Goal: Task Accomplishment & Management: Use online tool/utility

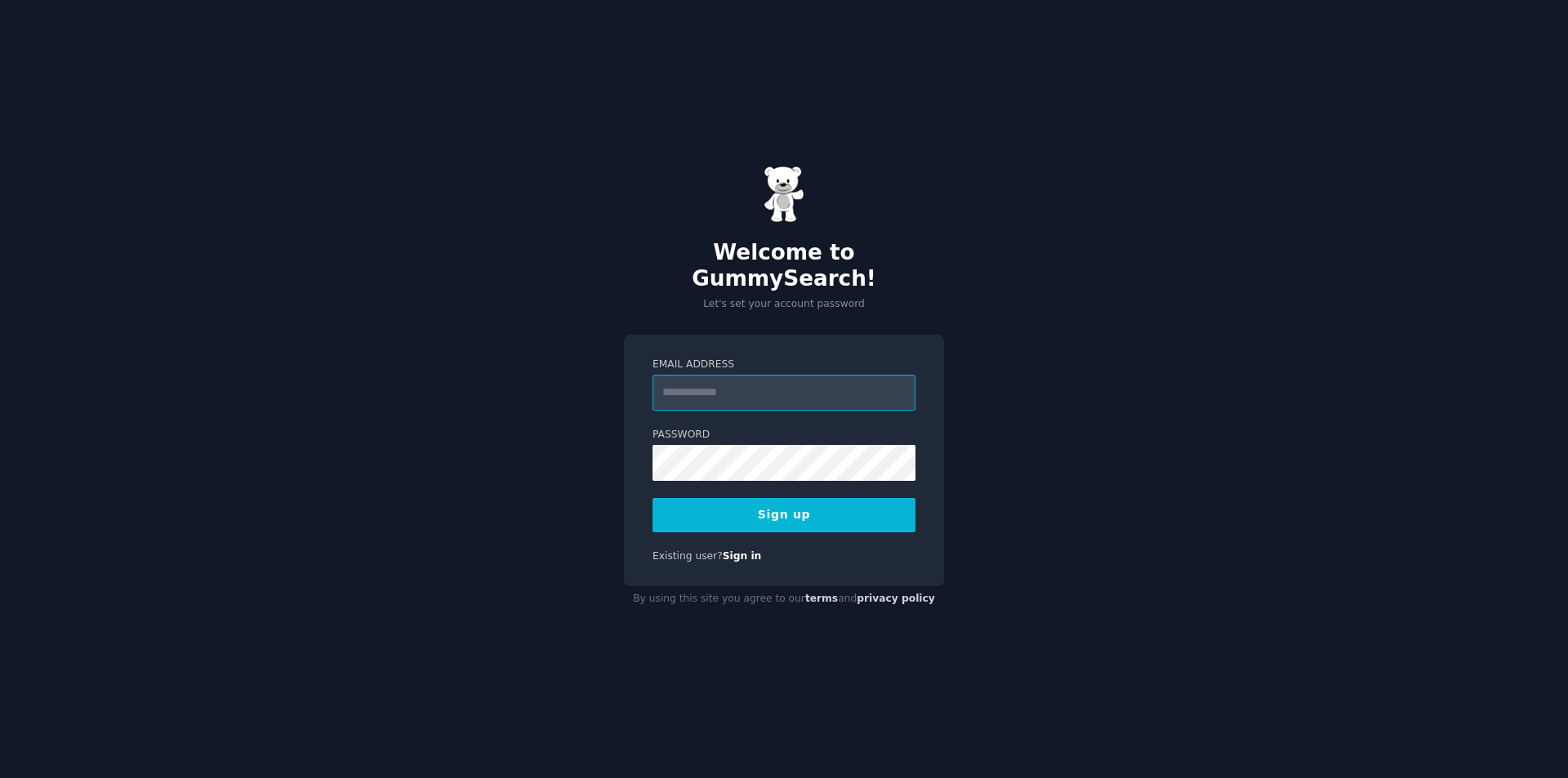
click at [711, 375] on input "Email Address" at bounding box center [784, 393] width 263 height 36
click at [727, 385] on input "Email Address" at bounding box center [784, 393] width 263 height 36
type input "**********"
click at [812, 517] on button "Sign up" at bounding box center [784, 516] width 263 height 34
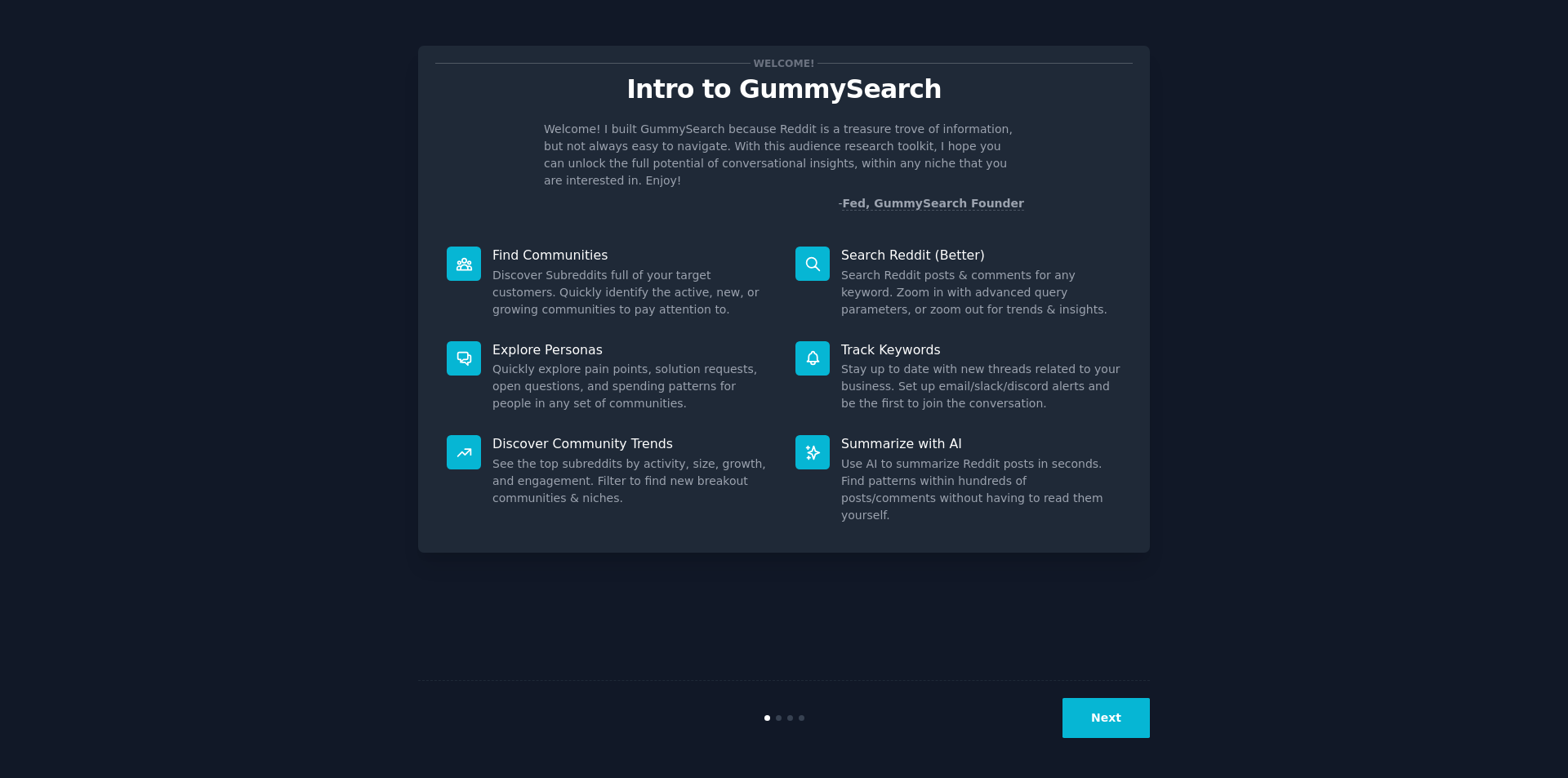
click at [702, 269] on dd "Discover Subreddits full of your target customers. Quickly identify the active,…" at bounding box center [633, 293] width 280 height 51
click at [1271, 126] on div "Welcome! Intro to GummySearch Welcome! I built GummySearch because Reddit is a …" at bounding box center [784, 389] width 1523 height 733
click at [1102, 691] on div "Next" at bounding box center [784, 718] width 732 height 75
click at [1102, 703] on button "Next" at bounding box center [1106, 718] width 88 height 40
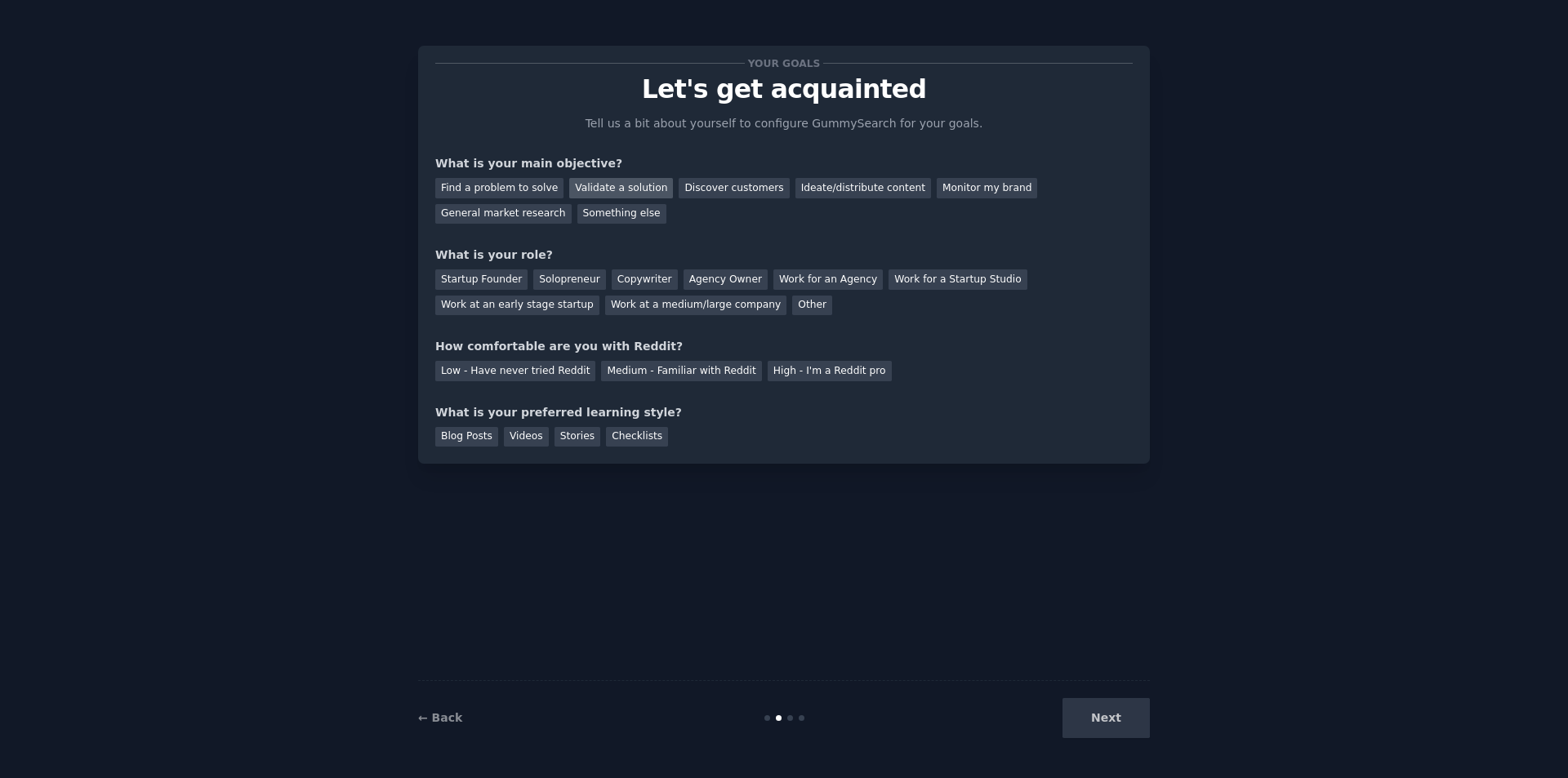
click at [589, 182] on div "Validate a solution" at bounding box center [621, 188] width 104 height 21
click at [600, 296] on div "Work at an early stage startup" at bounding box center [517, 306] width 164 height 21
click at [609, 366] on div "Medium - Familiar with Reddit" at bounding box center [681, 371] width 160 height 21
click at [513, 443] on div "Videos" at bounding box center [526, 437] width 45 height 21
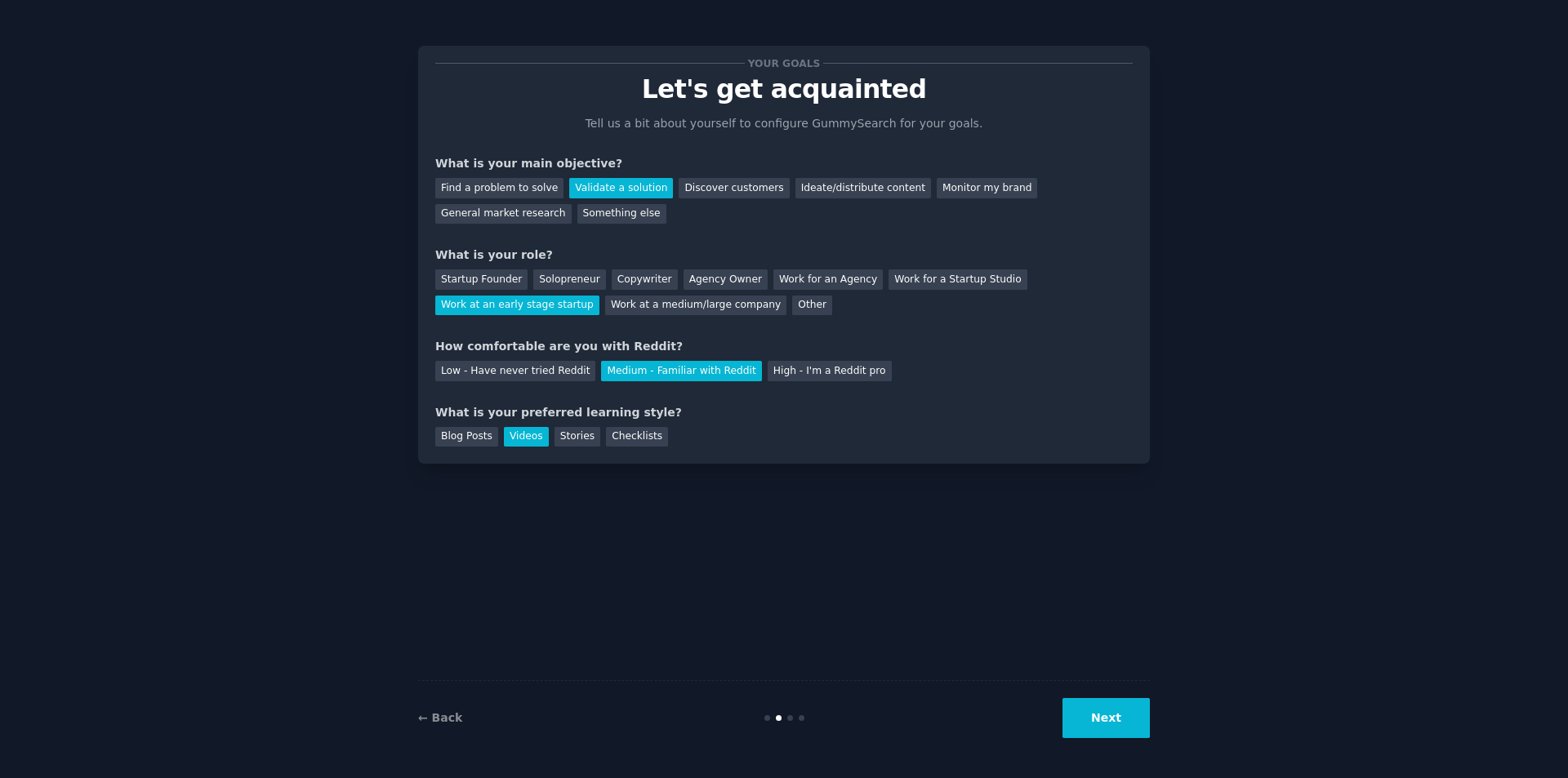
click at [1098, 709] on button "Next" at bounding box center [1106, 718] width 88 height 40
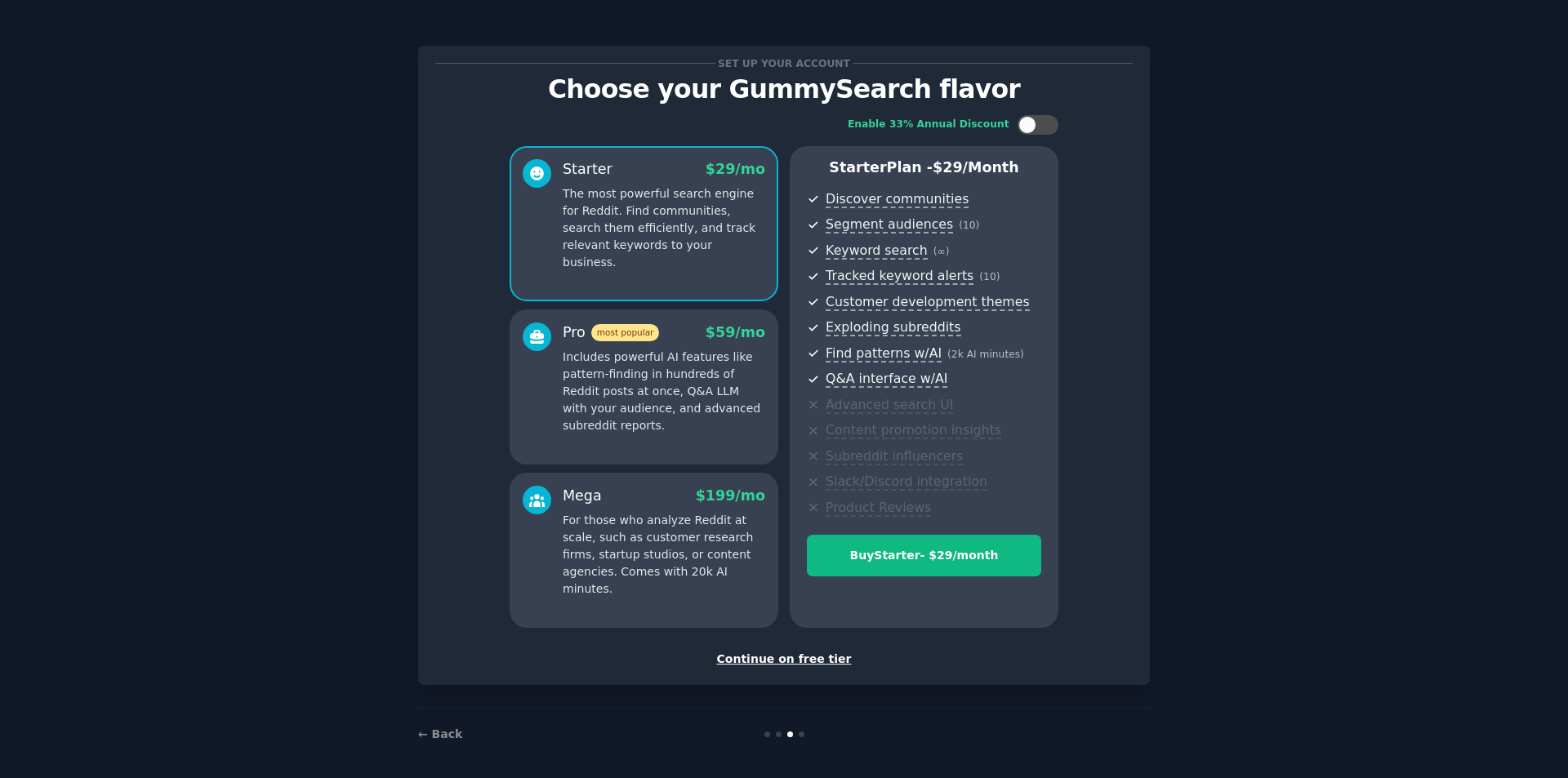
click at [766, 665] on div "Continue on free tier" at bounding box center [784, 660] width 698 height 17
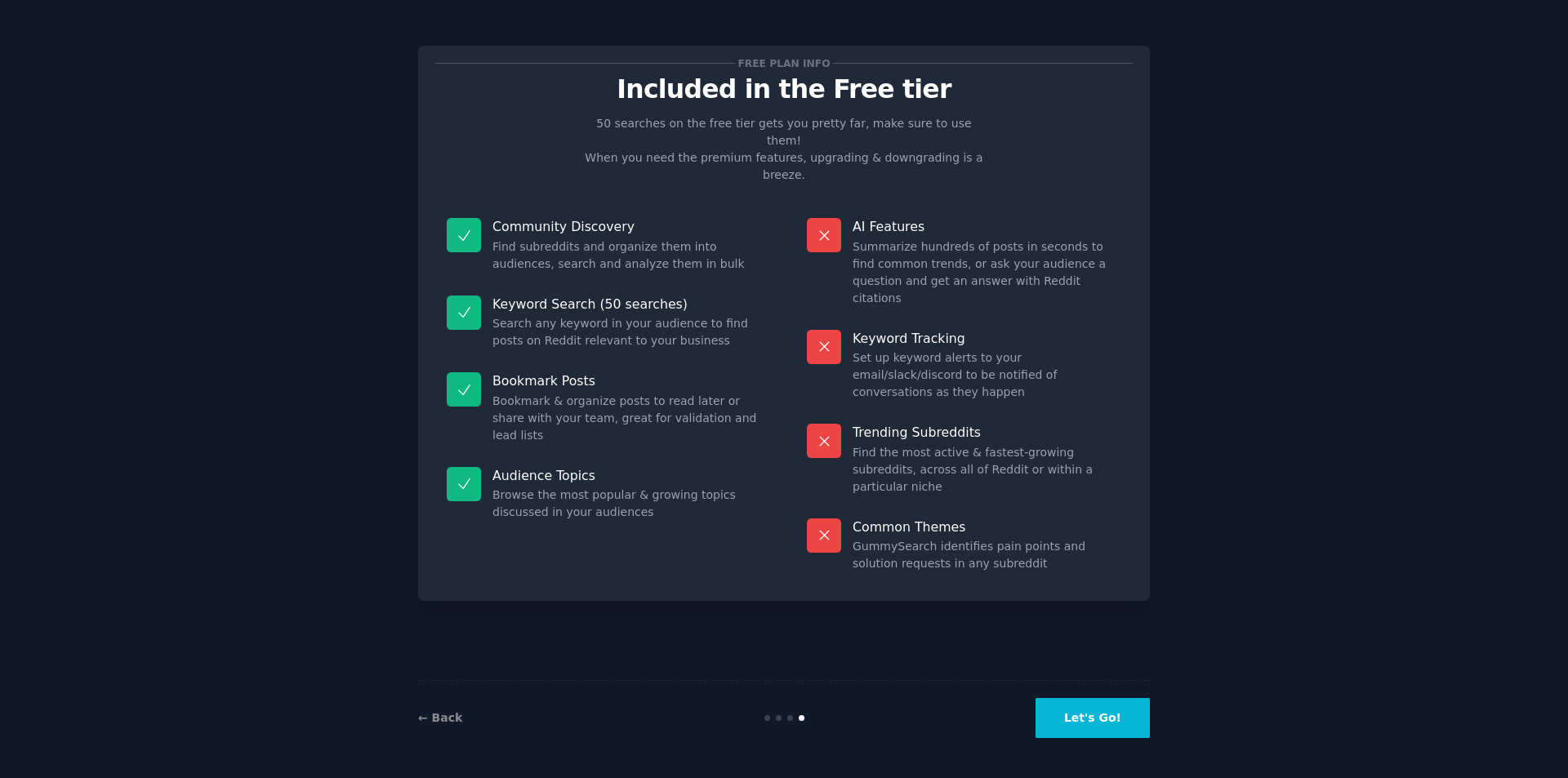
click at [1141, 709] on button "Let's Go!" at bounding box center [1093, 718] width 114 height 40
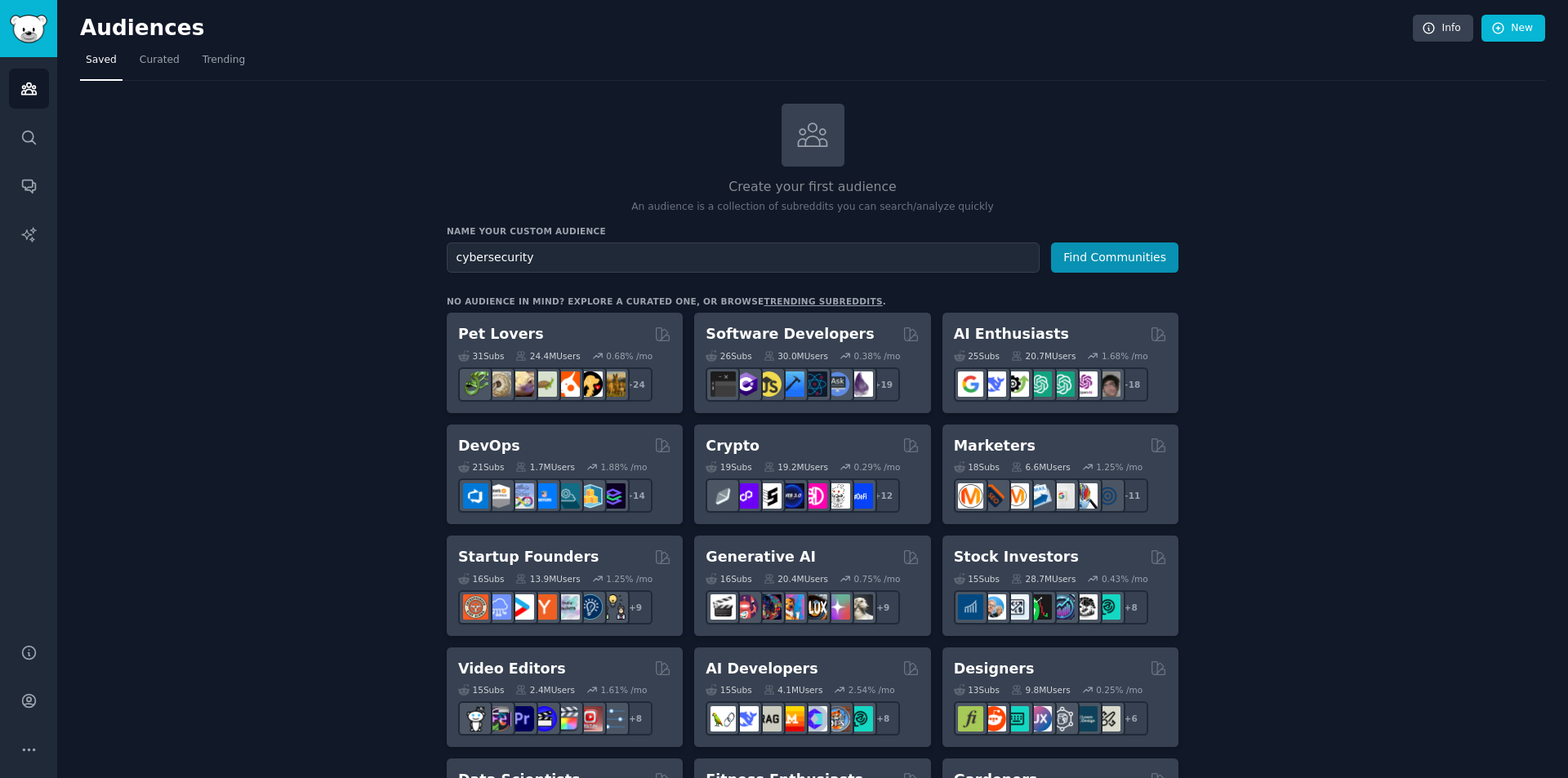
type input "cybersecurity"
click at [1051, 243] on button "Find Communities" at bounding box center [1115, 257] width 127 height 30
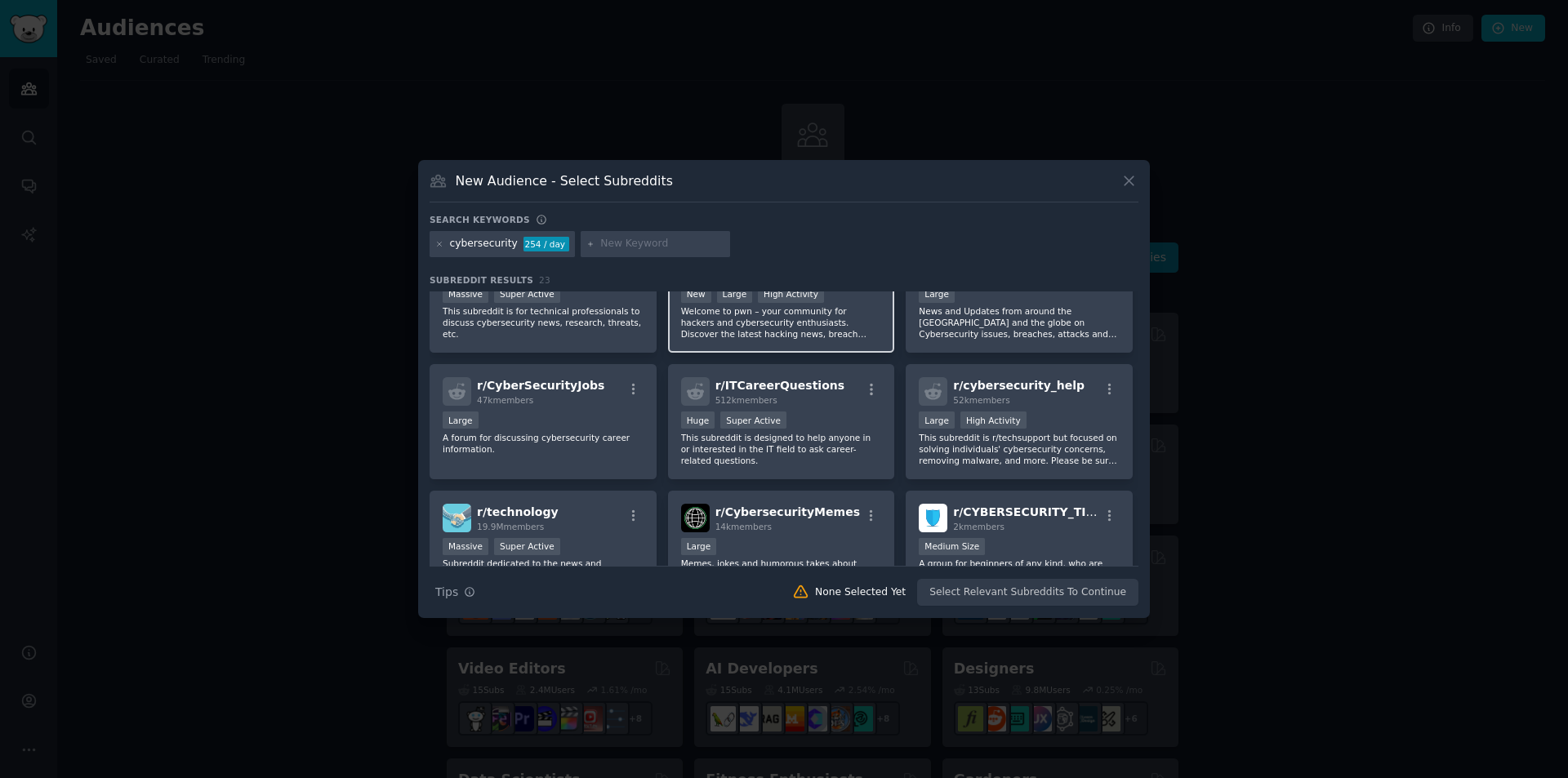
scroll to position [81, 0]
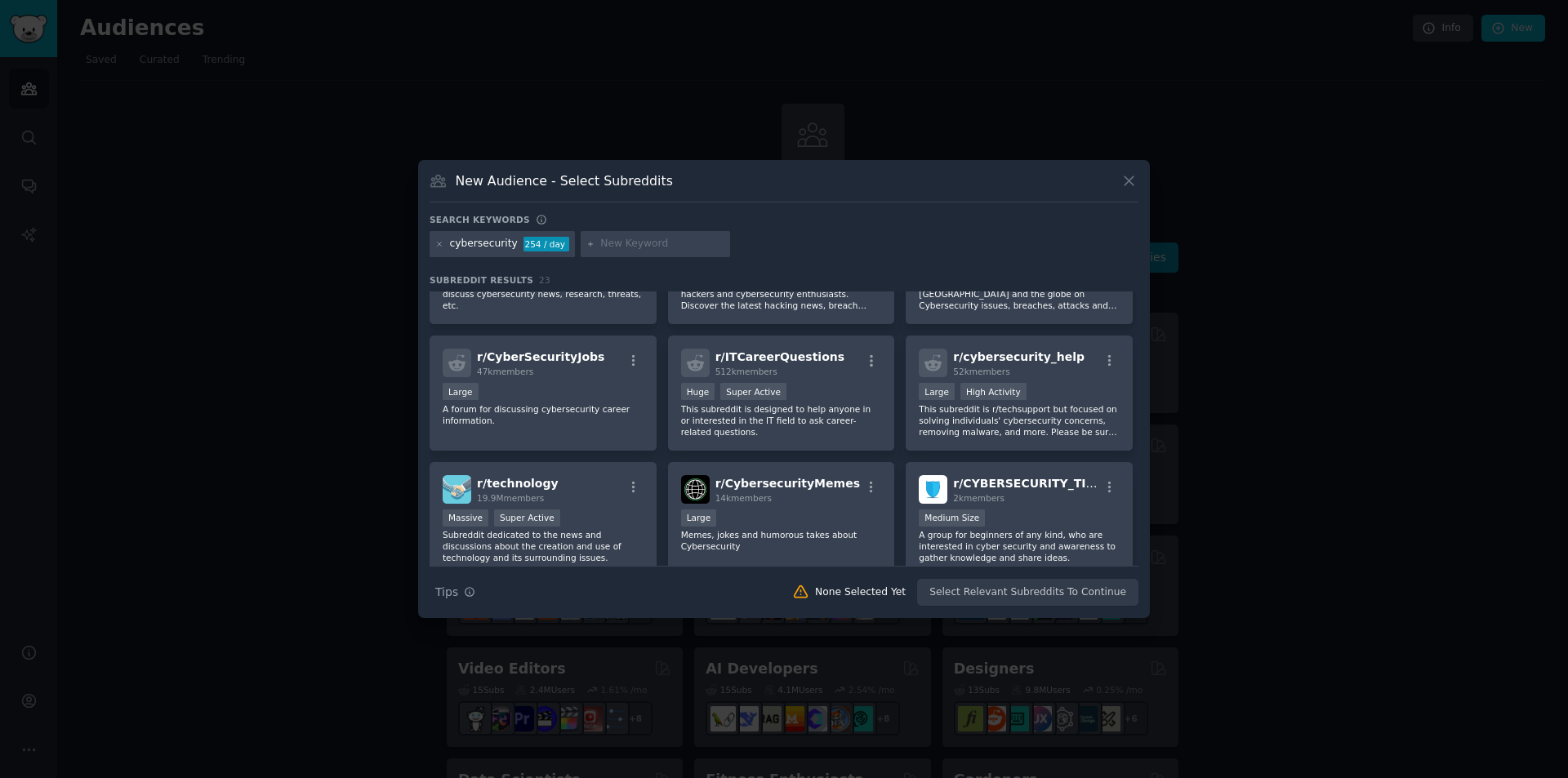
click at [641, 247] on input "text" at bounding box center [663, 244] width 124 height 15
type input "startup"
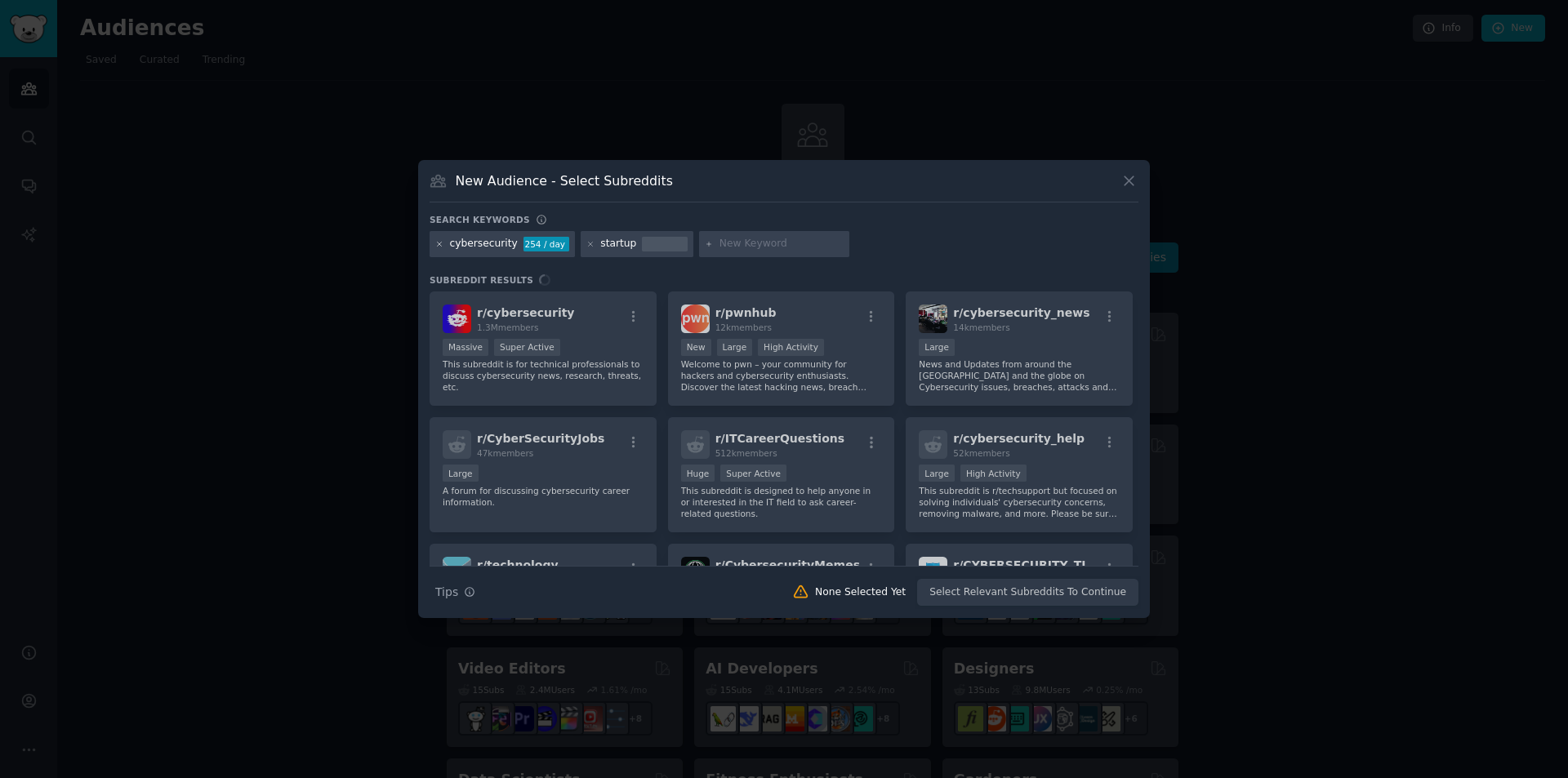
click at [438, 244] on icon at bounding box center [439, 244] width 9 height 9
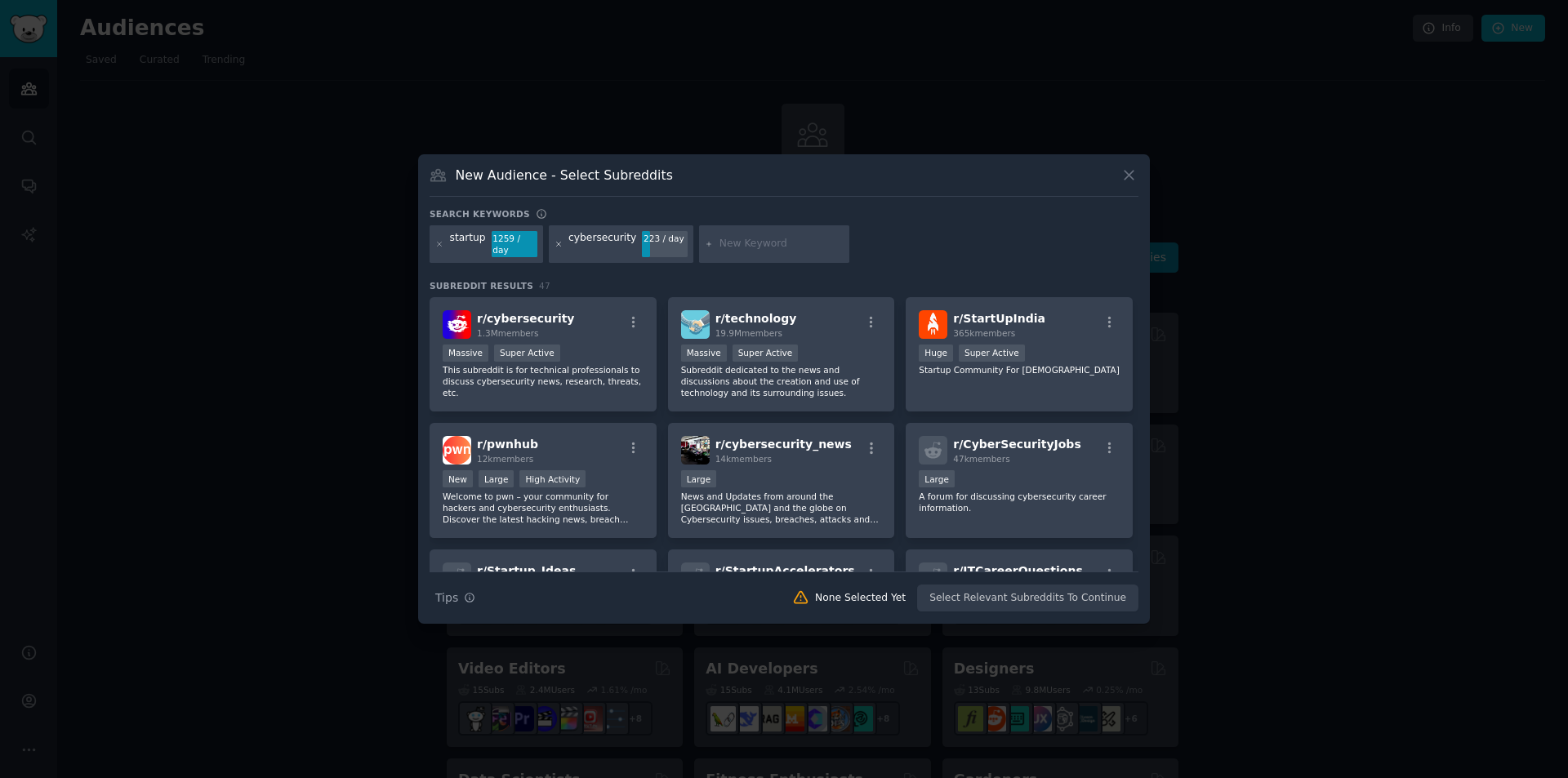
click at [554, 247] on icon at bounding box center [559, 244] width 9 height 9
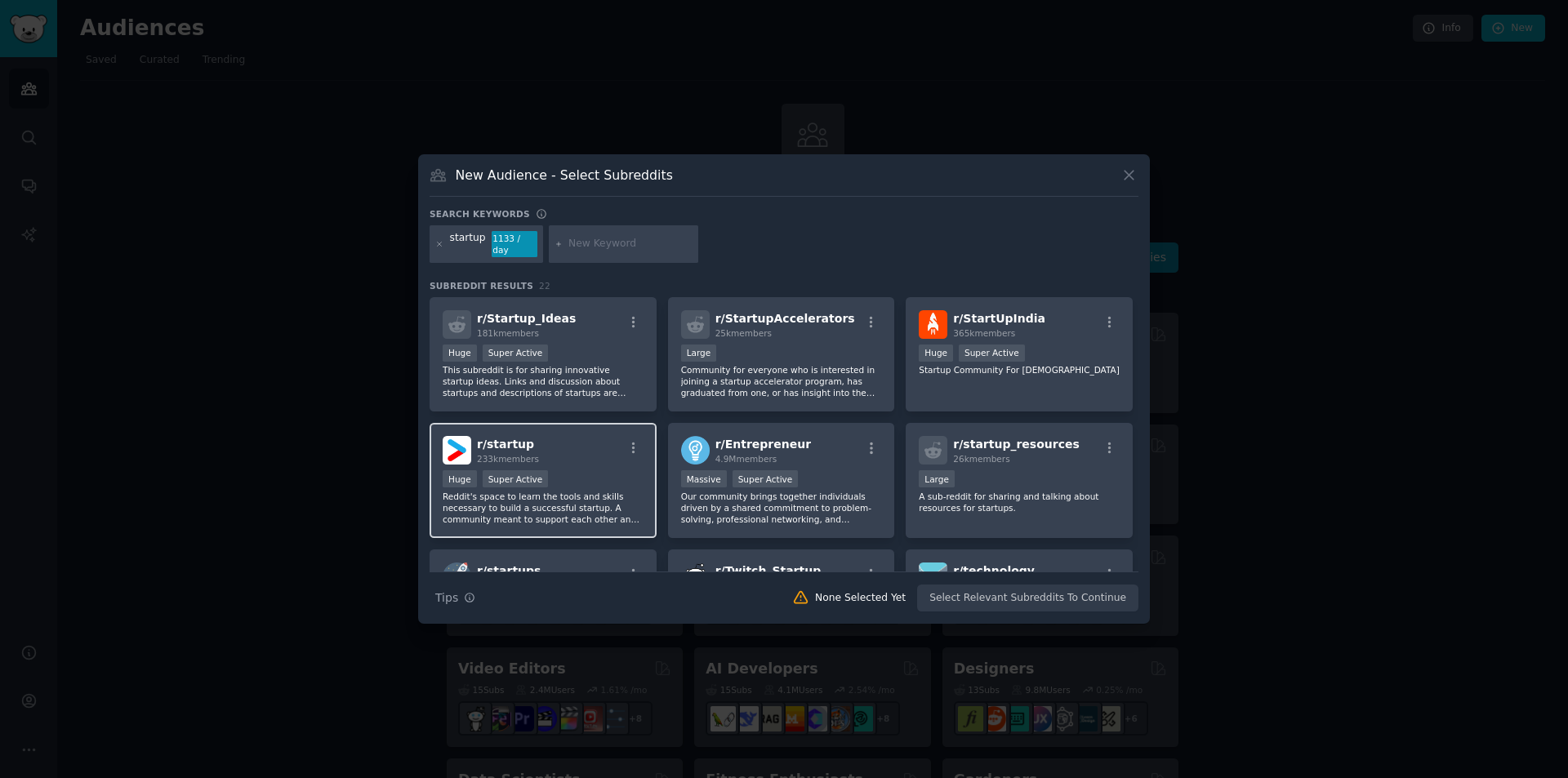
click at [577, 473] on div "Huge Super Active" at bounding box center [543, 480] width 201 height 21
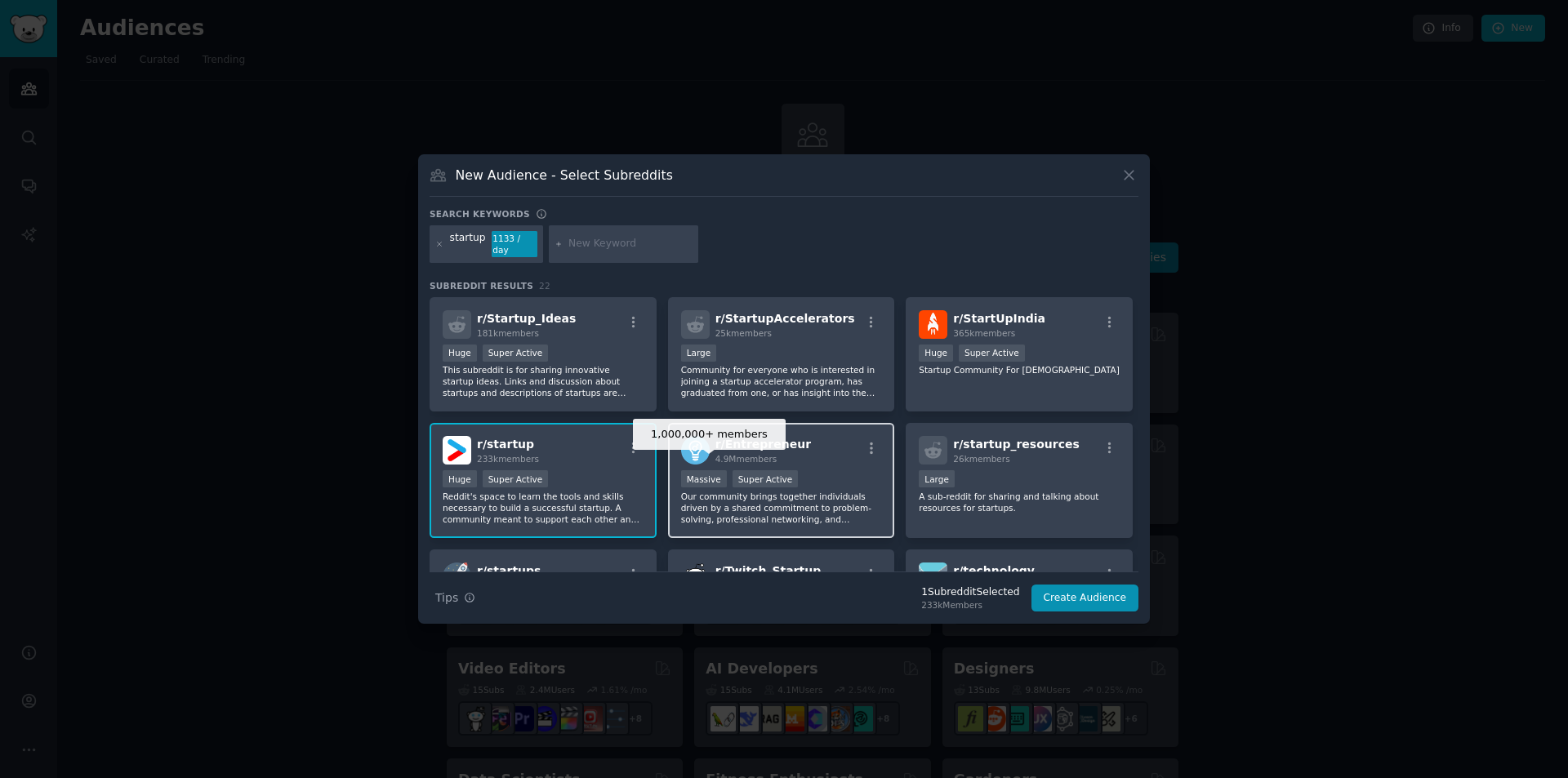
click at [718, 474] on div "Massive" at bounding box center [704, 479] width 45 height 17
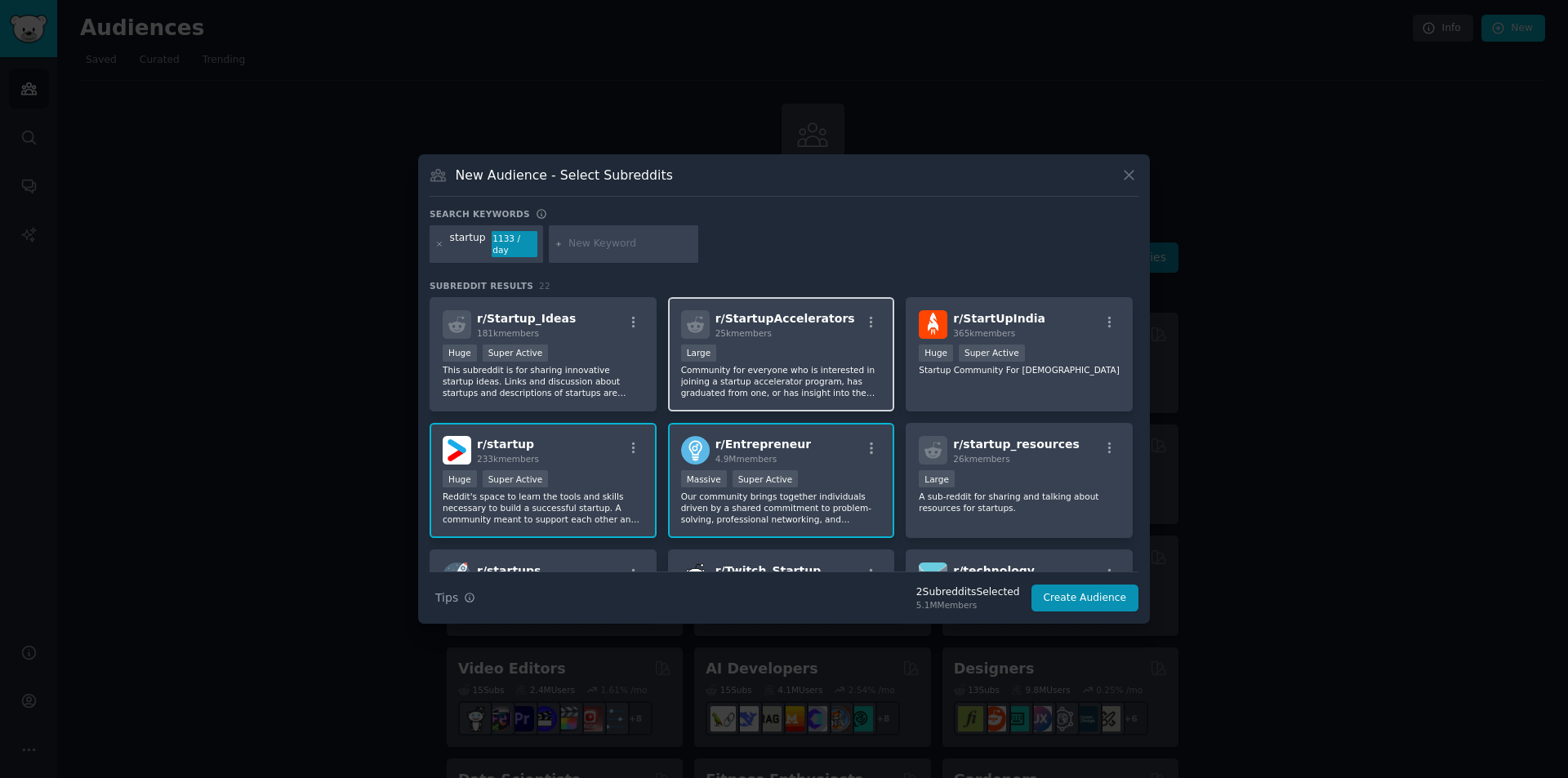
scroll to position [81, 0]
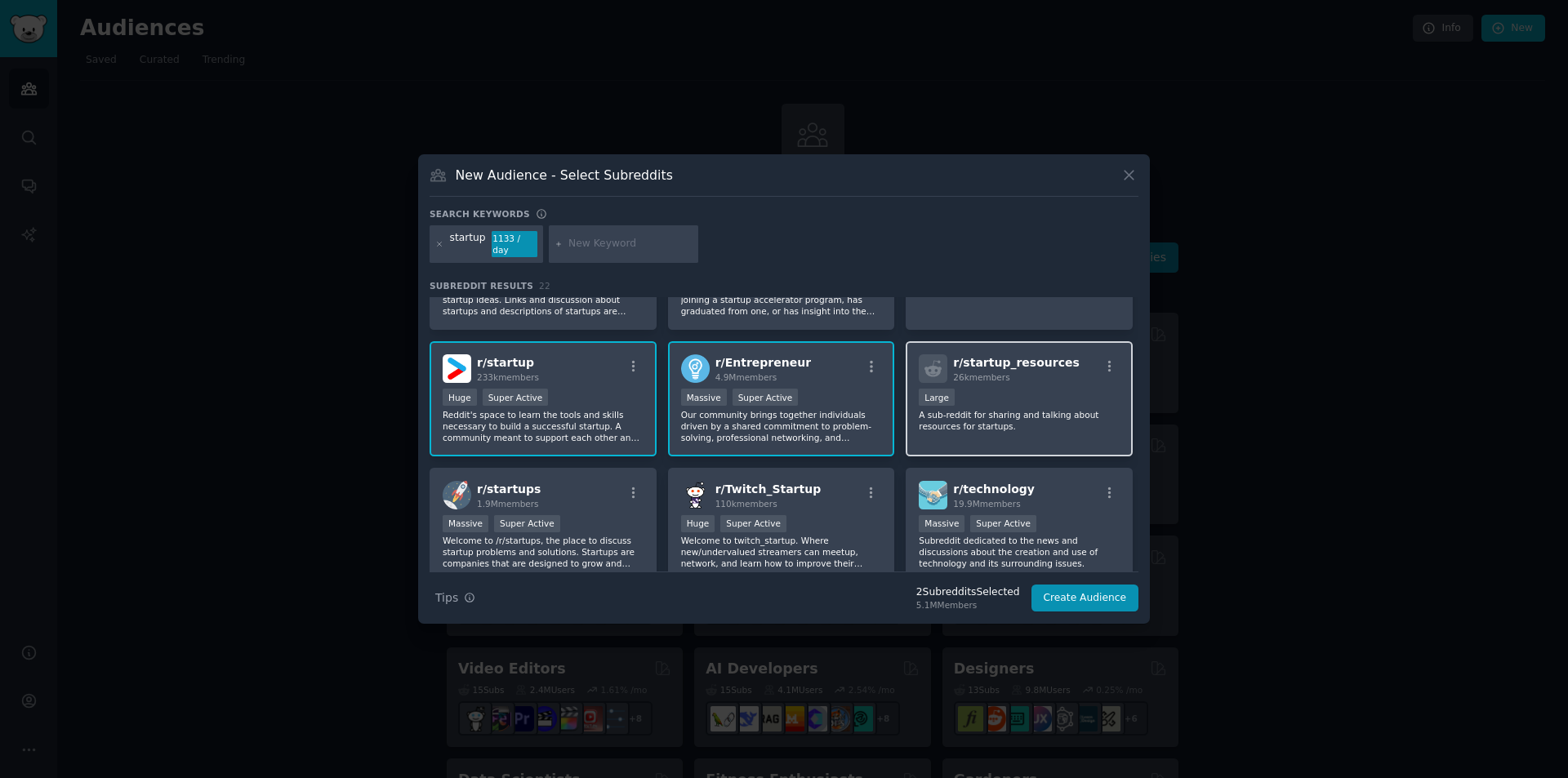
click at [929, 401] on div "Large" at bounding box center [1020, 399] width 201 height 21
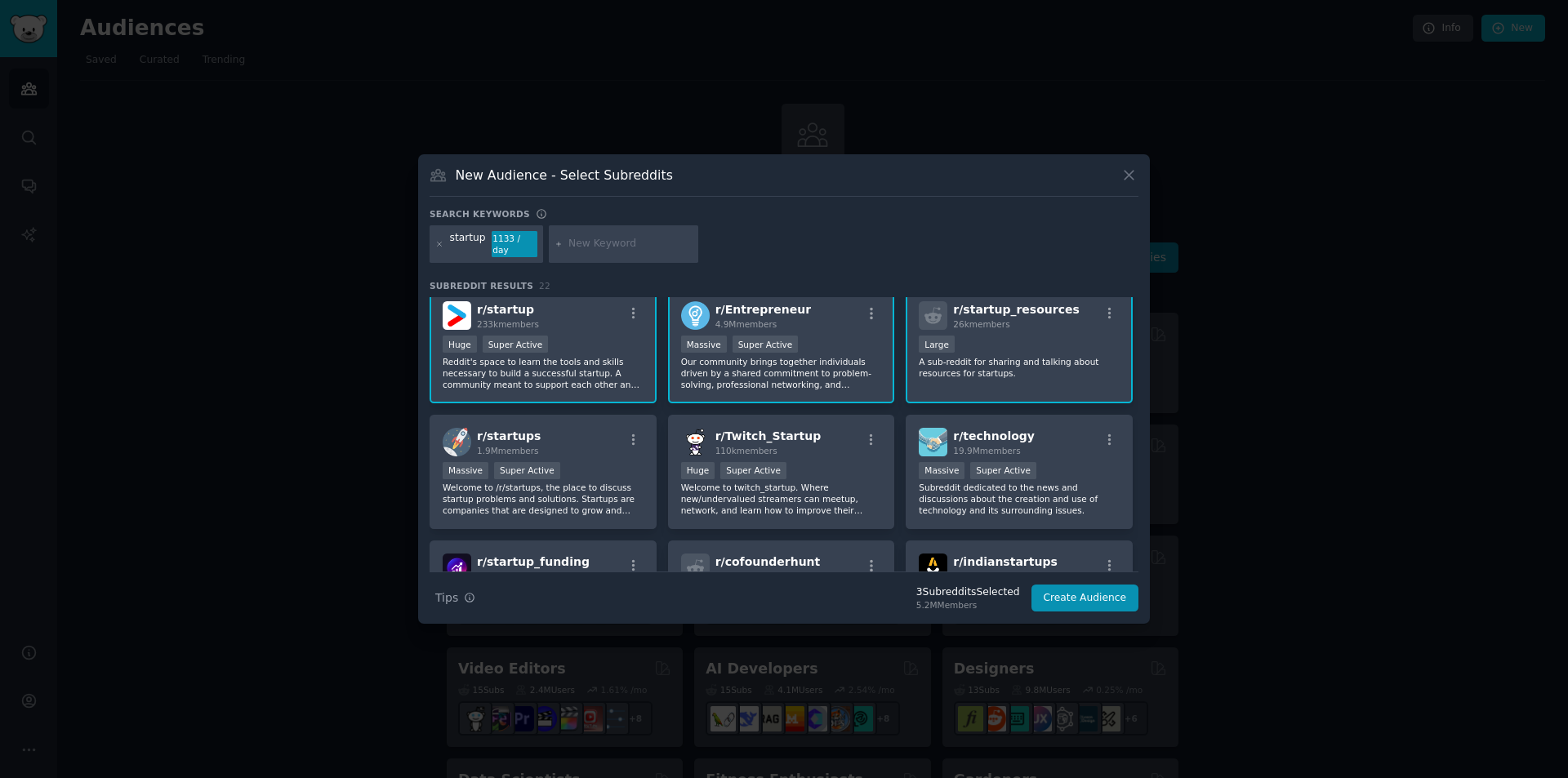
scroll to position [163, 0]
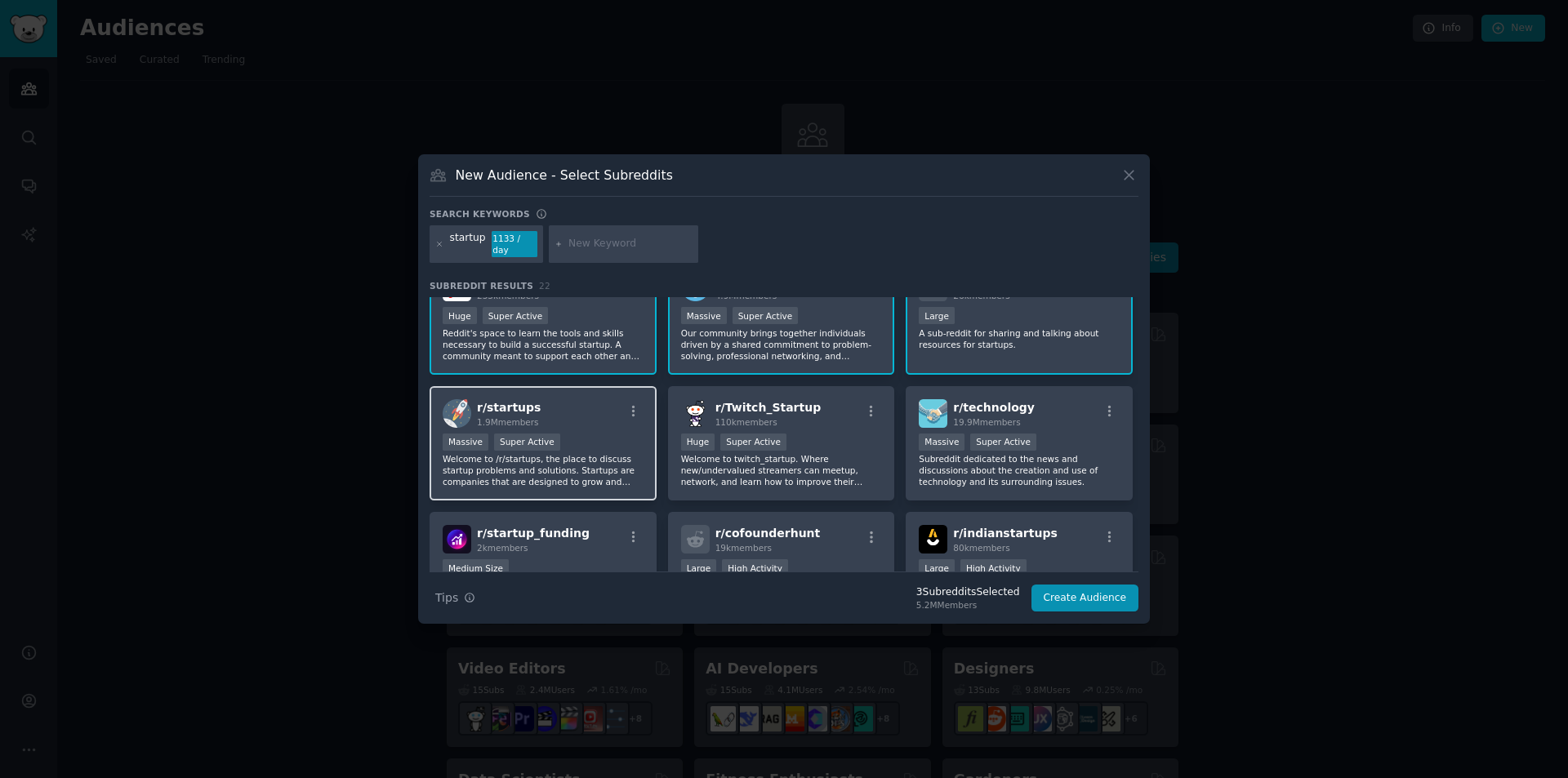
click at [590, 422] on div "r/ startups 1.9M members Massive Super Active Welcome to /r/startups, the place…" at bounding box center [543, 443] width 227 height 115
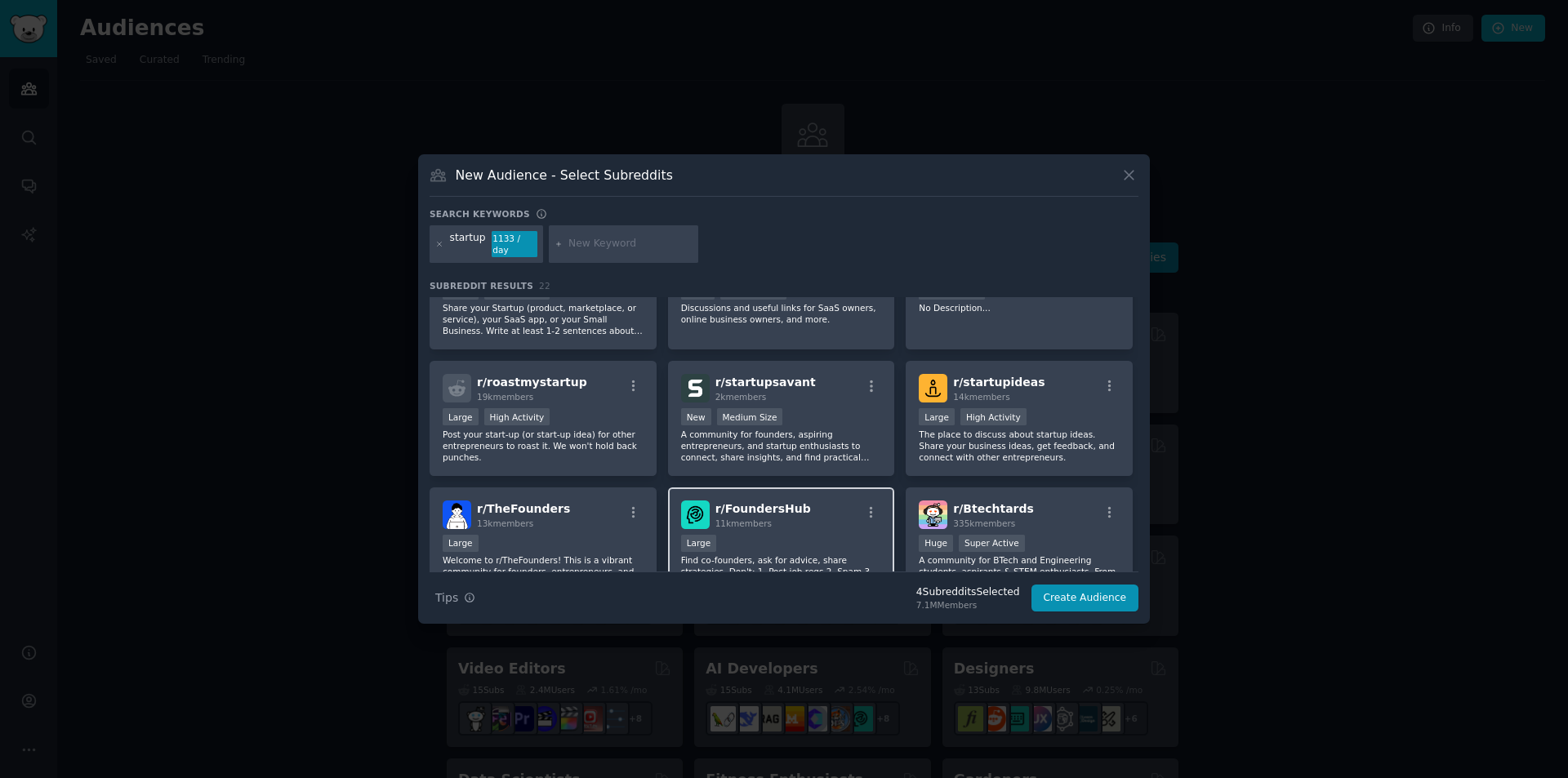
scroll to position [653, 0]
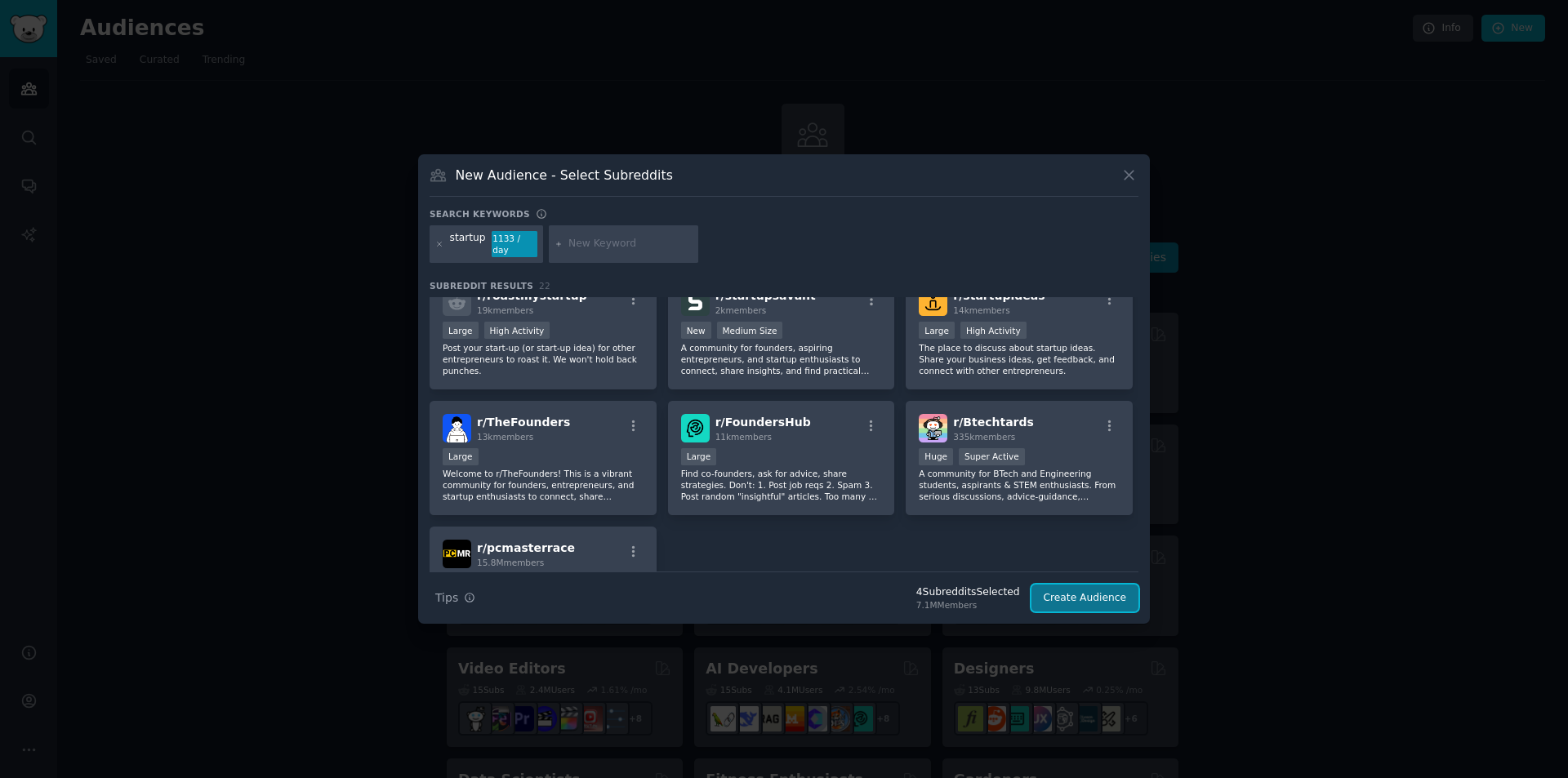
click at [1077, 591] on button "Create Audience" at bounding box center [1086, 598] width 108 height 27
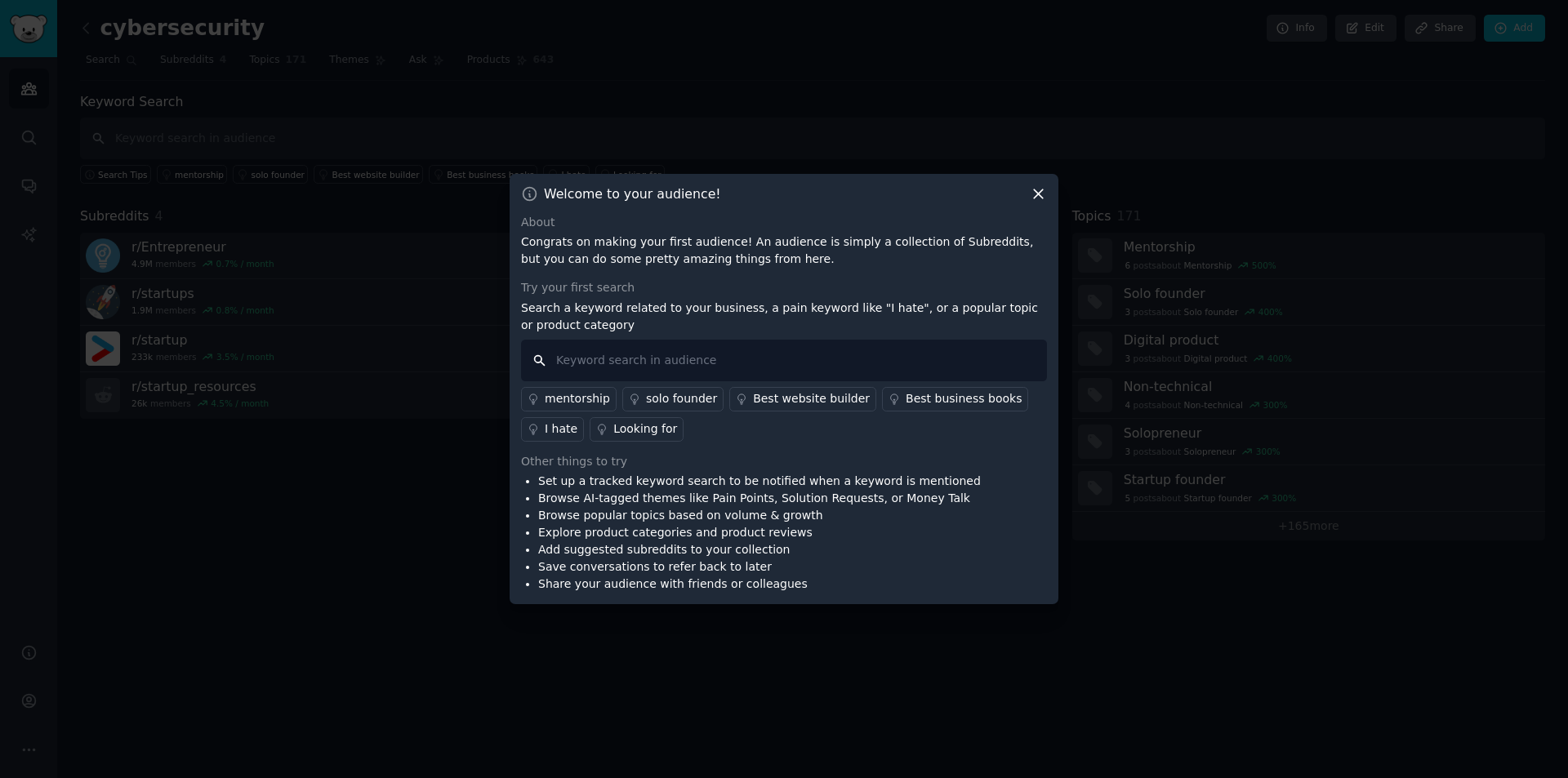
click at [745, 352] on input "text" at bounding box center [784, 360] width 526 height 42
type input "cybersecurity"
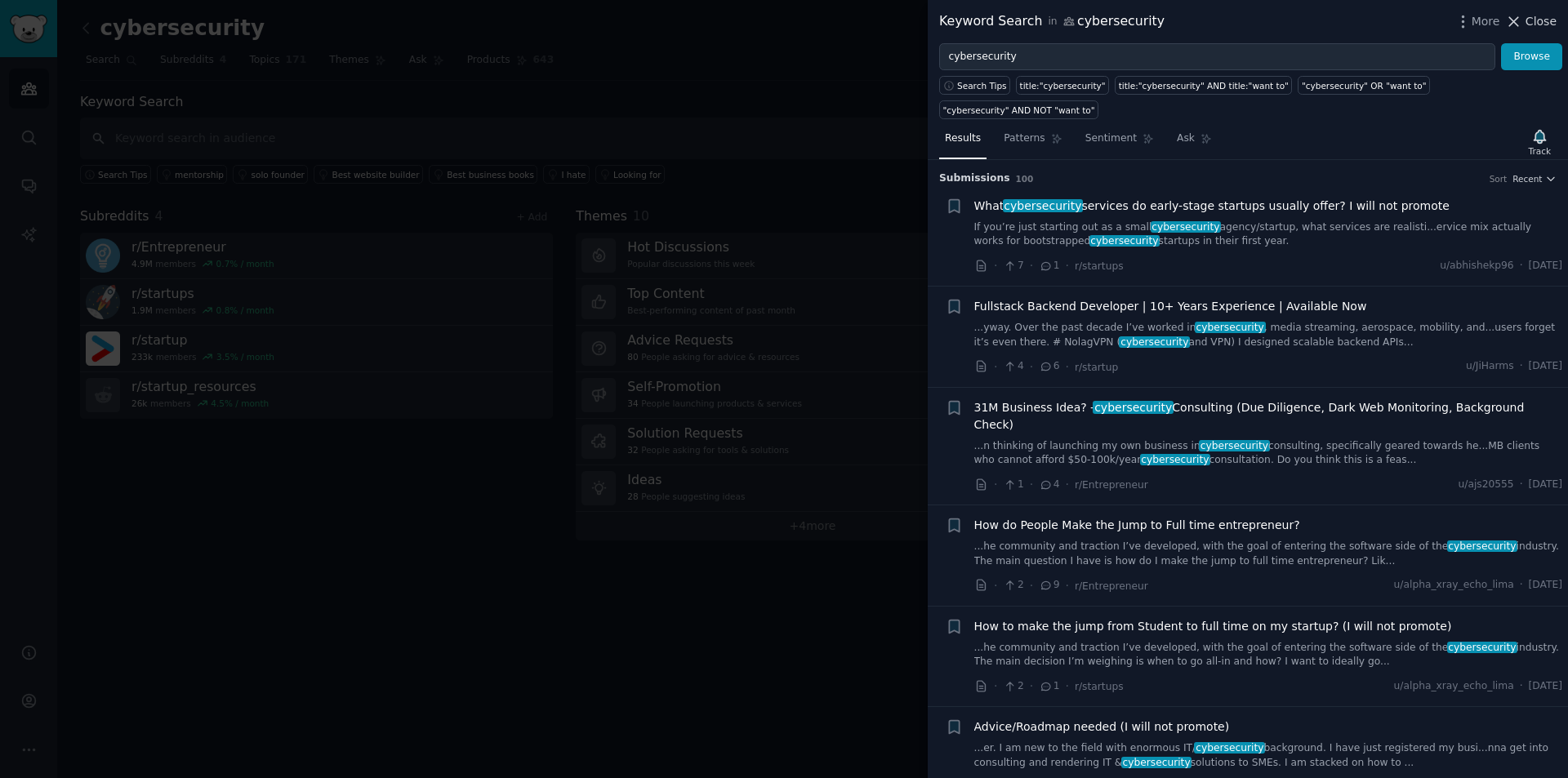
click at [1530, 24] on span "Close" at bounding box center [1541, 21] width 31 height 17
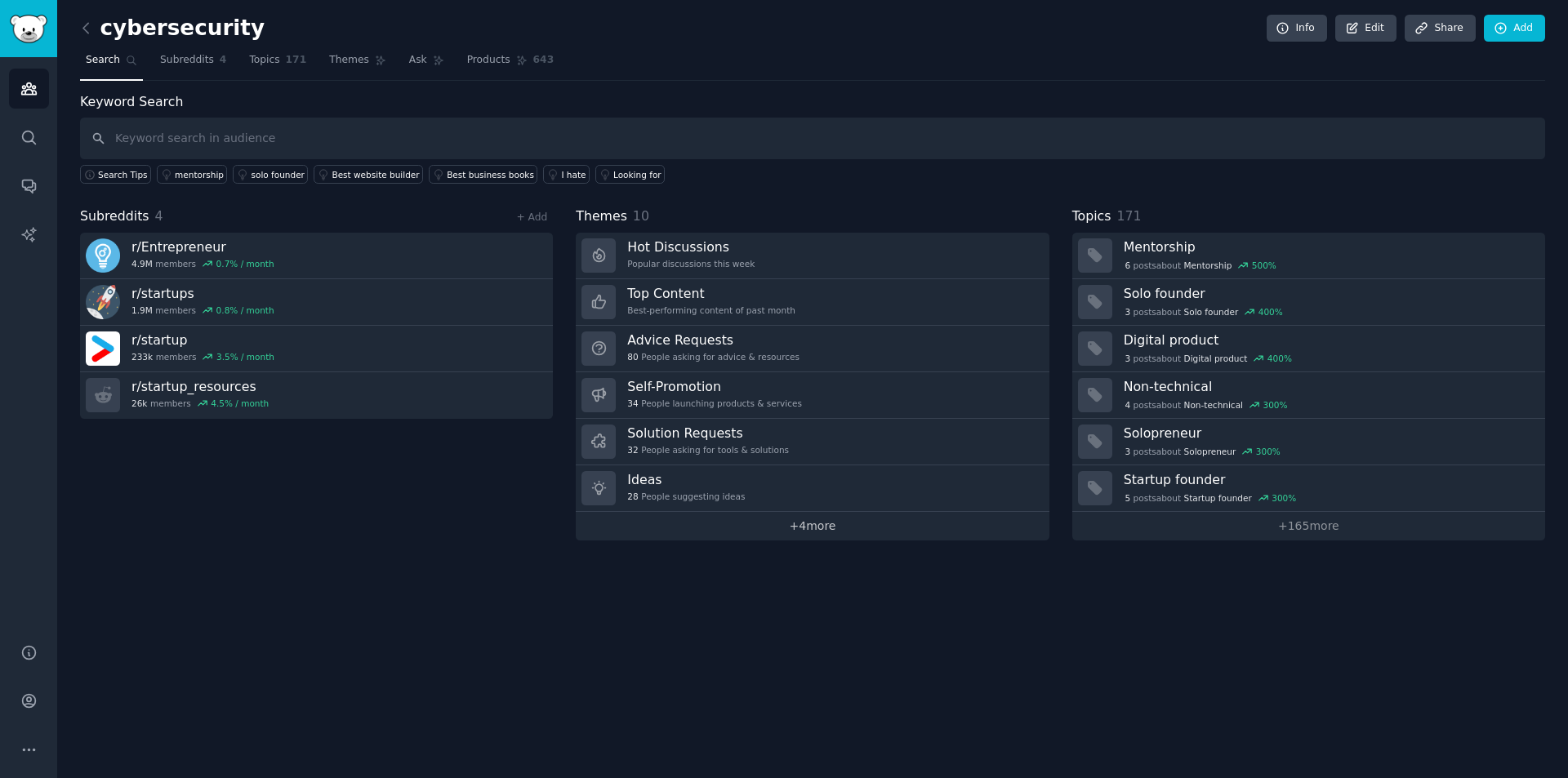
click at [808, 529] on link "+ 4 more" at bounding box center [812, 526] width 473 height 28
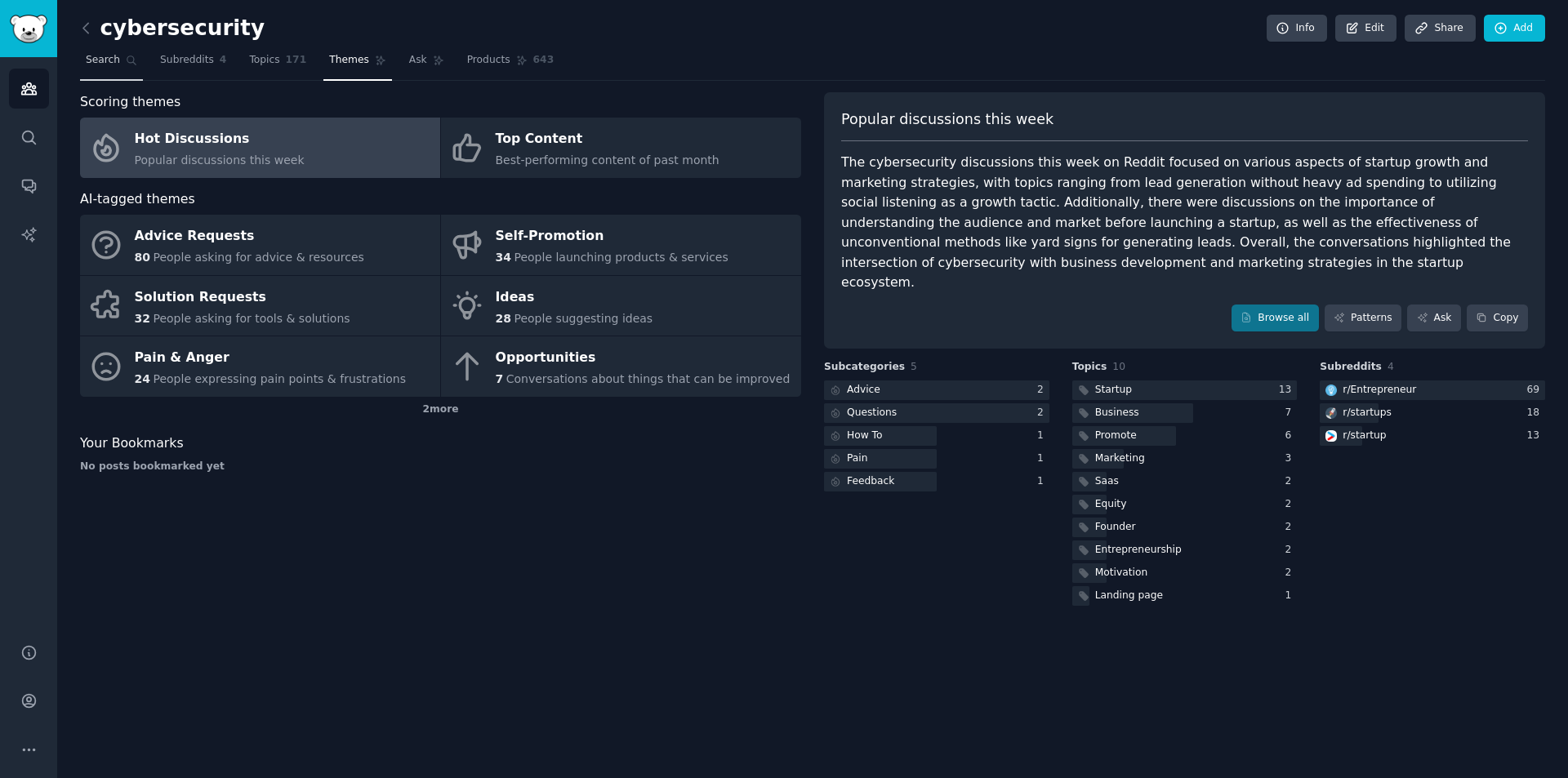
click at [92, 52] on link "Search" at bounding box center [111, 63] width 63 height 33
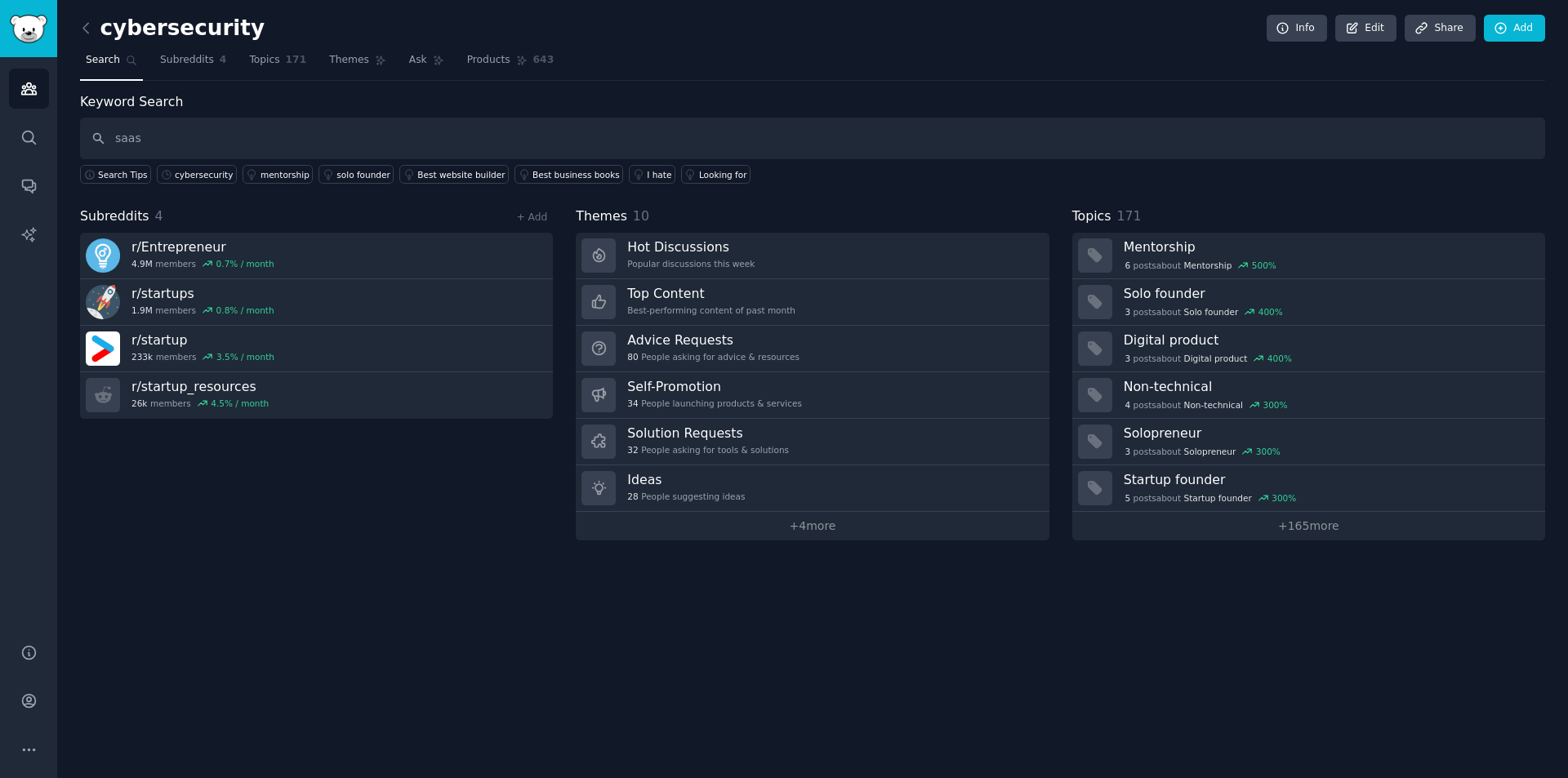
type input "saas"
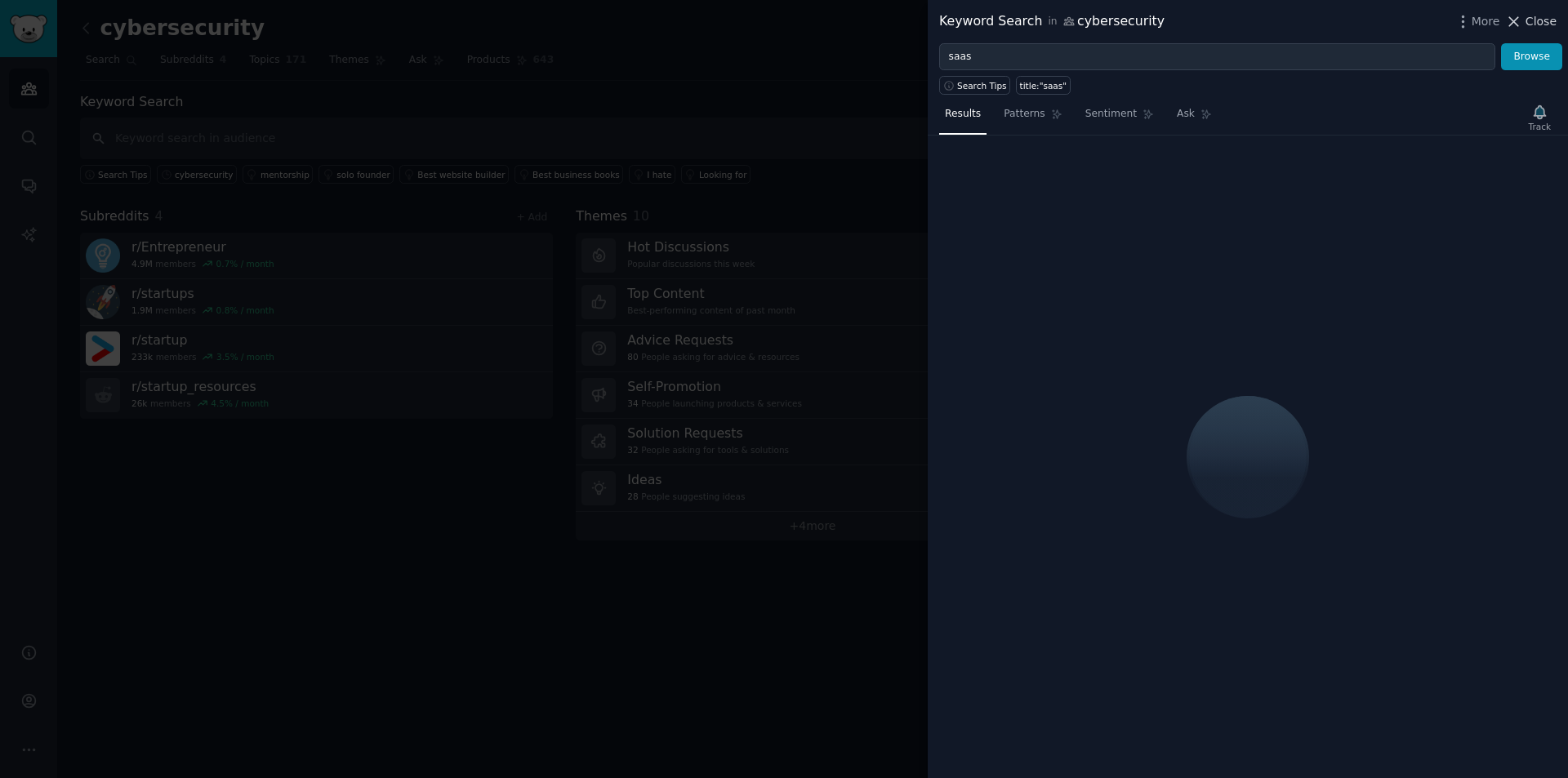
click at [1540, 22] on span "Close" at bounding box center [1541, 21] width 31 height 17
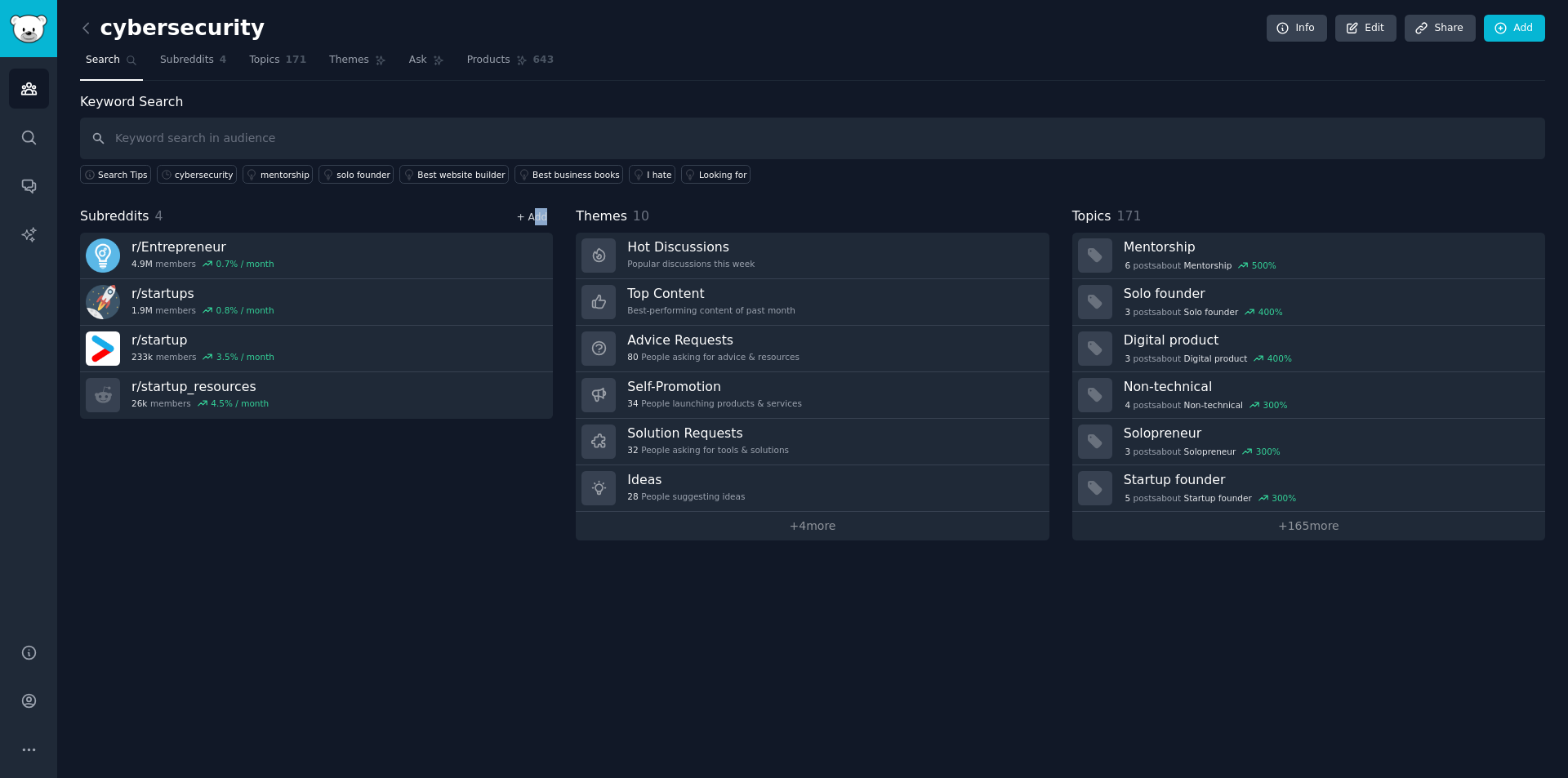
drag, startPoint x: 549, startPoint y: 218, endPoint x: 538, endPoint y: 218, distance: 11.0
click at [538, 218] on div "+ Add" at bounding box center [531, 217] width 42 height 17
click at [536, 214] on link "+ Add" at bounding box center [532, 217] width 31 height 11
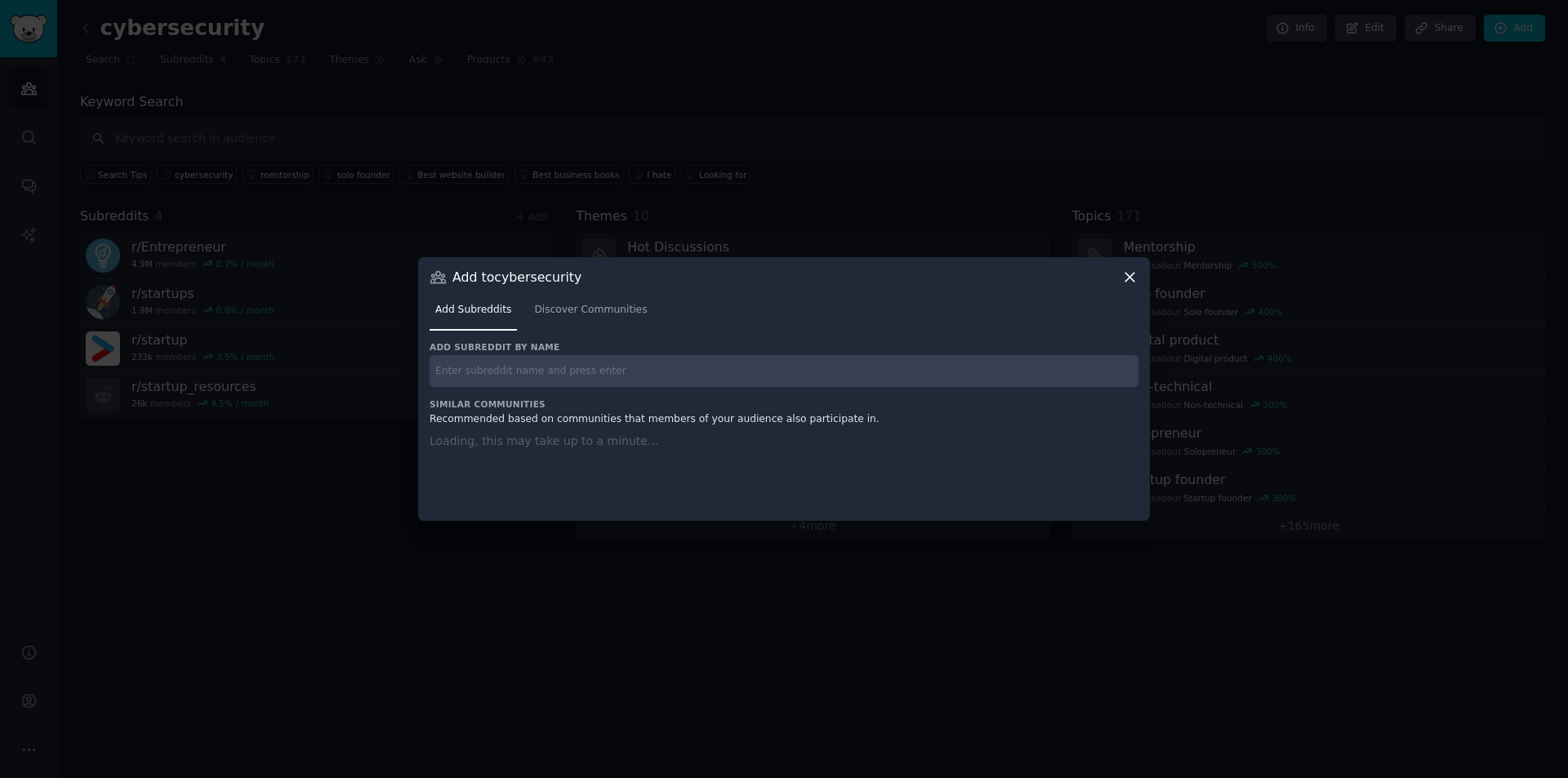
click at [605, 371] on input "text" at bounding box center [784, 371] width 709 height 32
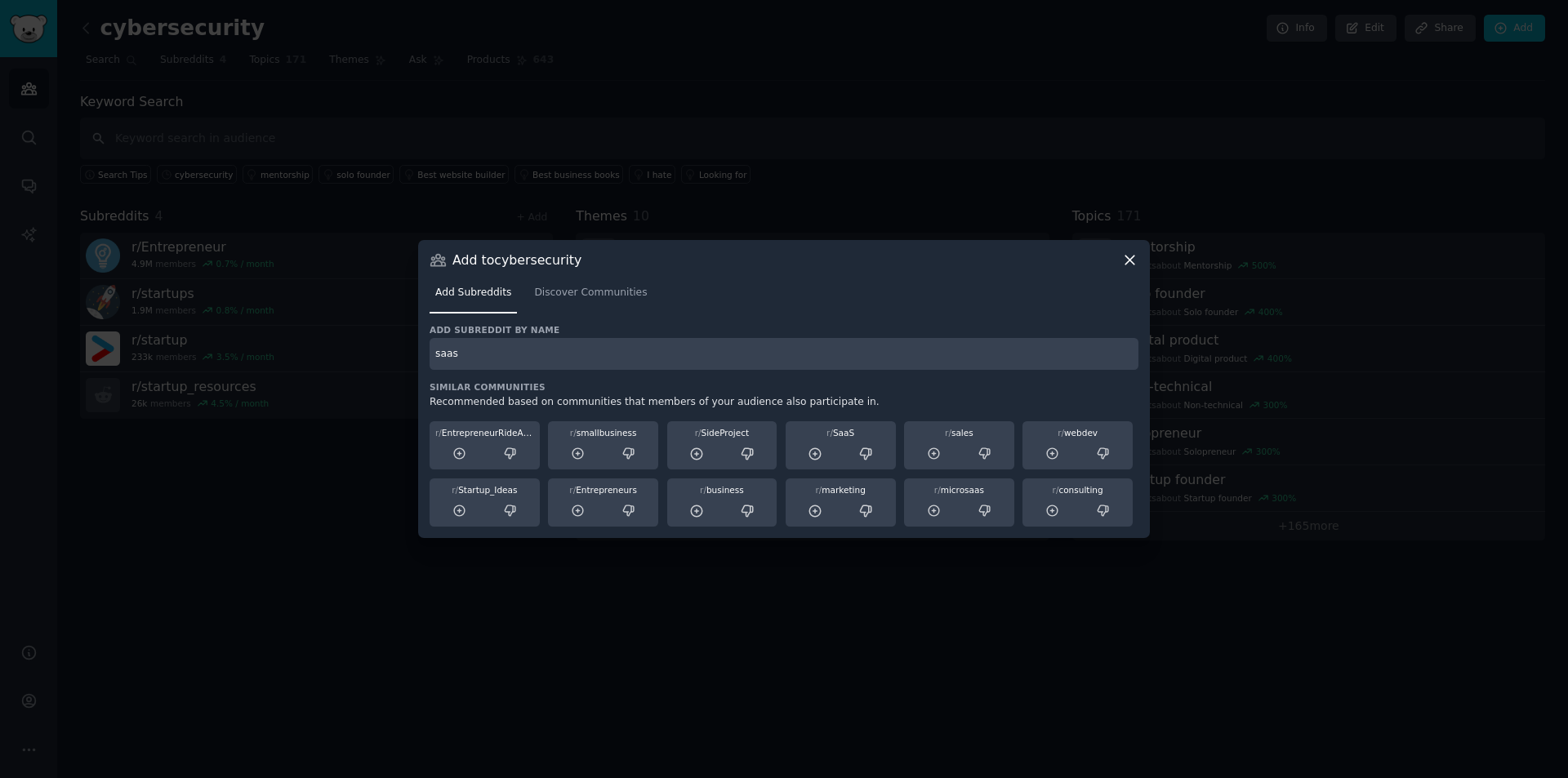
click at [591, 344] on input "saas" at bounding box center [784, 353] width 709 height 32
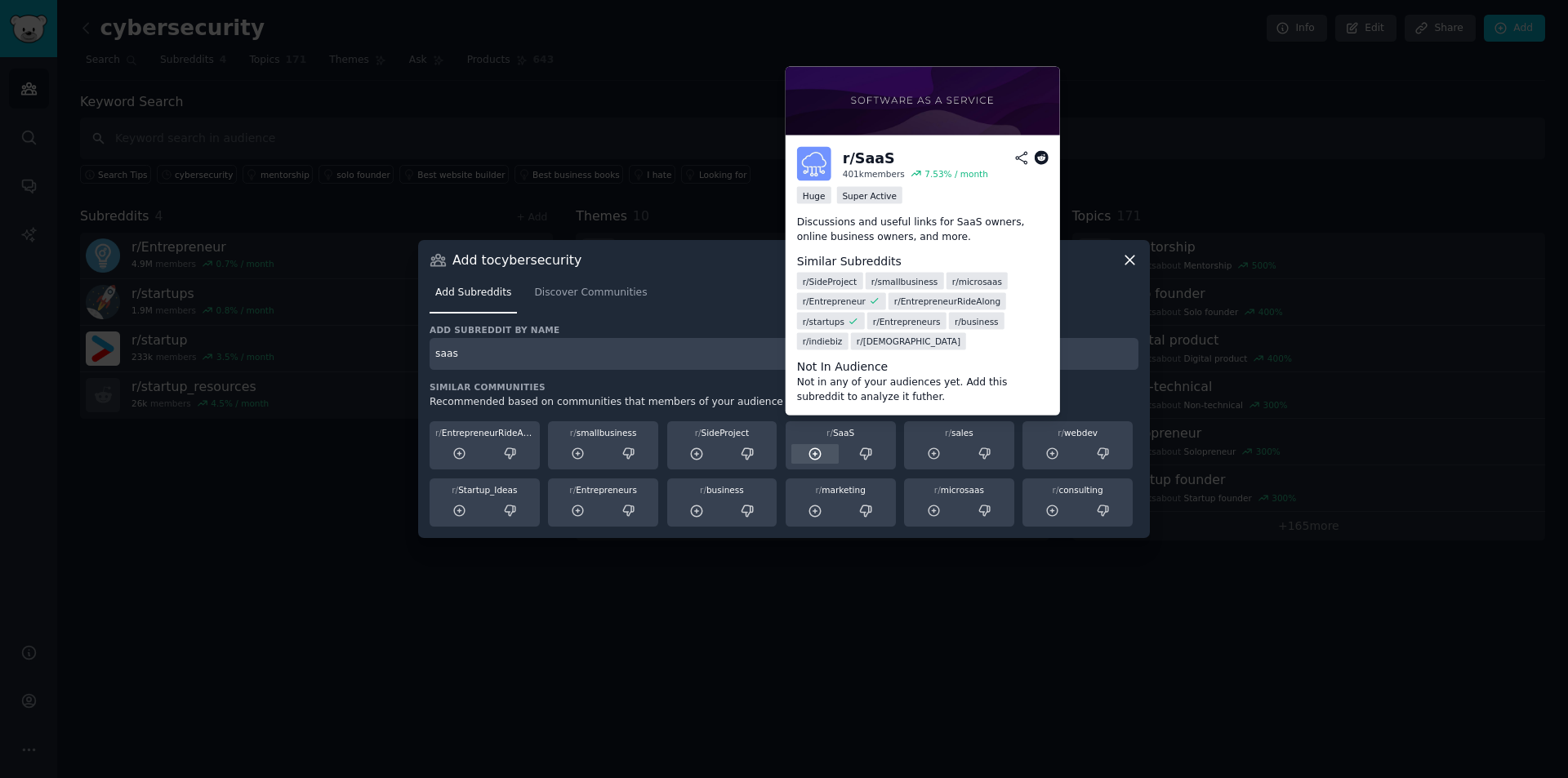
type input "saas"
click at [814, 449] on icon at bounding box center [814, 454] width 15 height 15
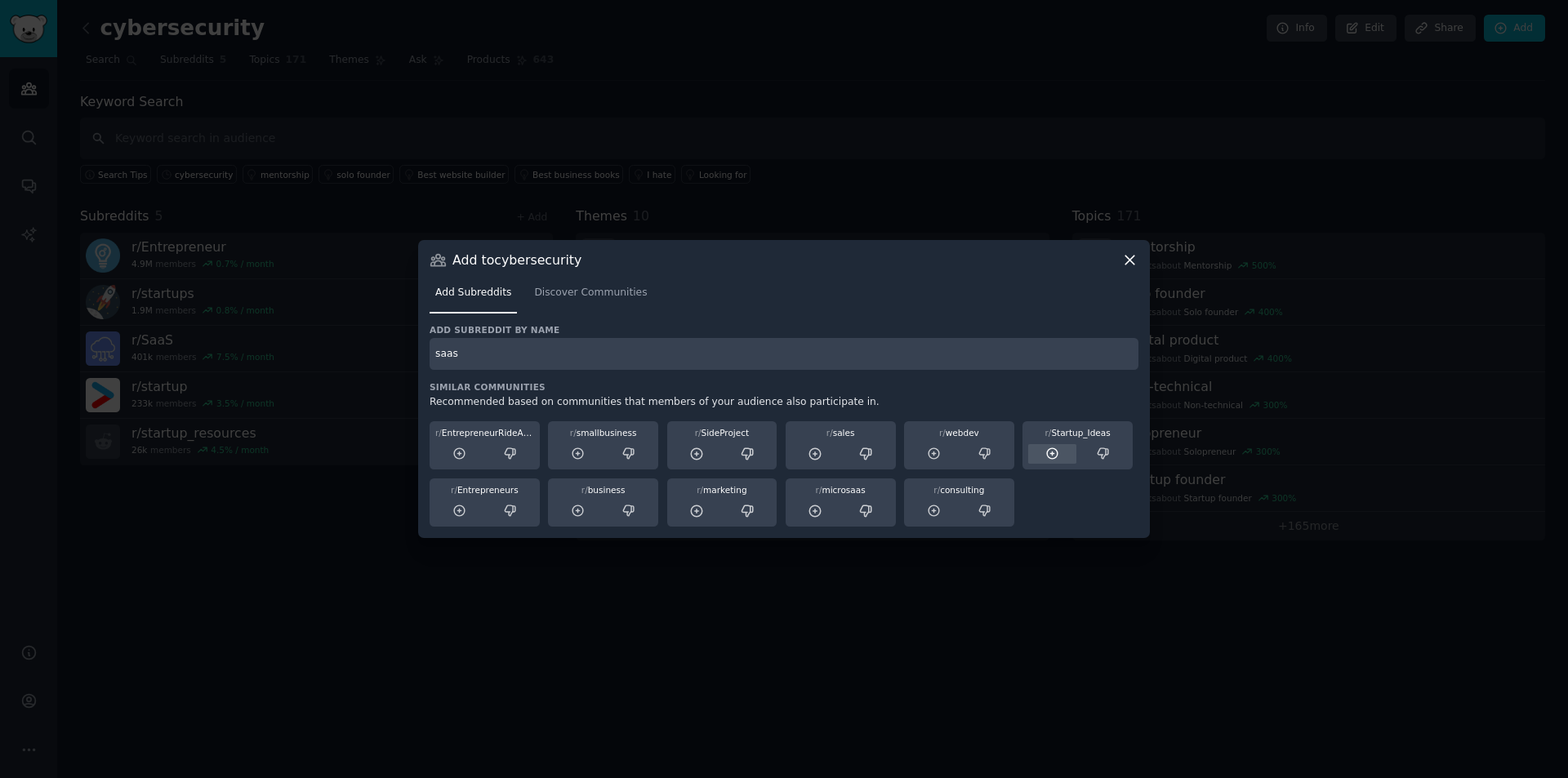
click at [1056, 452] on icon at bounding box center [1052, 454] width 15 height 15
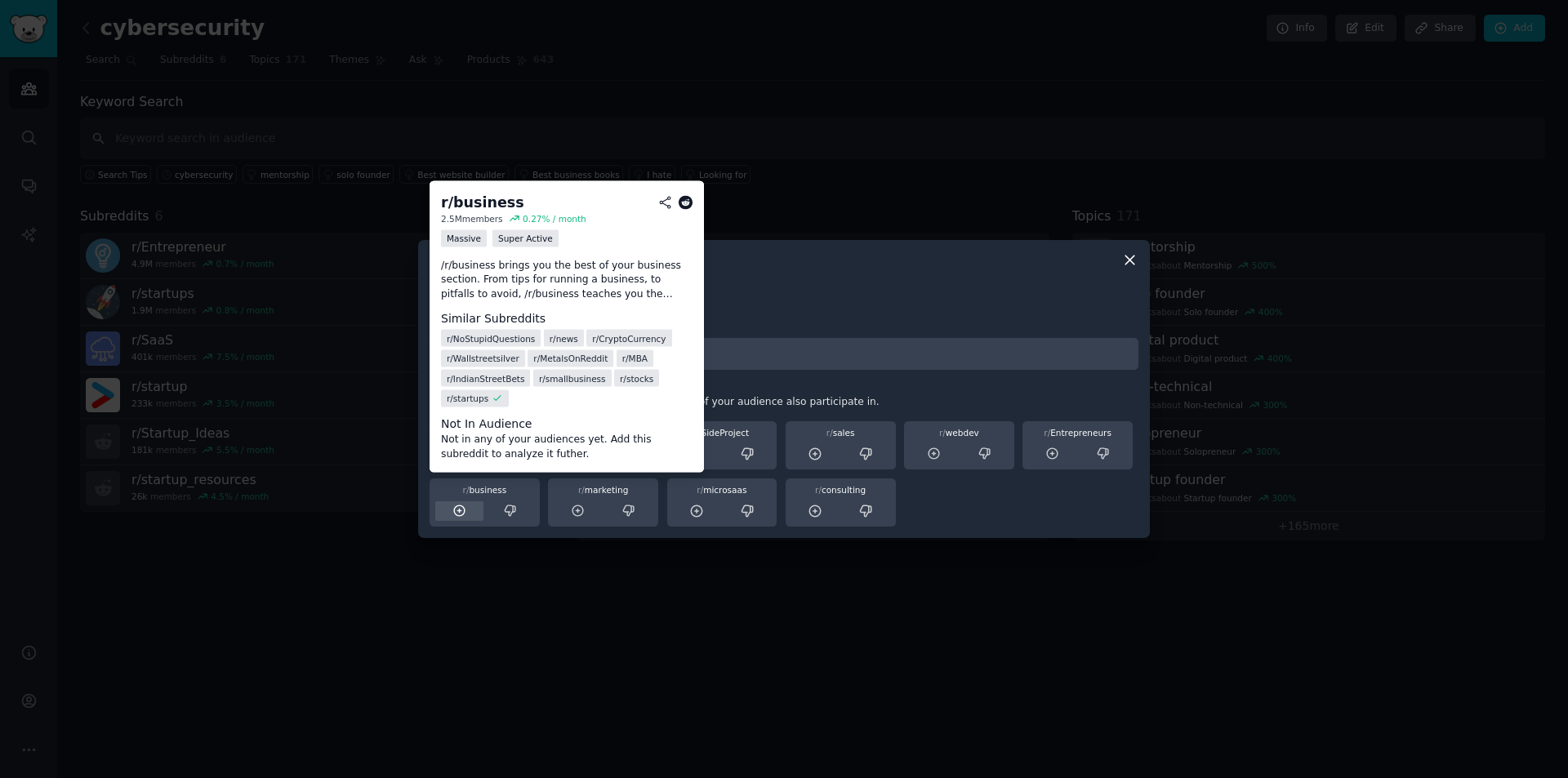
click at [453, 517] on icon at bounding box center [459, 510] width 15 height 15
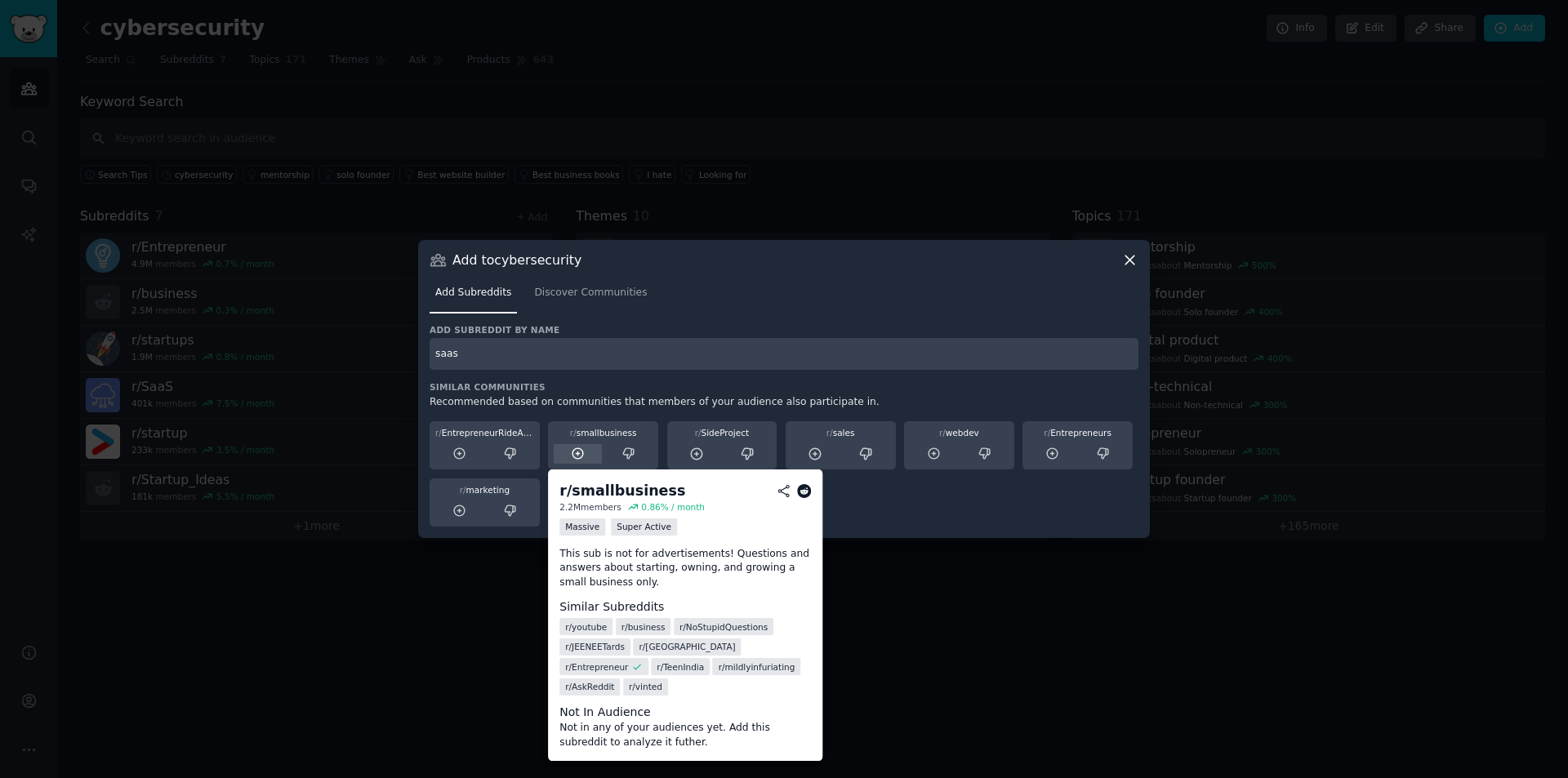
click at [579, 450] on icon at bounding box center [578, 454] width 15 height 15
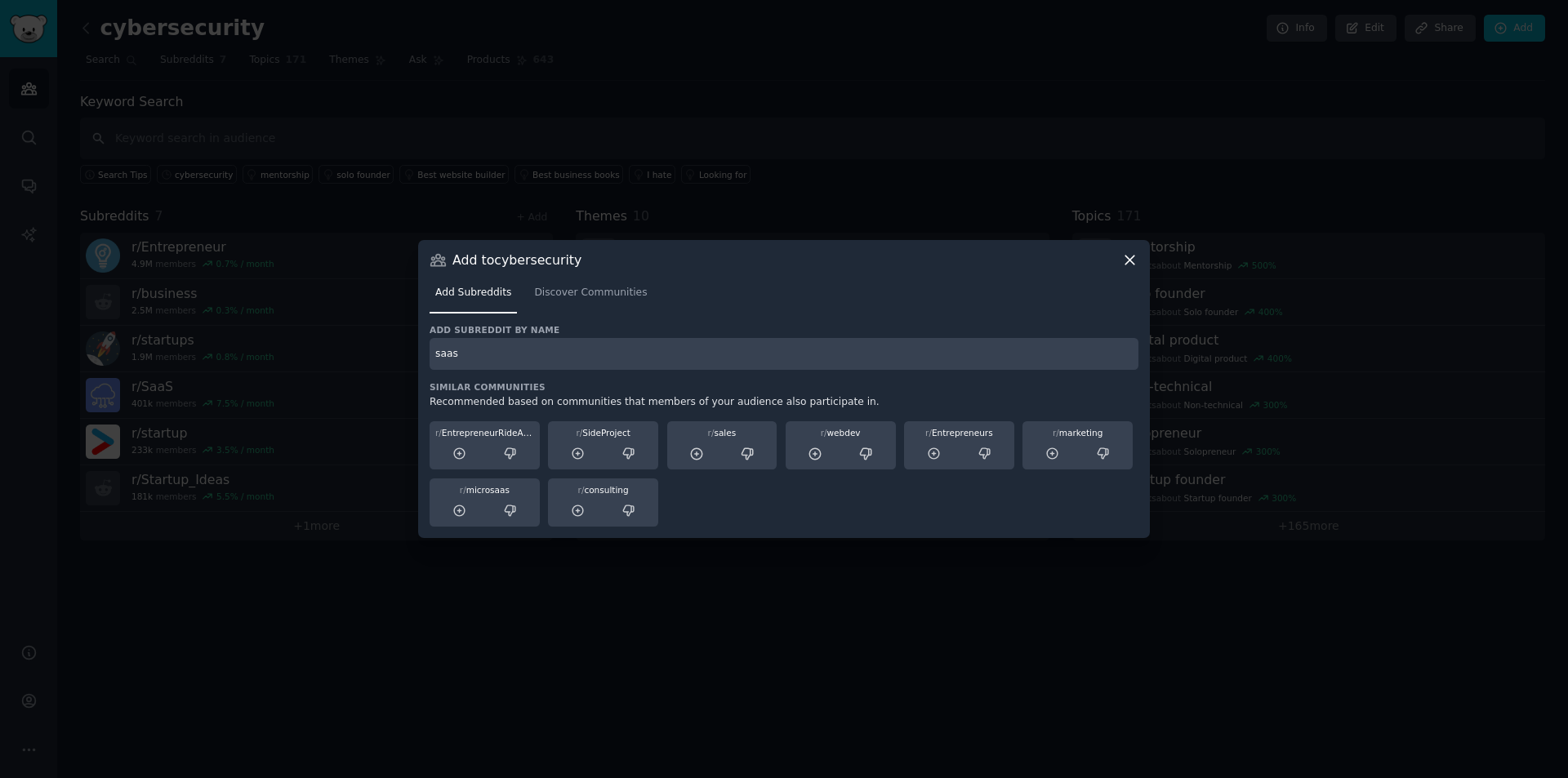
click at [438, 651] on div at bounding box center [784, 389] width 1568 height 778
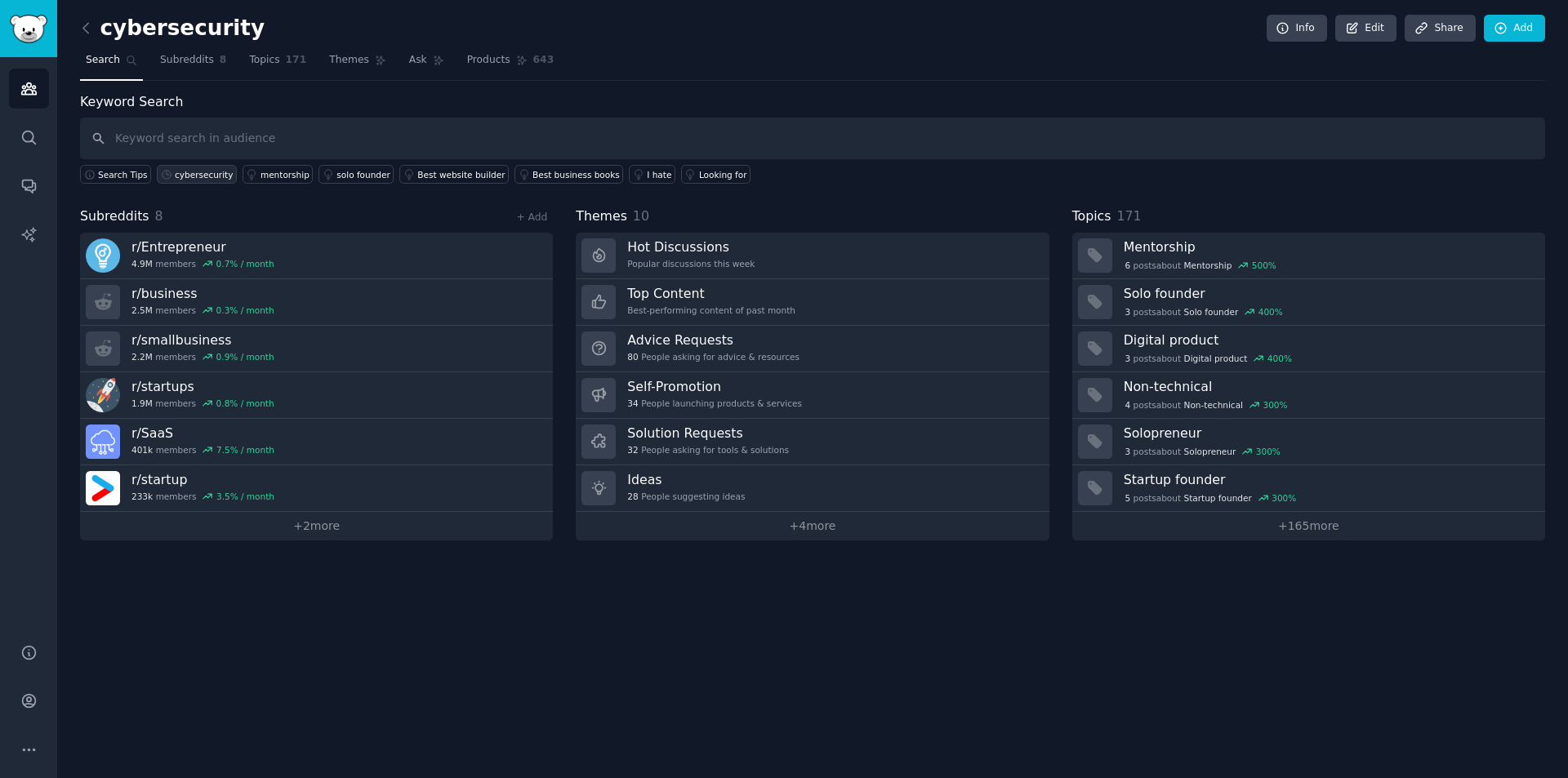
click at [197, 172] on div "cybersecurity" at bounding box center [204, 174] width 58 height 11
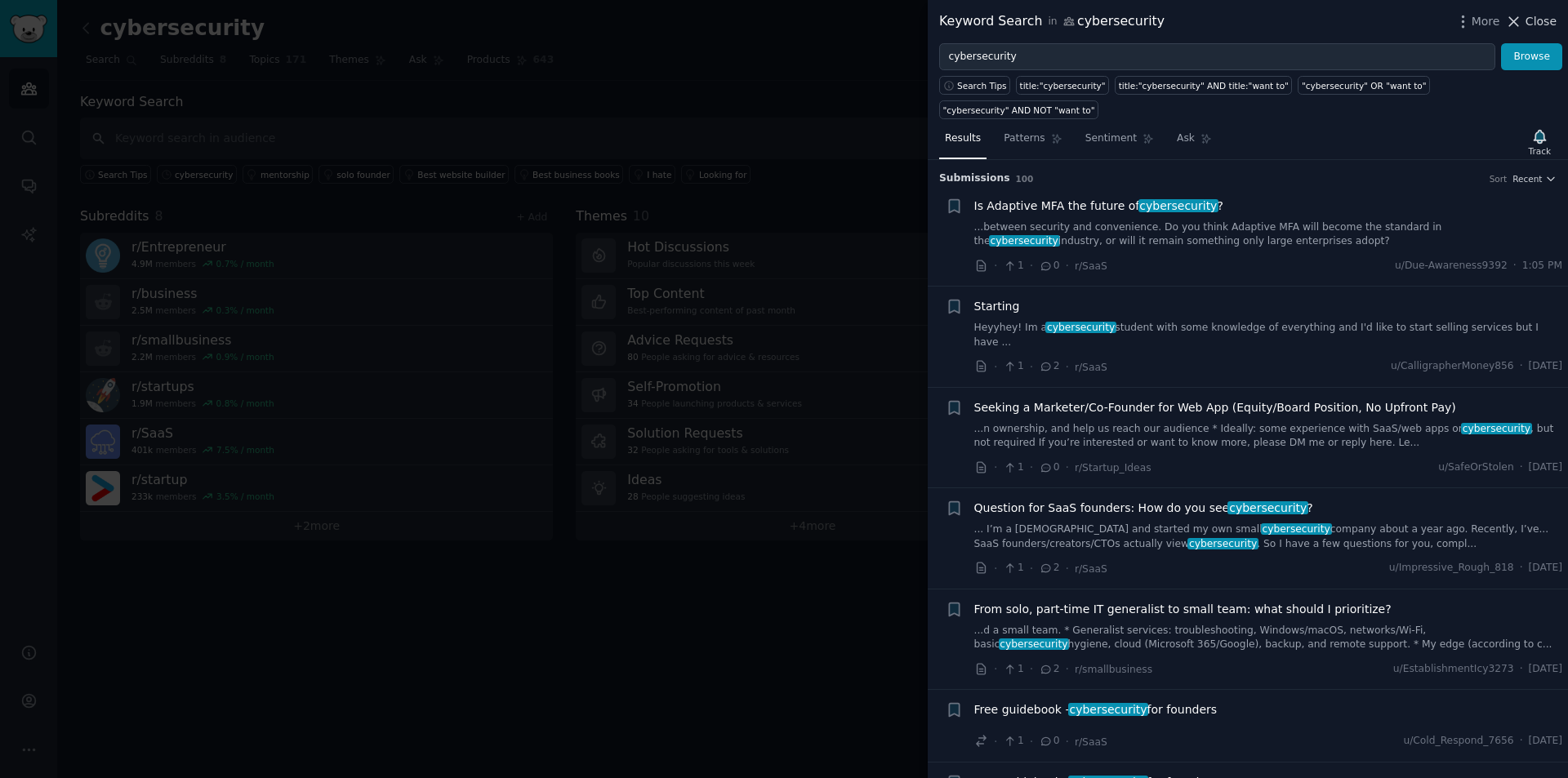
click at [1533, 20] on span "Close" at bounding box center [1541, 21] width 31 height 17
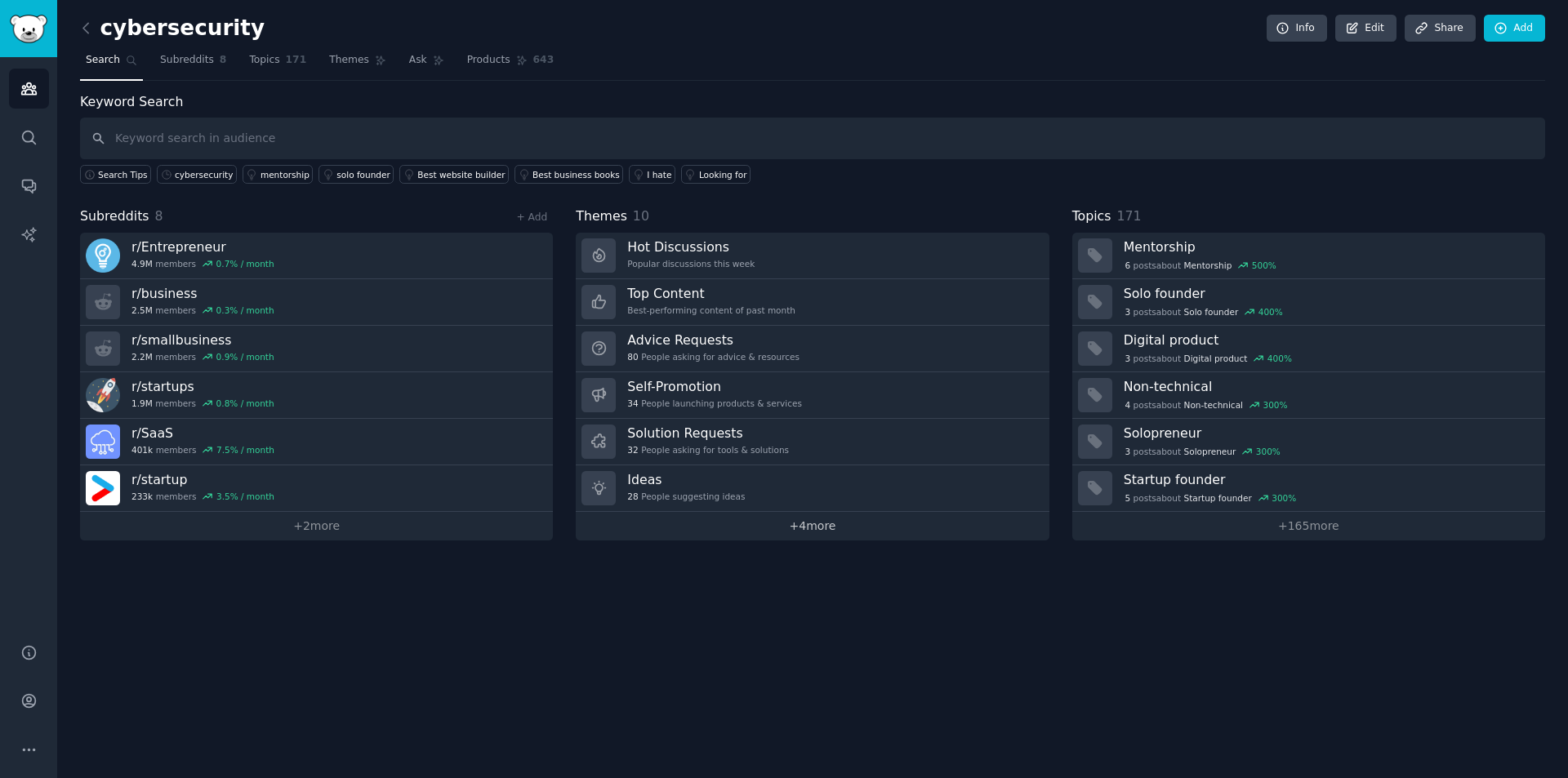
click at [855, 536] on link "+ 4 more" at bounding box center [812, 526] width 473 height 28
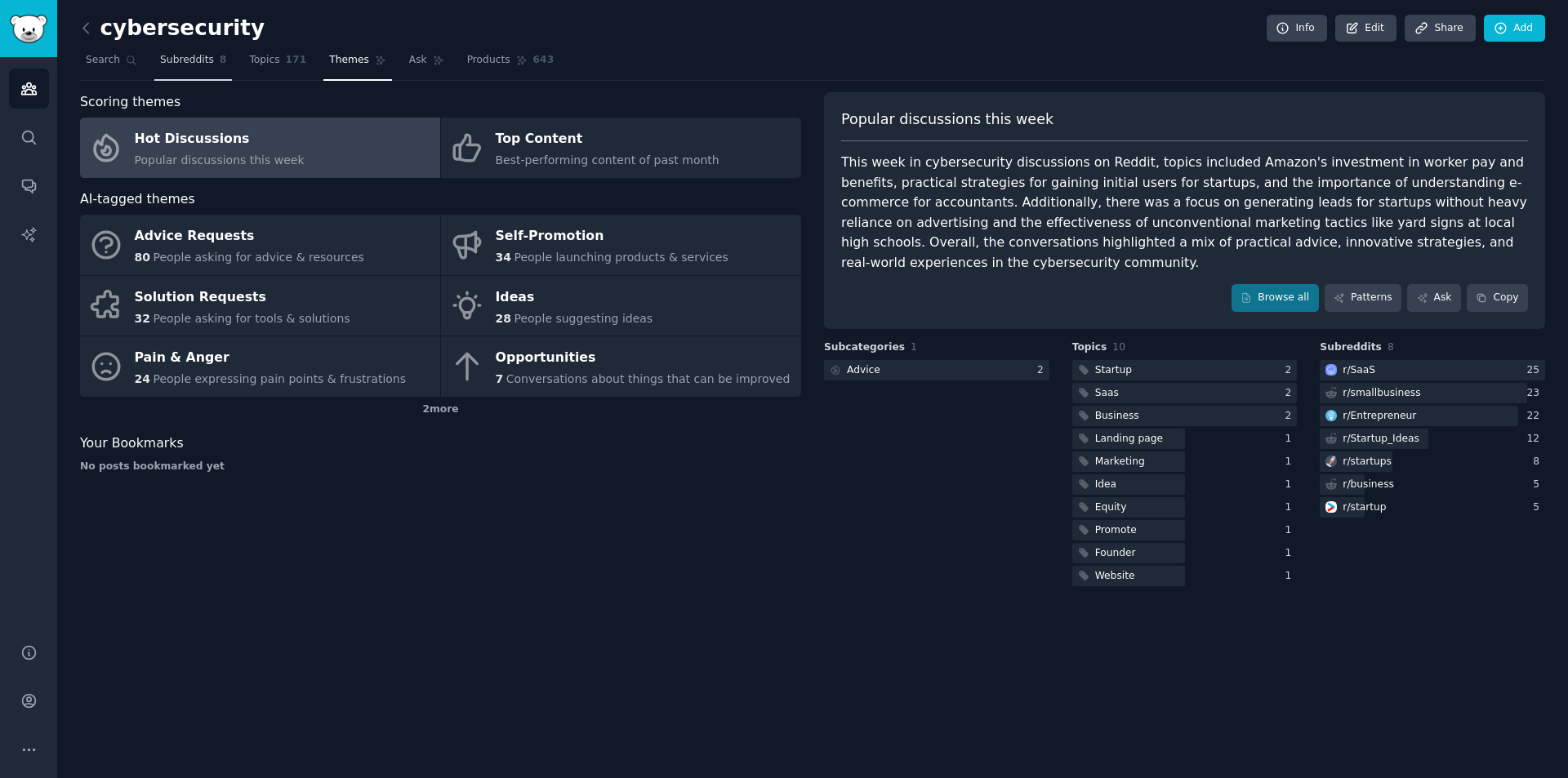
click at [190, 73] on link "Subreddits 8" at bounding box center [193, 63] width 77 height 33
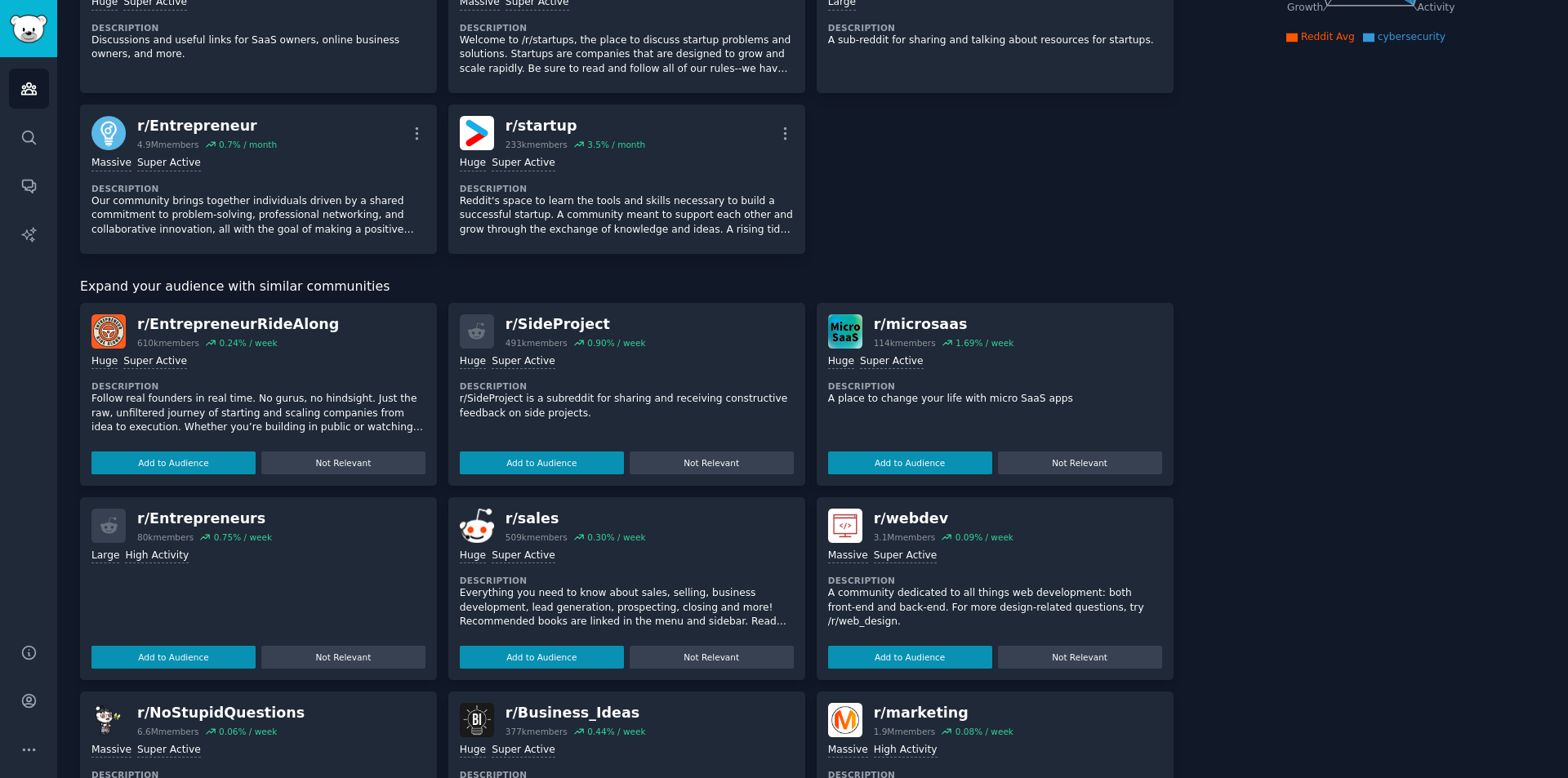
scroll to position [408, 0]
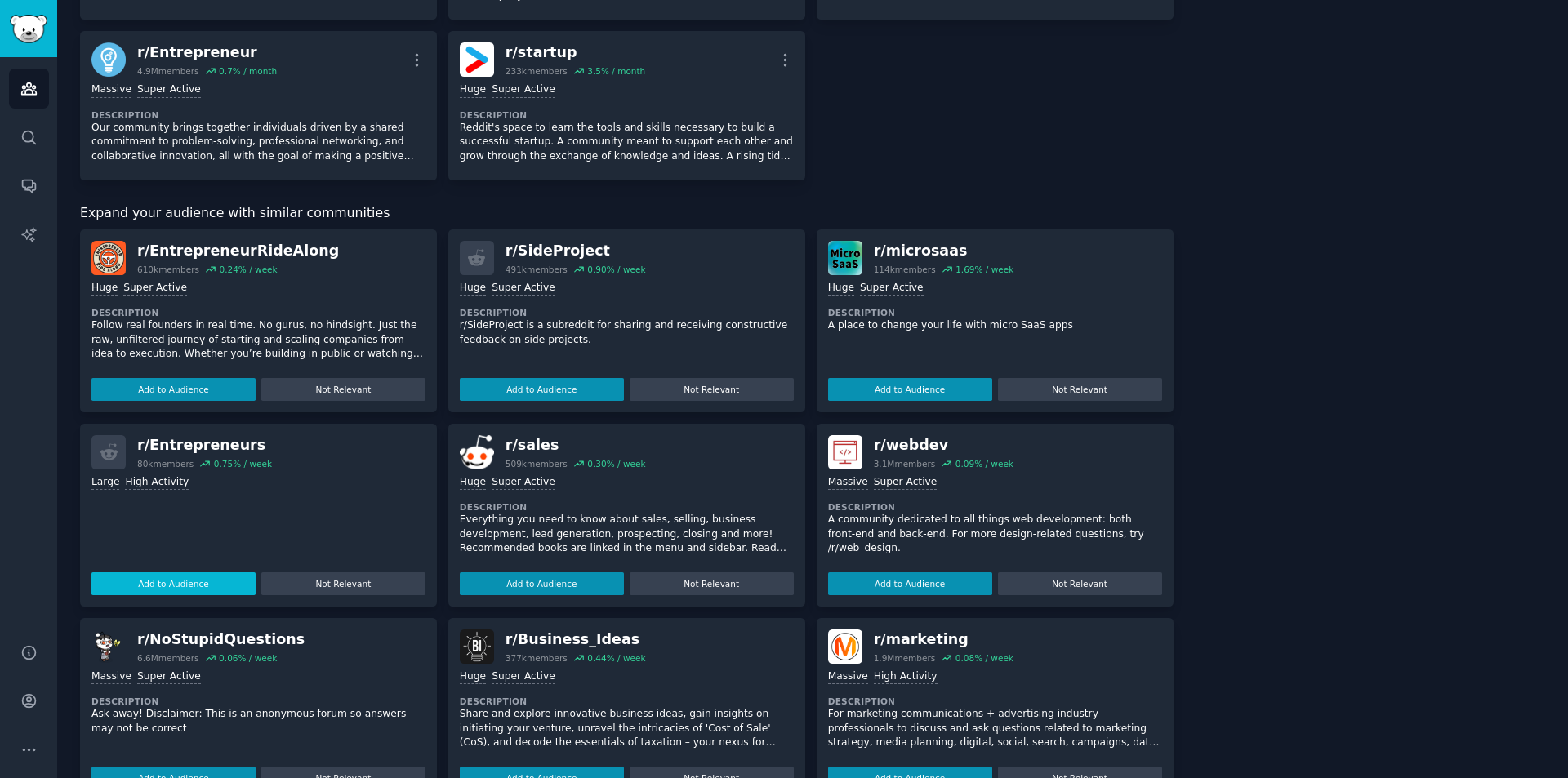
click at [195, 581] on button "Add to Audience" at bounding box center [173, 583] width 164 height 23
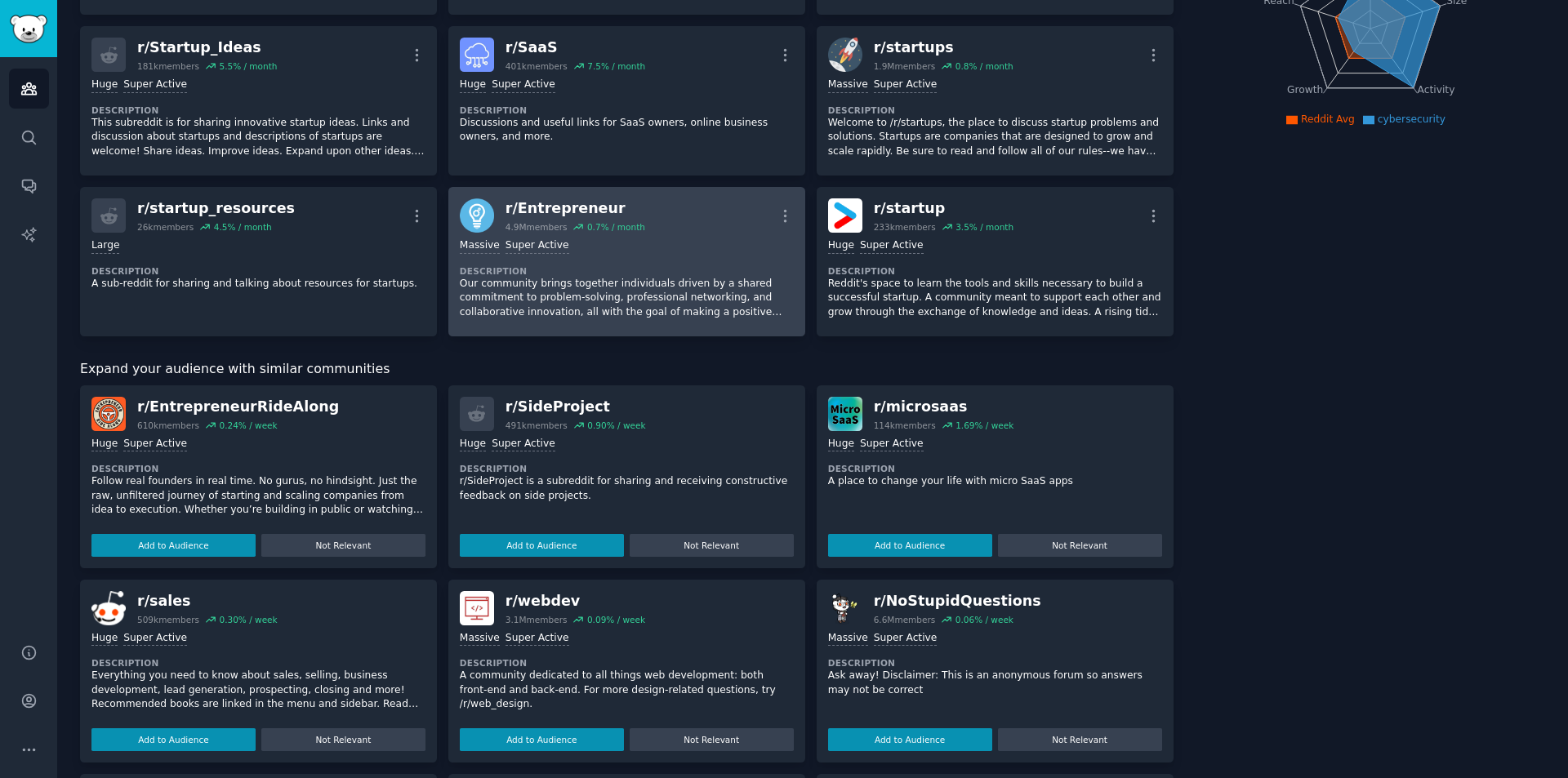
scroll to position [327, 0]
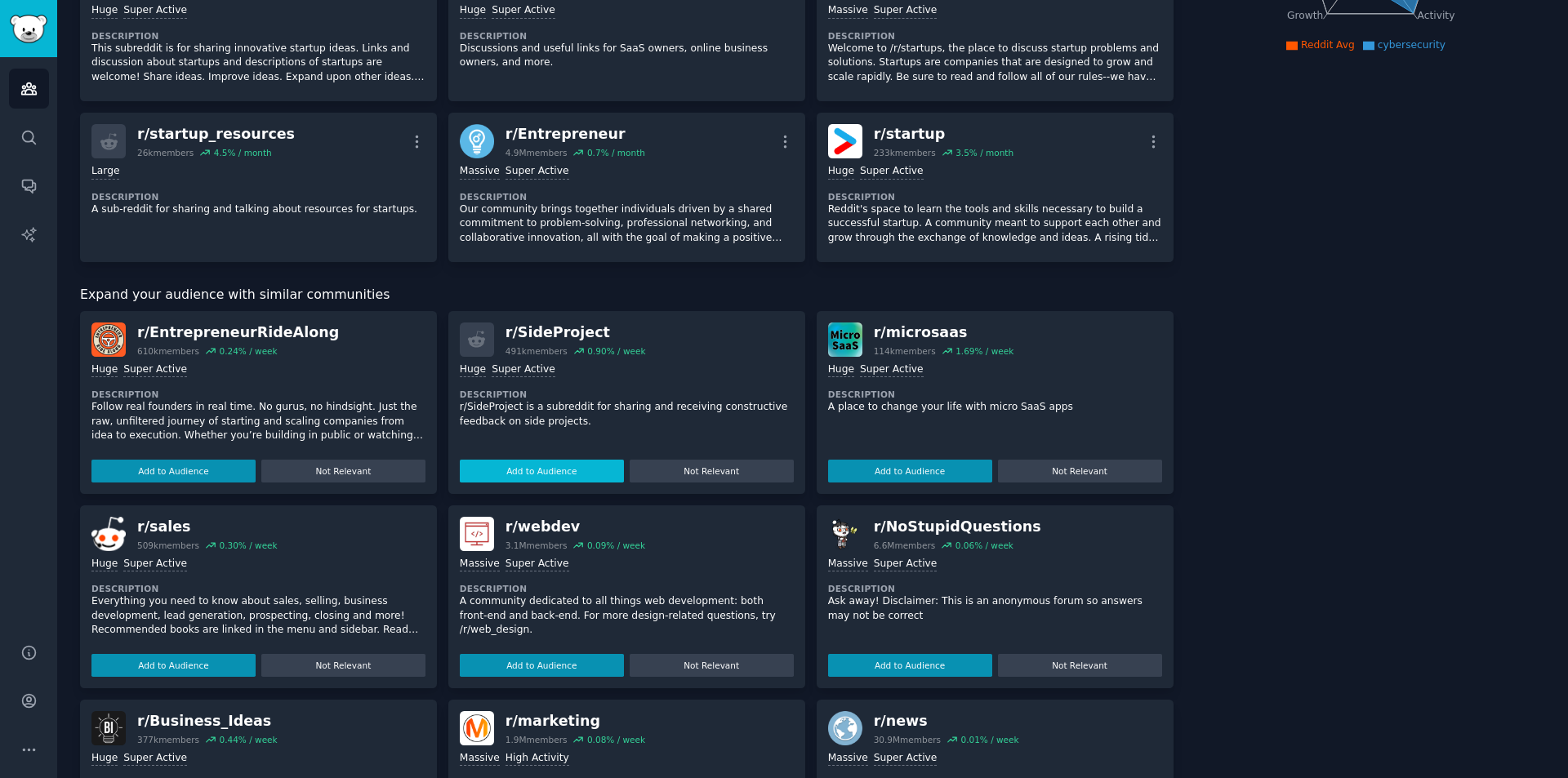
click at [566, 465] on button "Add to Audience" at bounding box center [542, 471] width 164 height 23
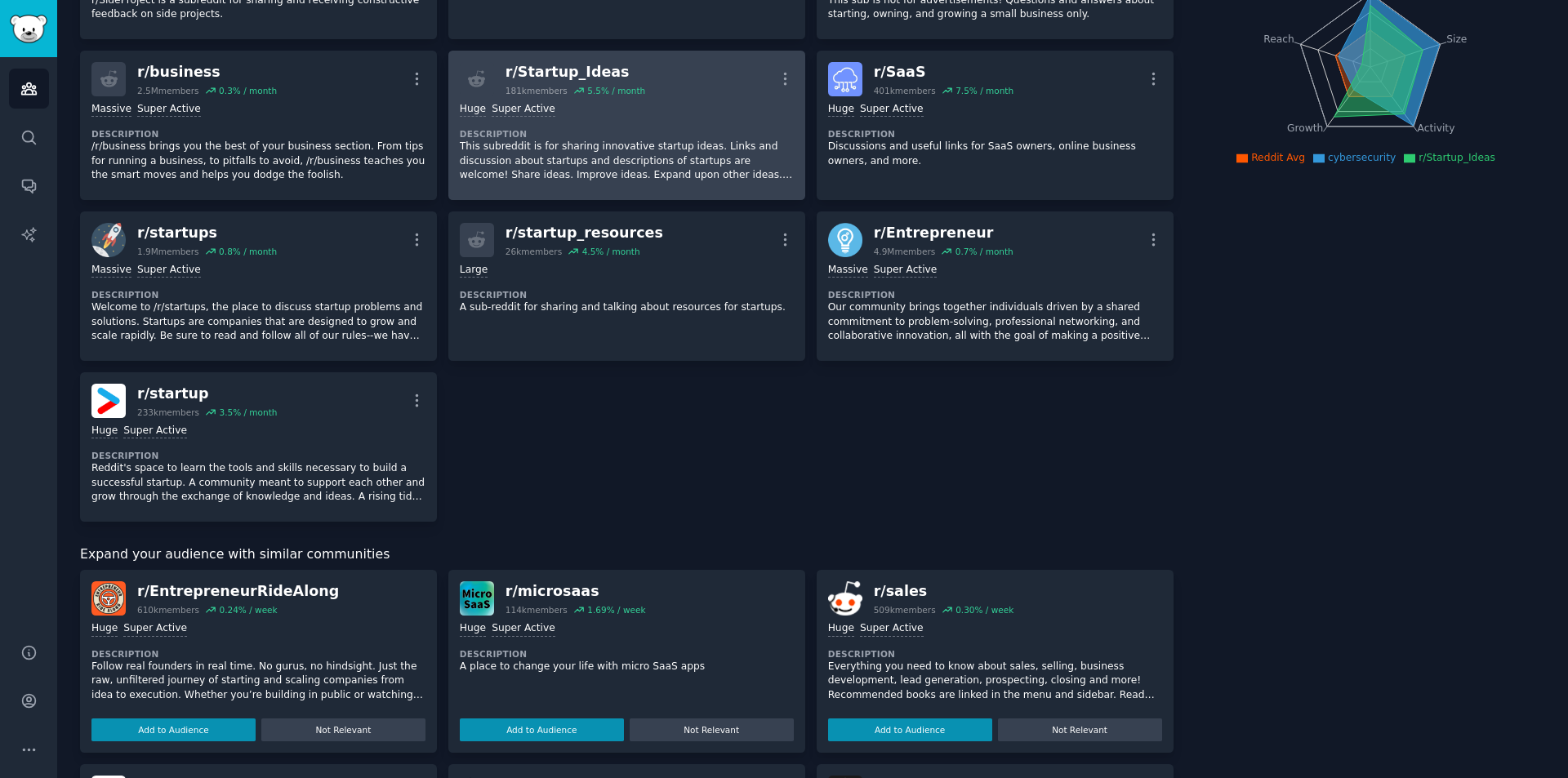
scroll to position [0, 0]
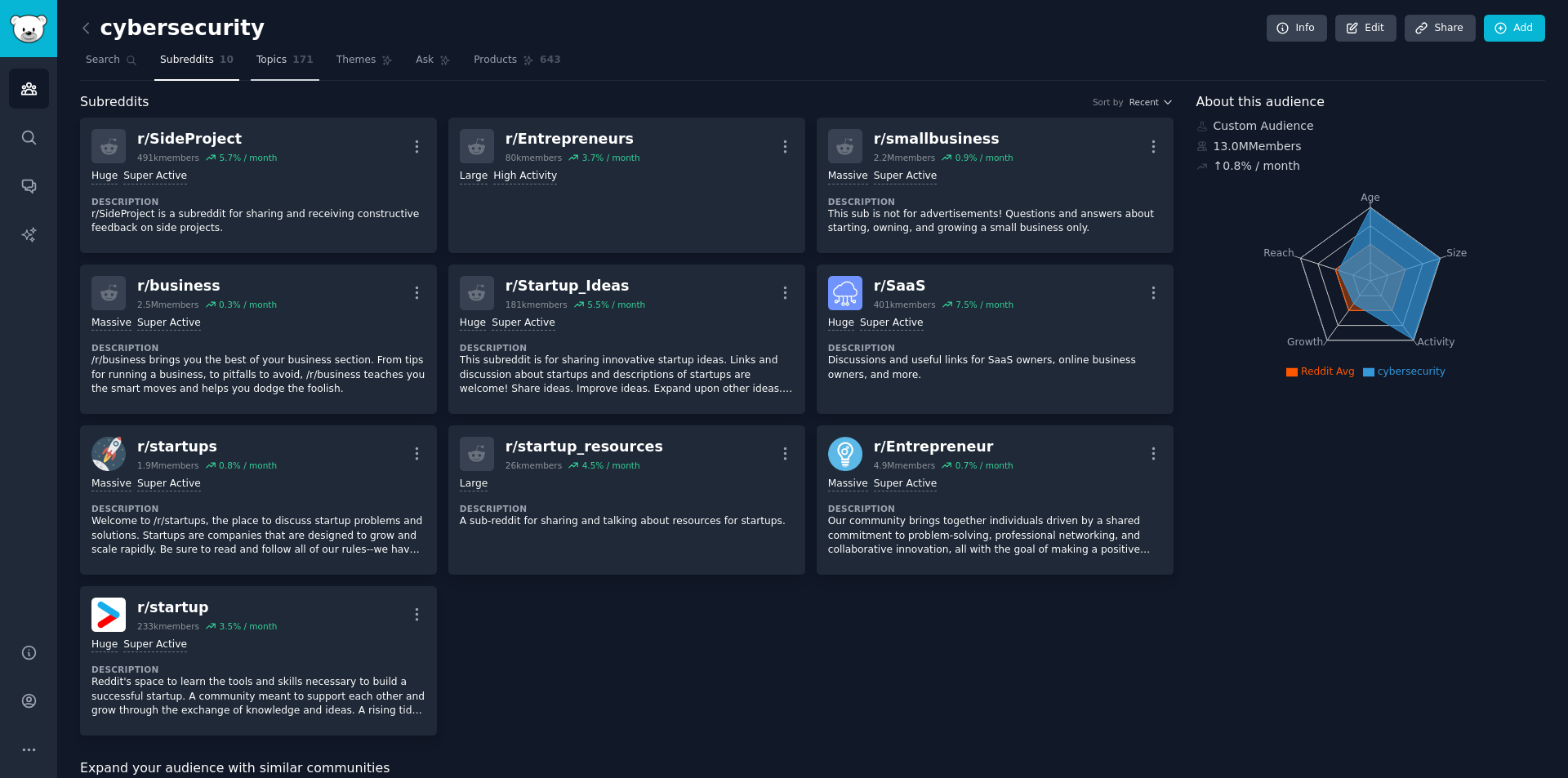
click at [269, 58] on span "Topics" at bounding box center [271, 60] width 30 height 15
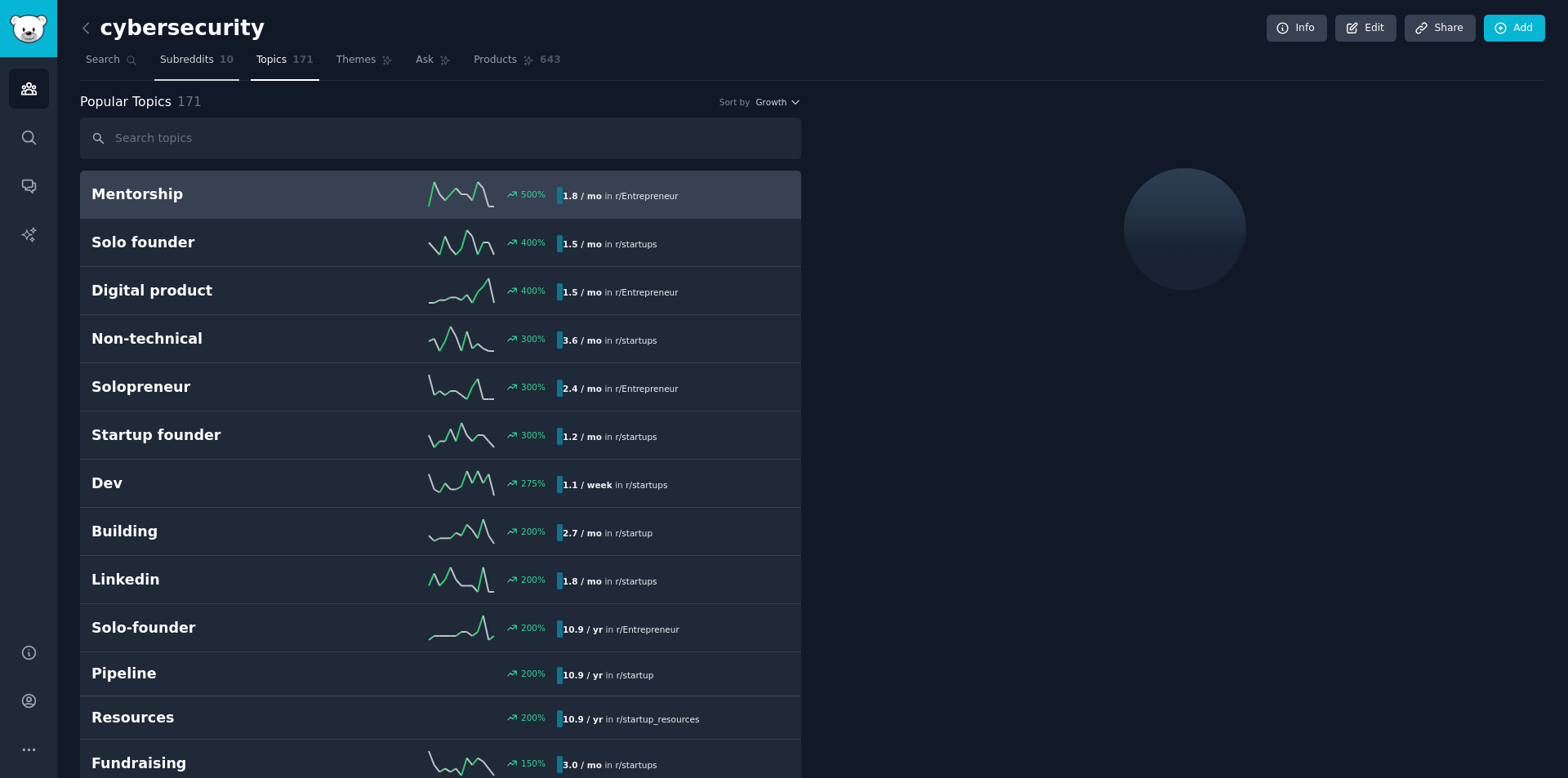
click at [184, 69] on link "Subreddits 10" at bounding box center [197, 63] width 85 height 33
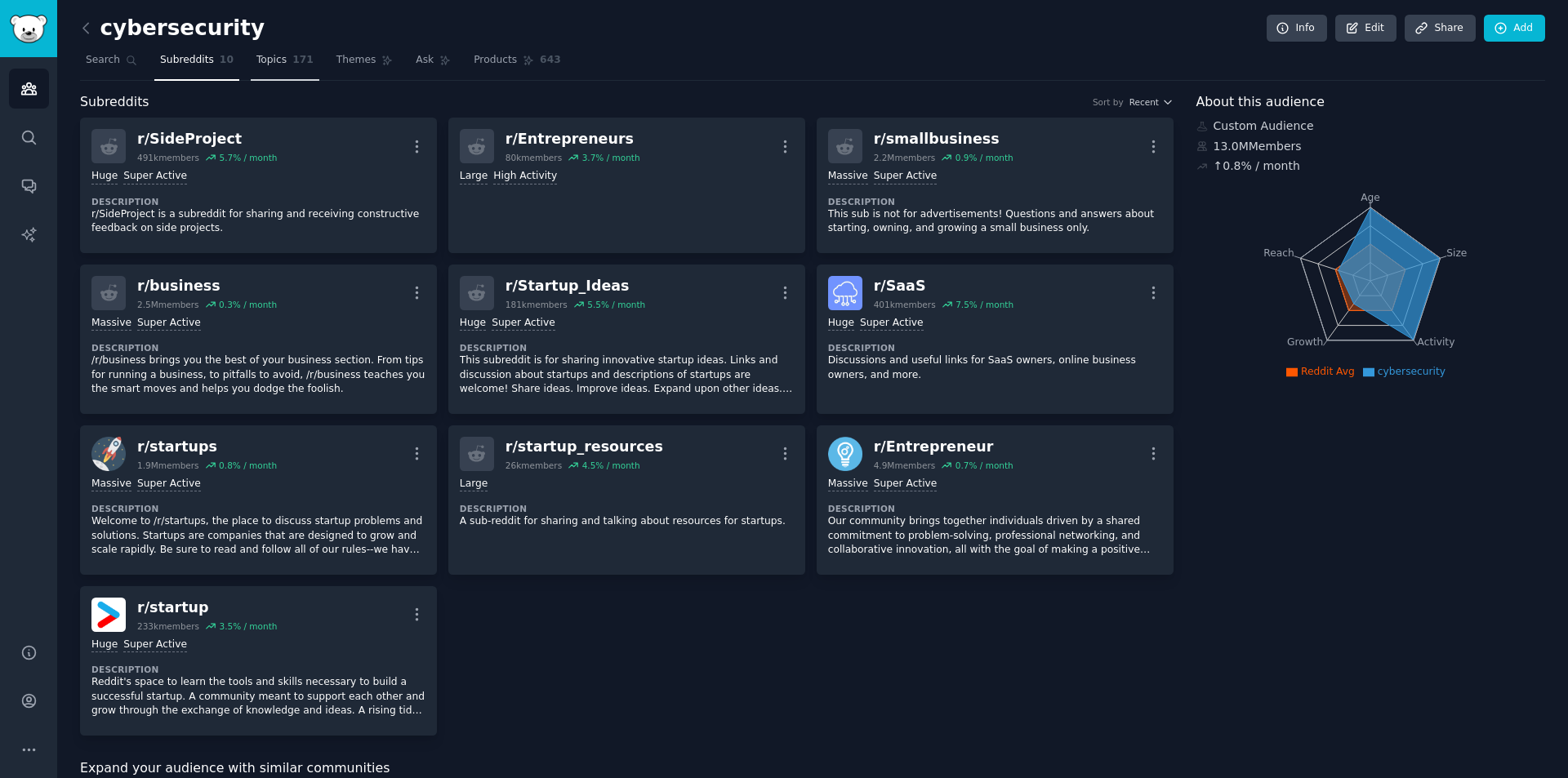
click at [274, 52] on link "Topics 171" at bounding box center [285, 63] width 69 height 33
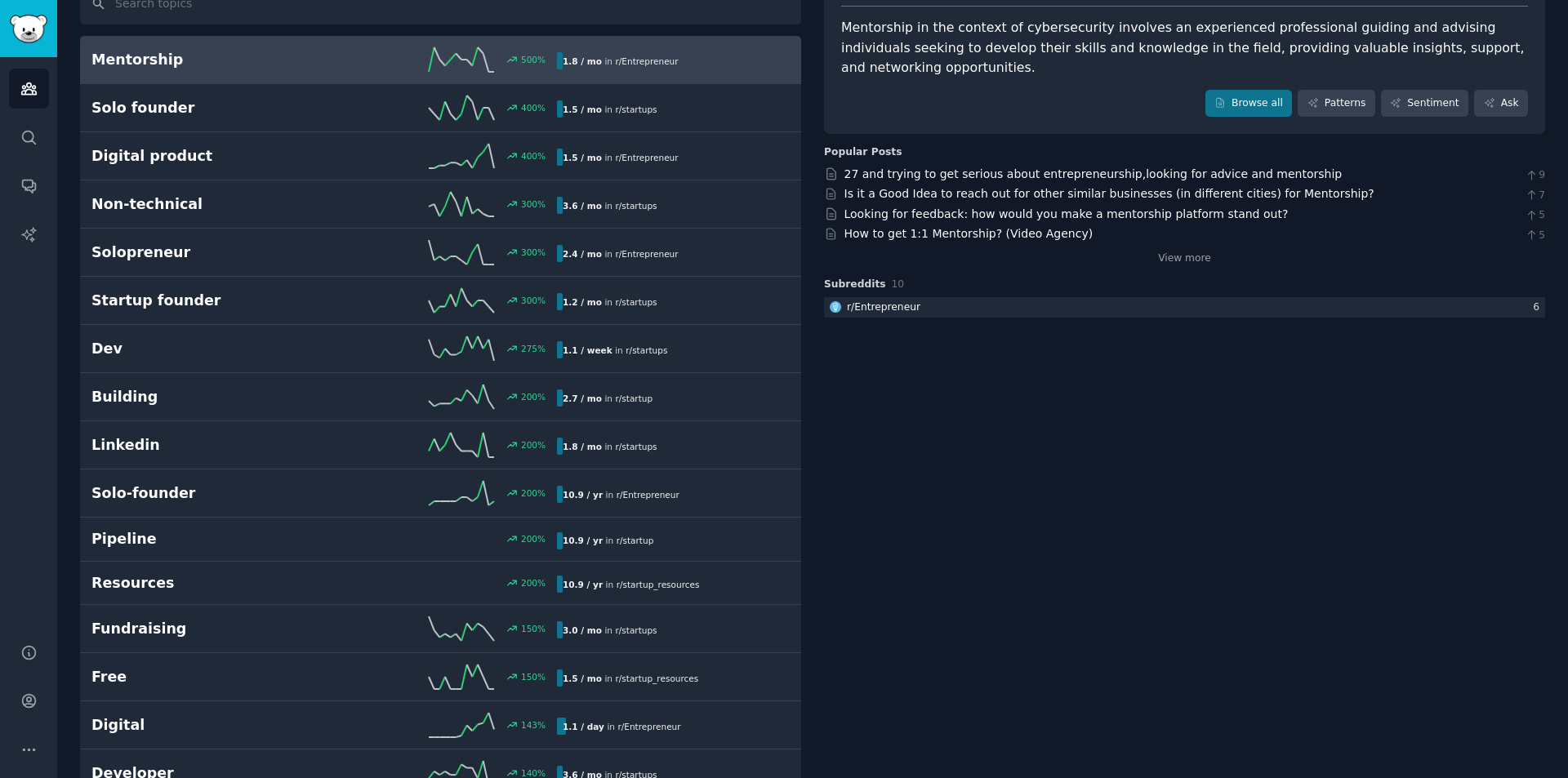
scroll to position [163, 0]
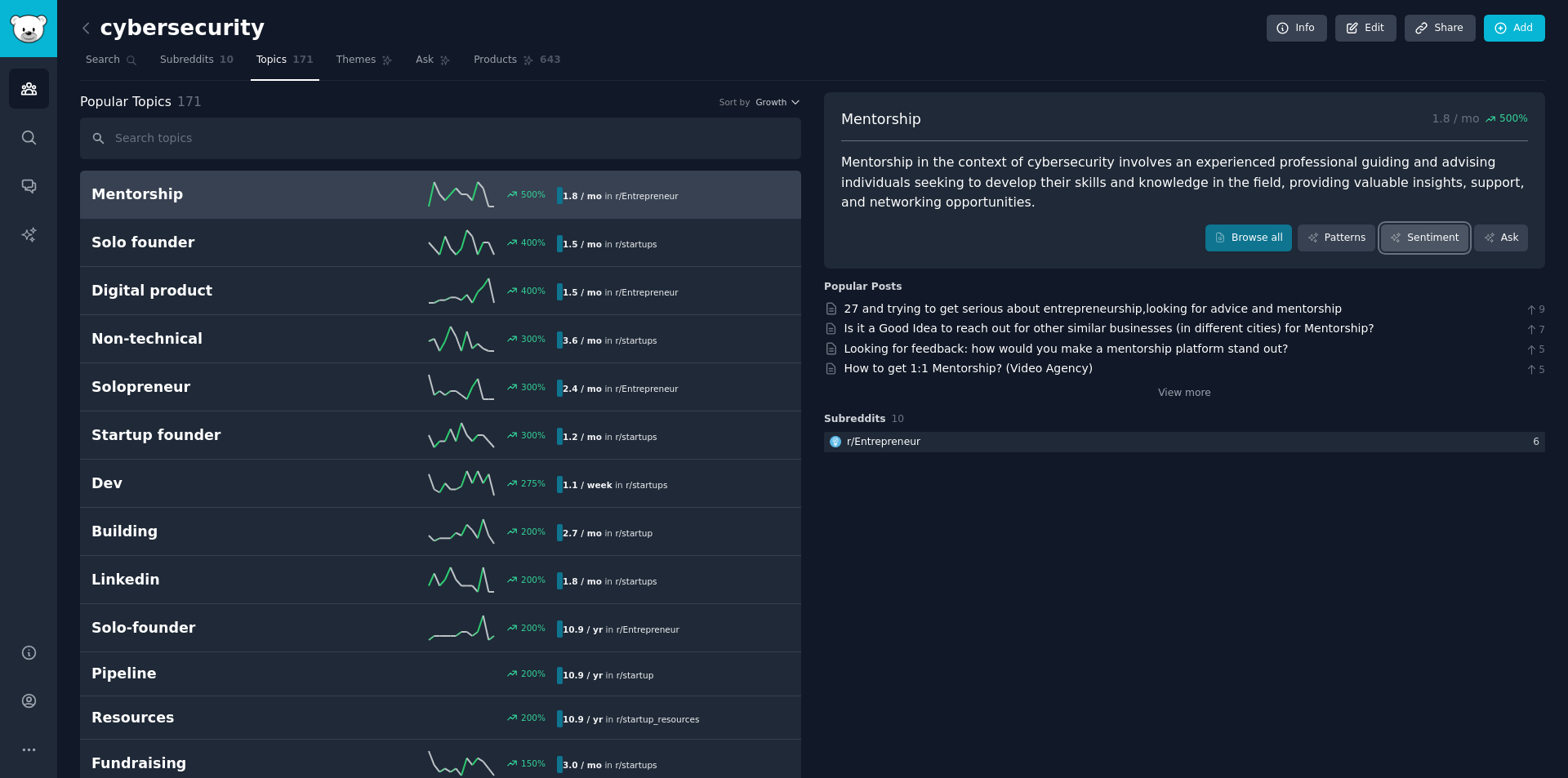
click at [1415, 225] on link "Sentiment" at bounding box center [1425, 238] width 88 height 27
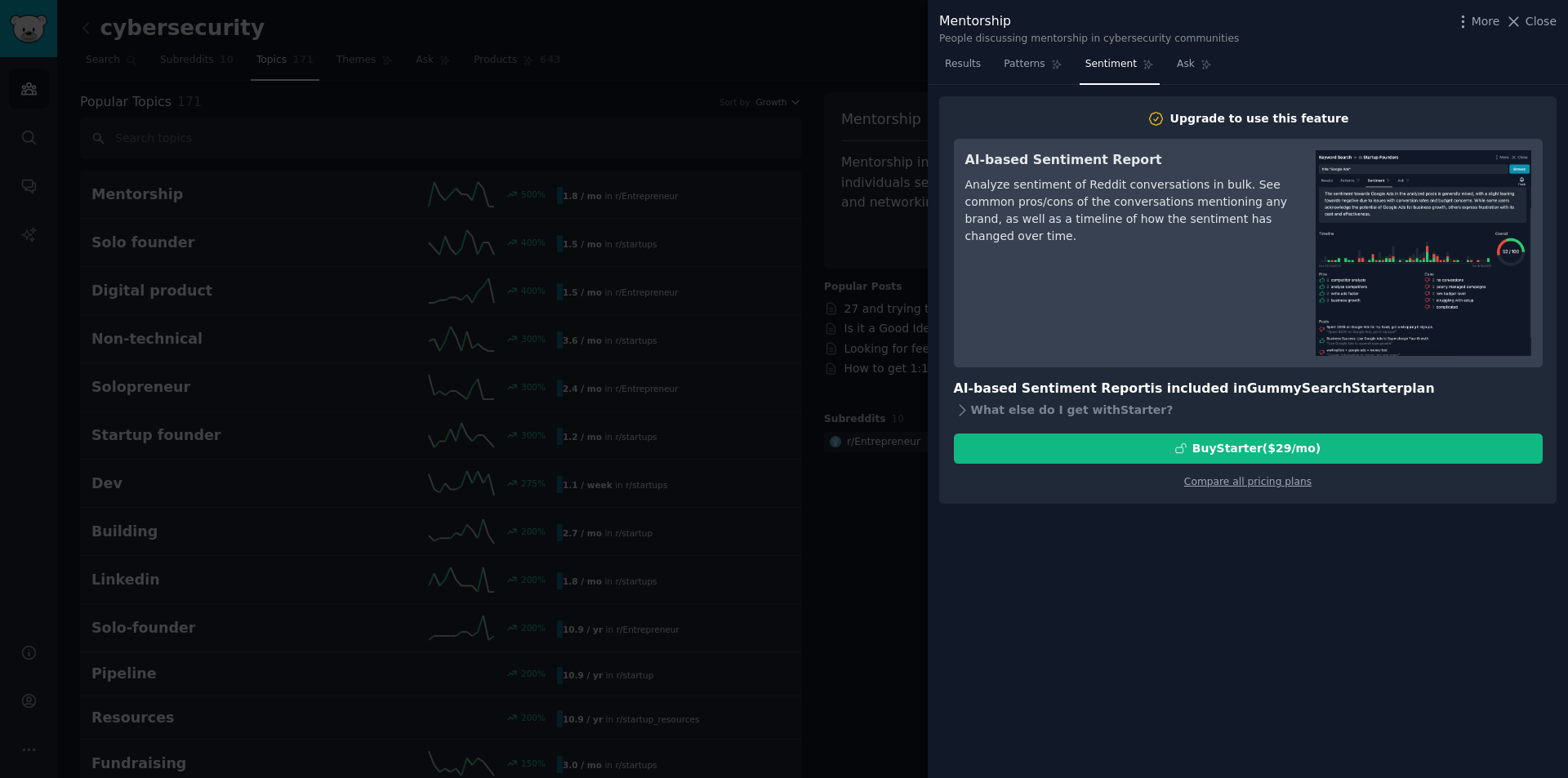
click at [816, 108] on div at bounding box center [784, 389] width 1568 height 778
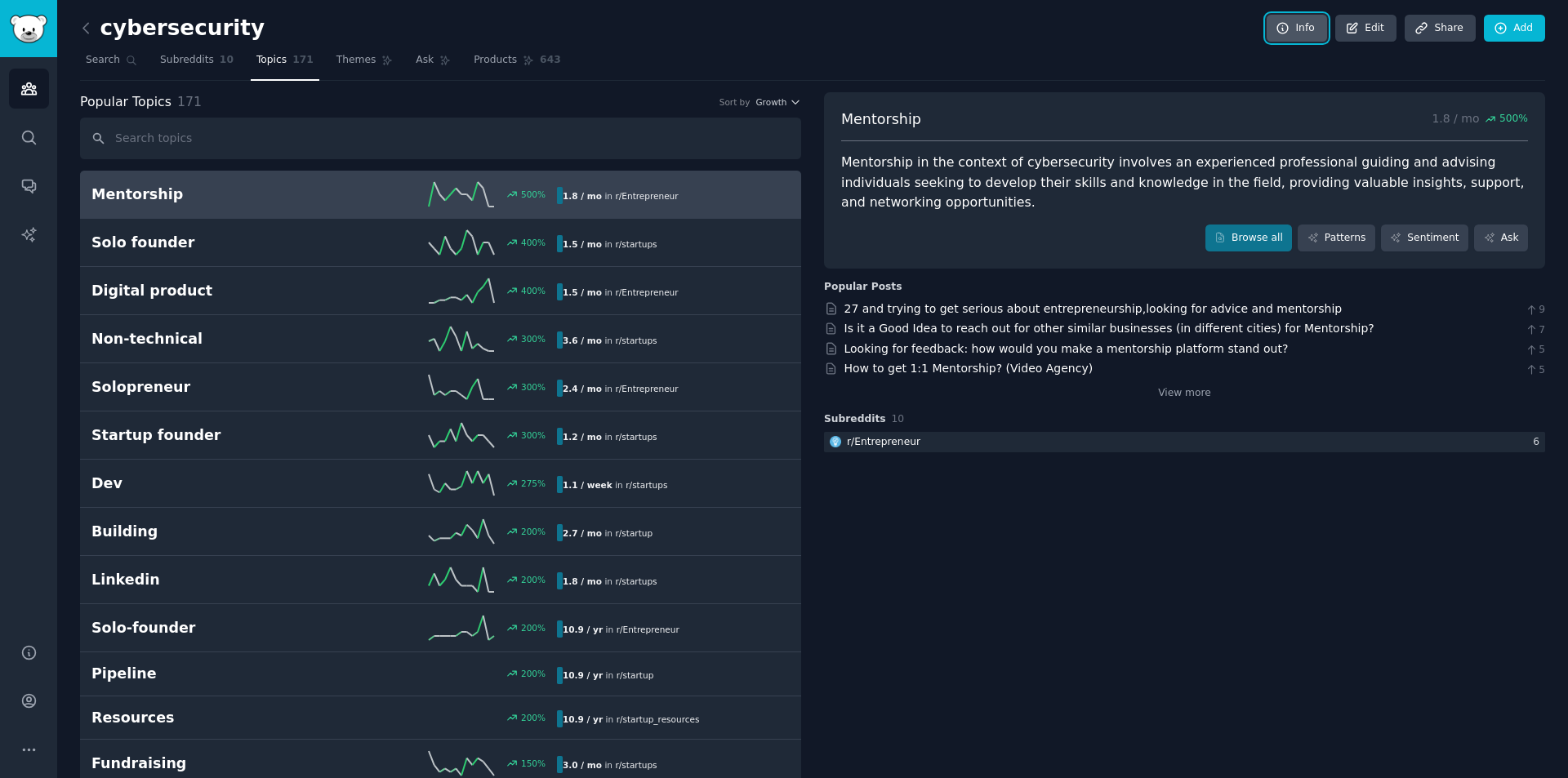
click at [1309, 26] on link "Info" at bounding box center [1297, 28] width 60 height 27
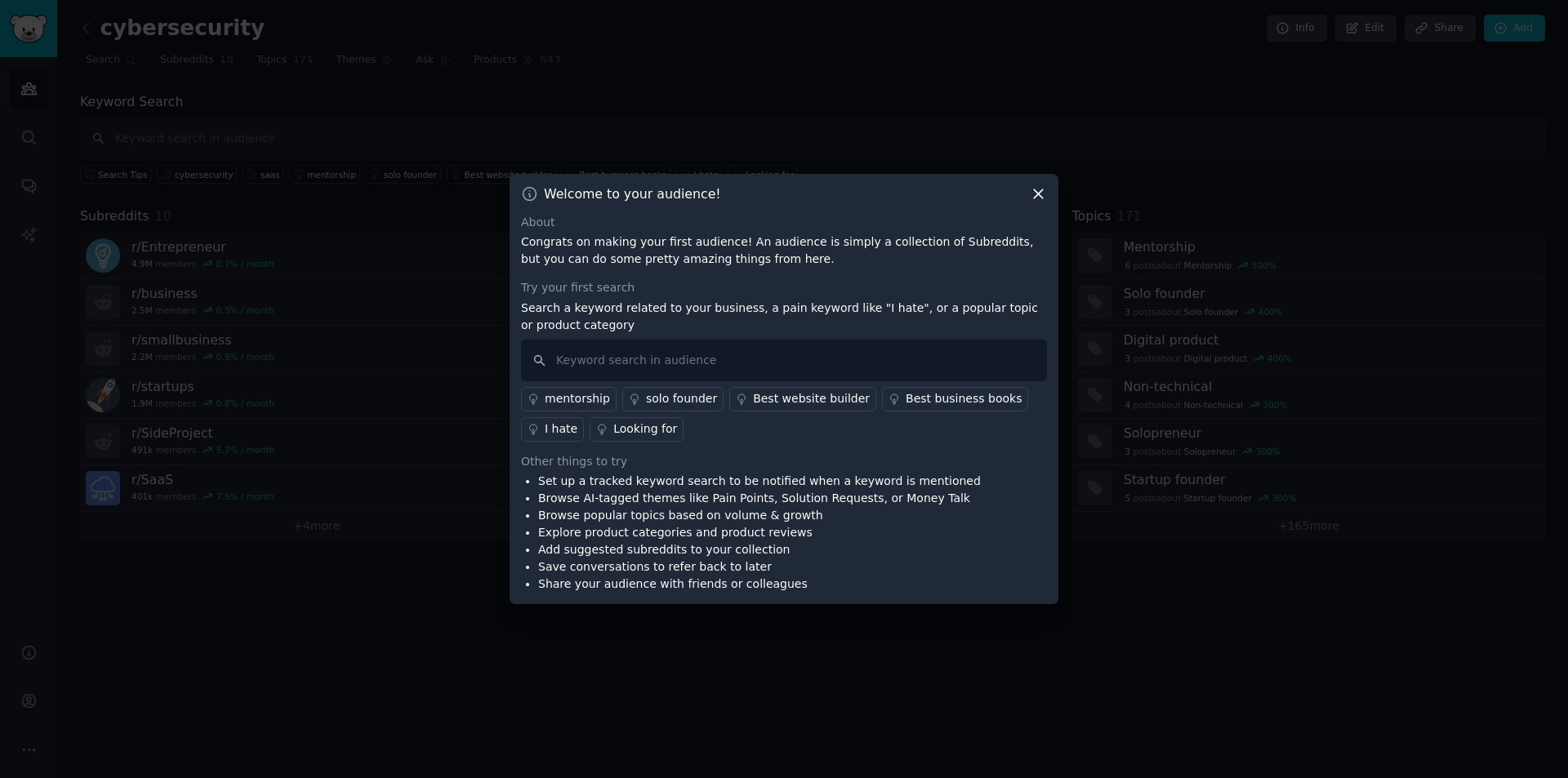
click at [1038, 192] on icon at bounding box center [1038, 194] width 17 height 17
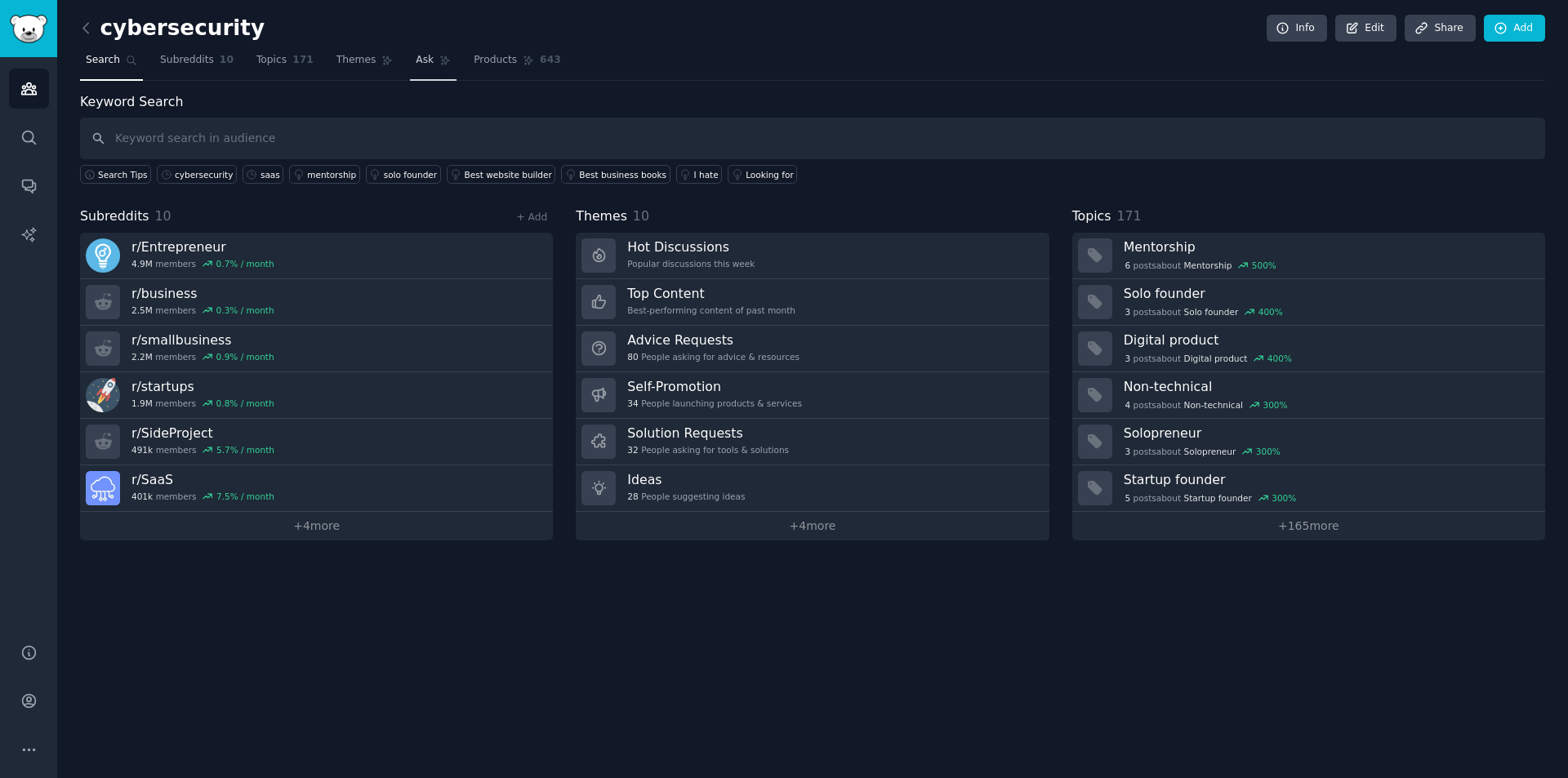
click at [410, 74] on link "Ask" at bounding box center [433, 63] width 46 height 33
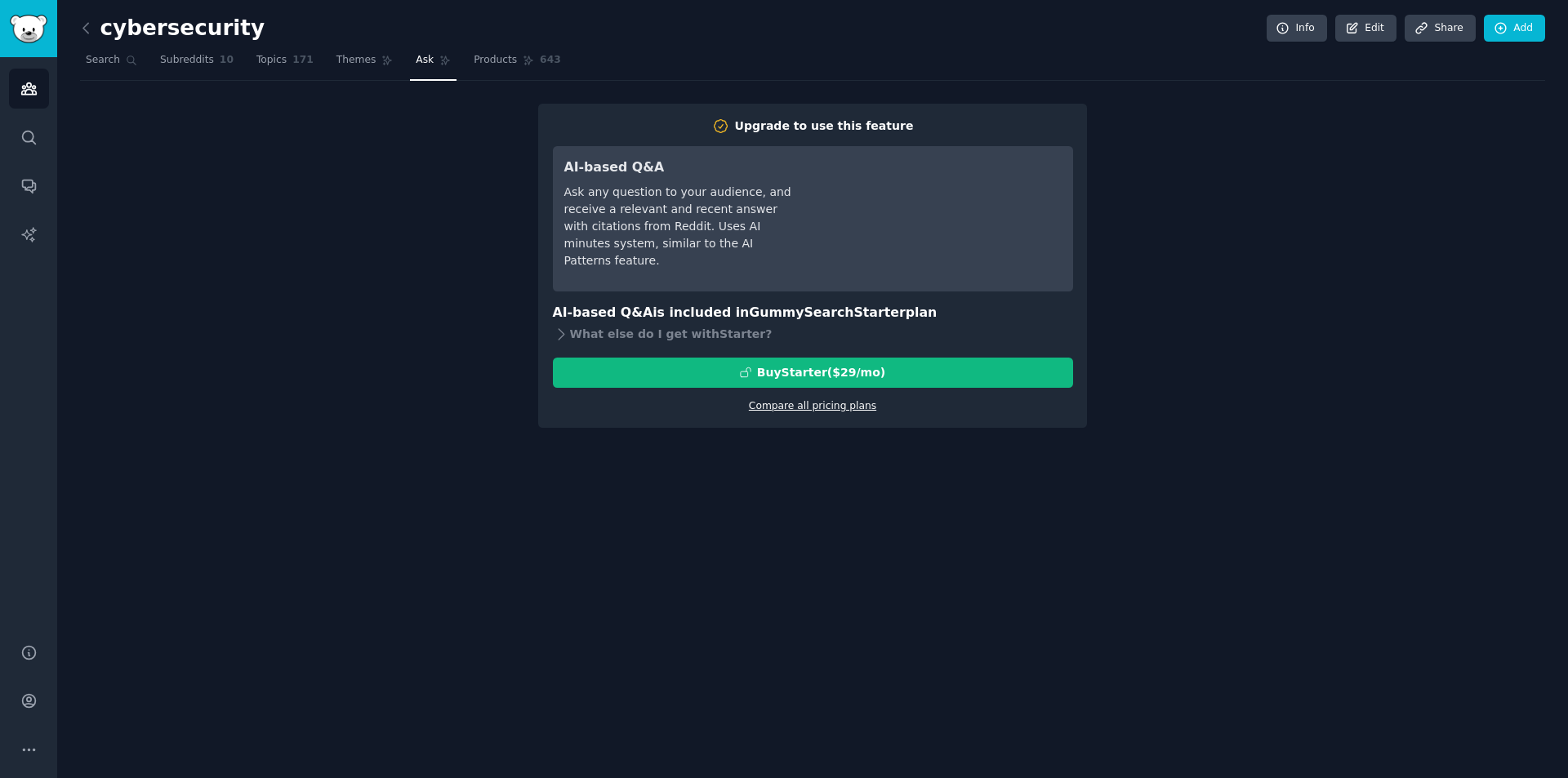
click at [840, 408] on link "Compare all pricing plans" at bounding box center [813, 405] width 127 height 11
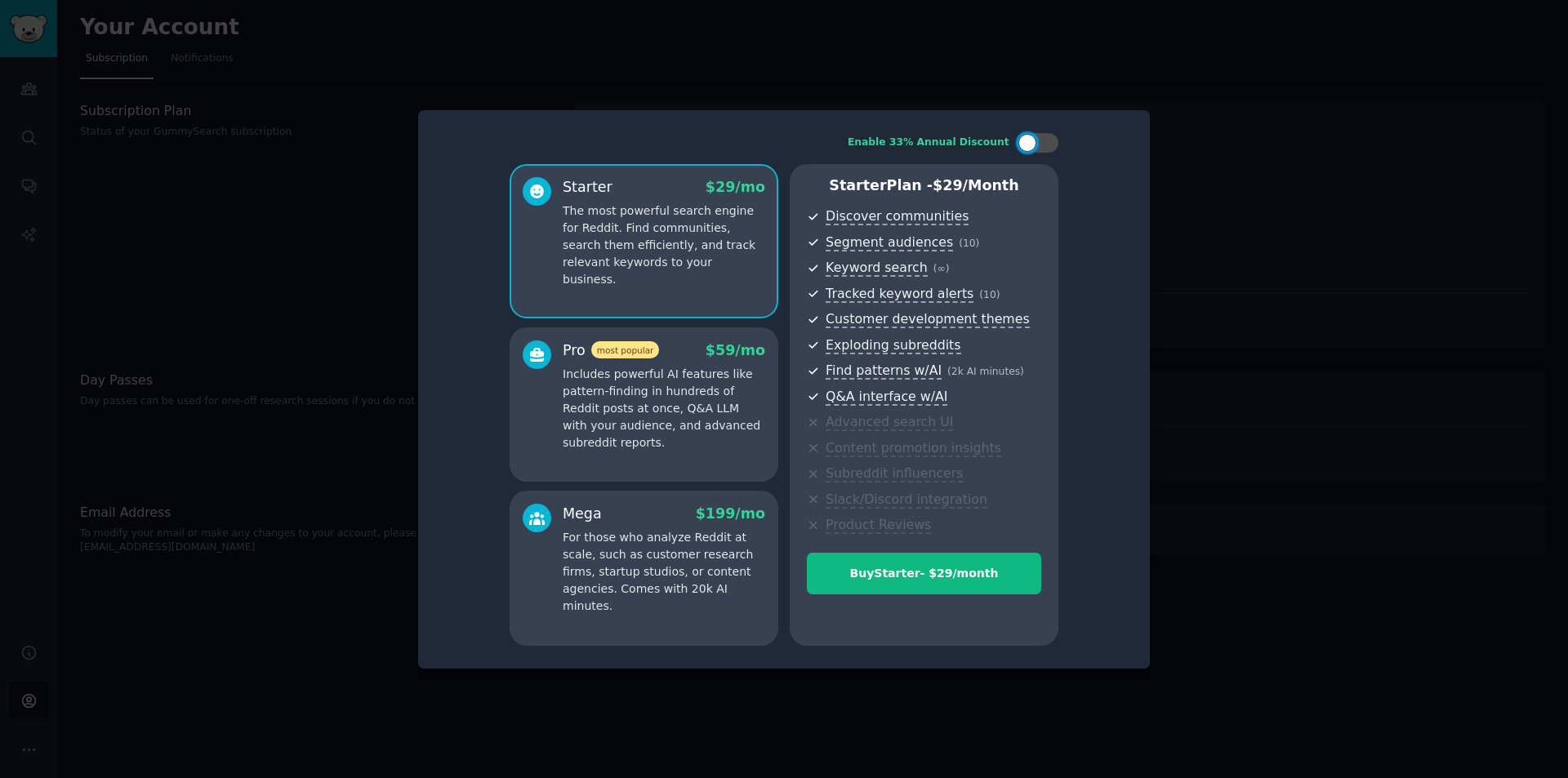
click at [659, 391] on p "Includes powerful AI features like pattern-finding in hundreds of Reddit posts …" at bounding box center [664, 408] width 203 height 86
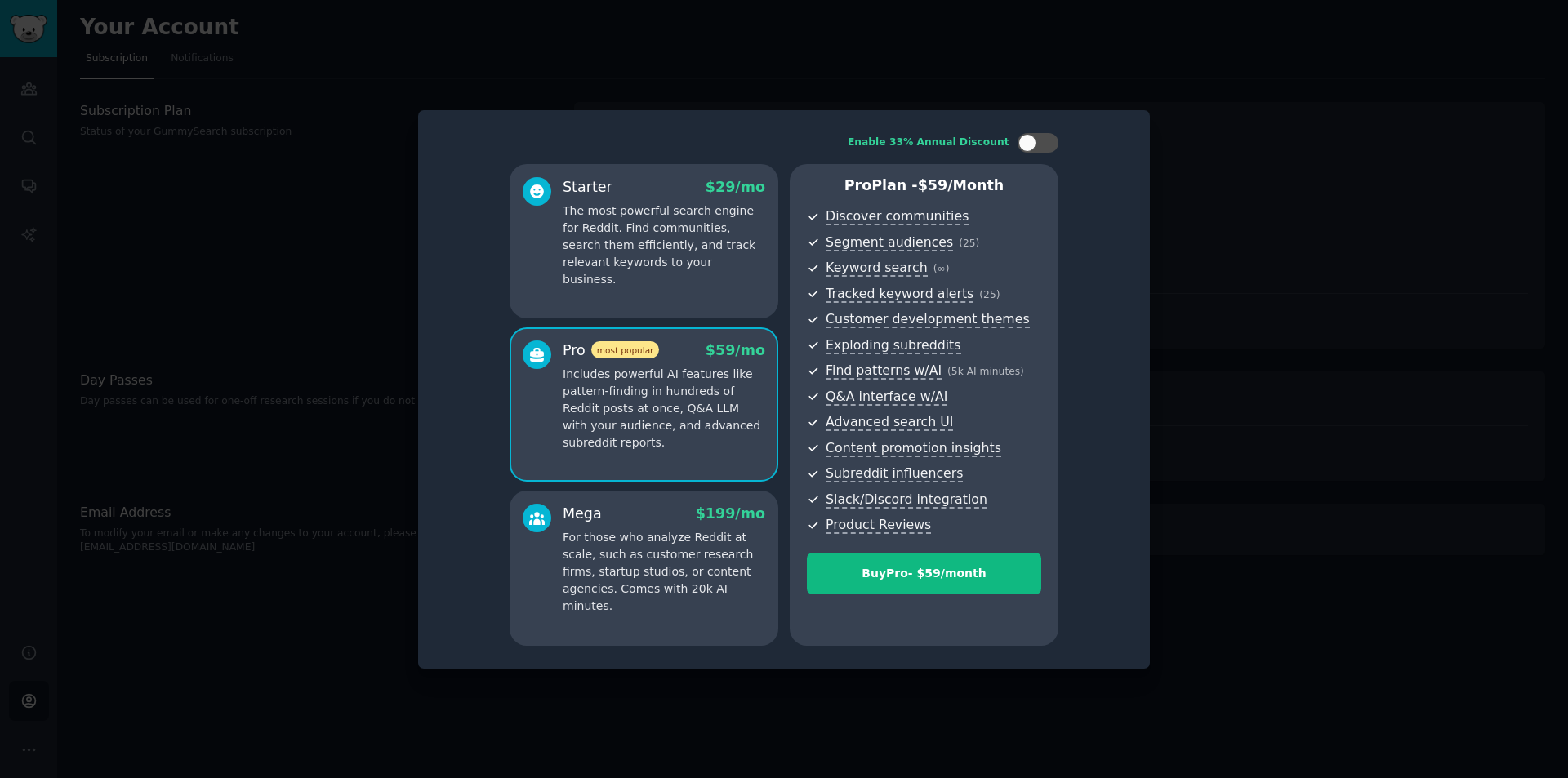
click at [691, 582] on p "For those who analyze Reddit at scale, such as customer research firms, startup…" at bounding box center [664, 572] width 203 height 86
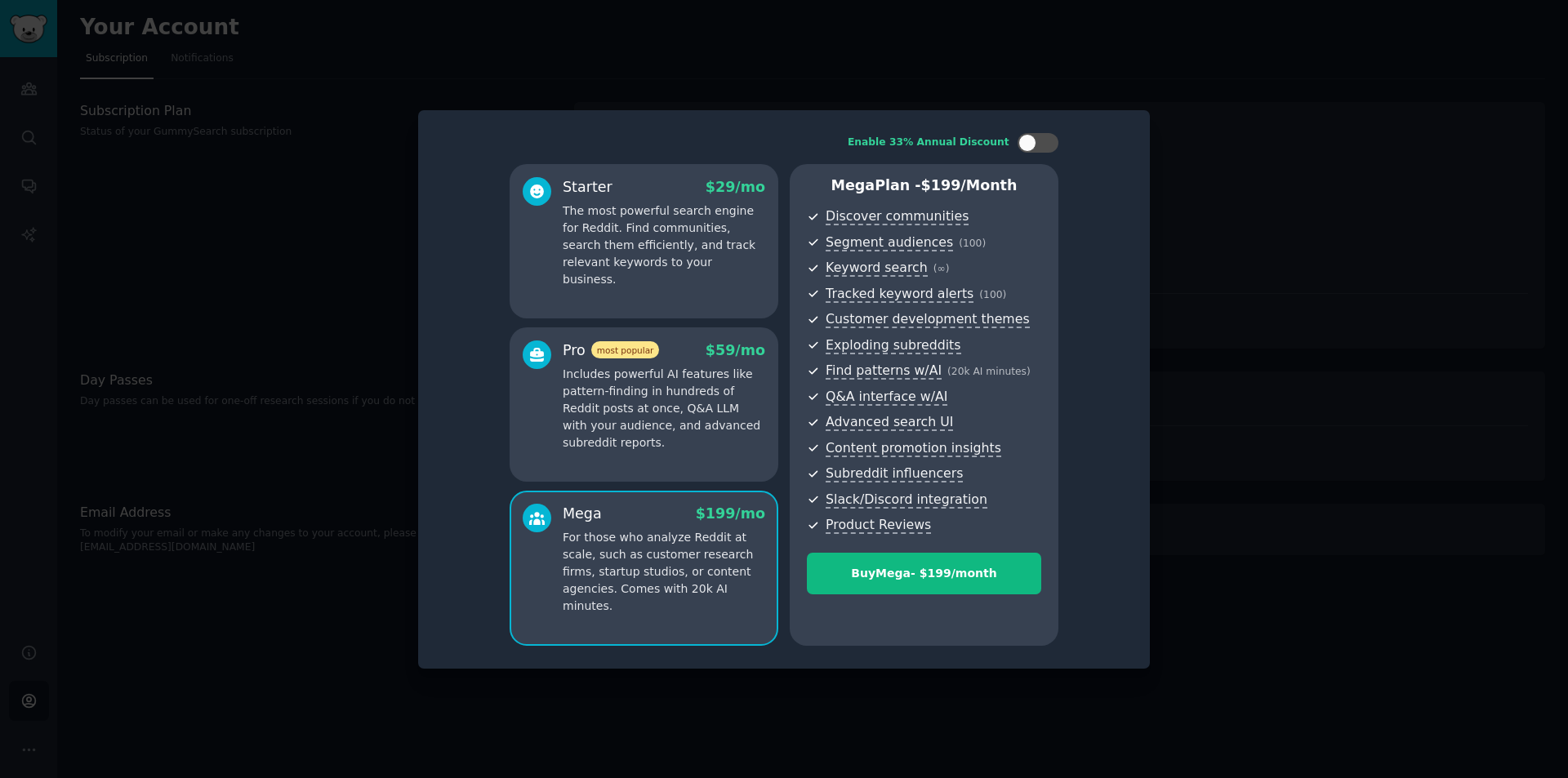
click at [675, 419] on p "Includes powerful AI features like pattern-finding in hundreds of Reddit posts …" at bounding box center [664, 408] width 203 height 86
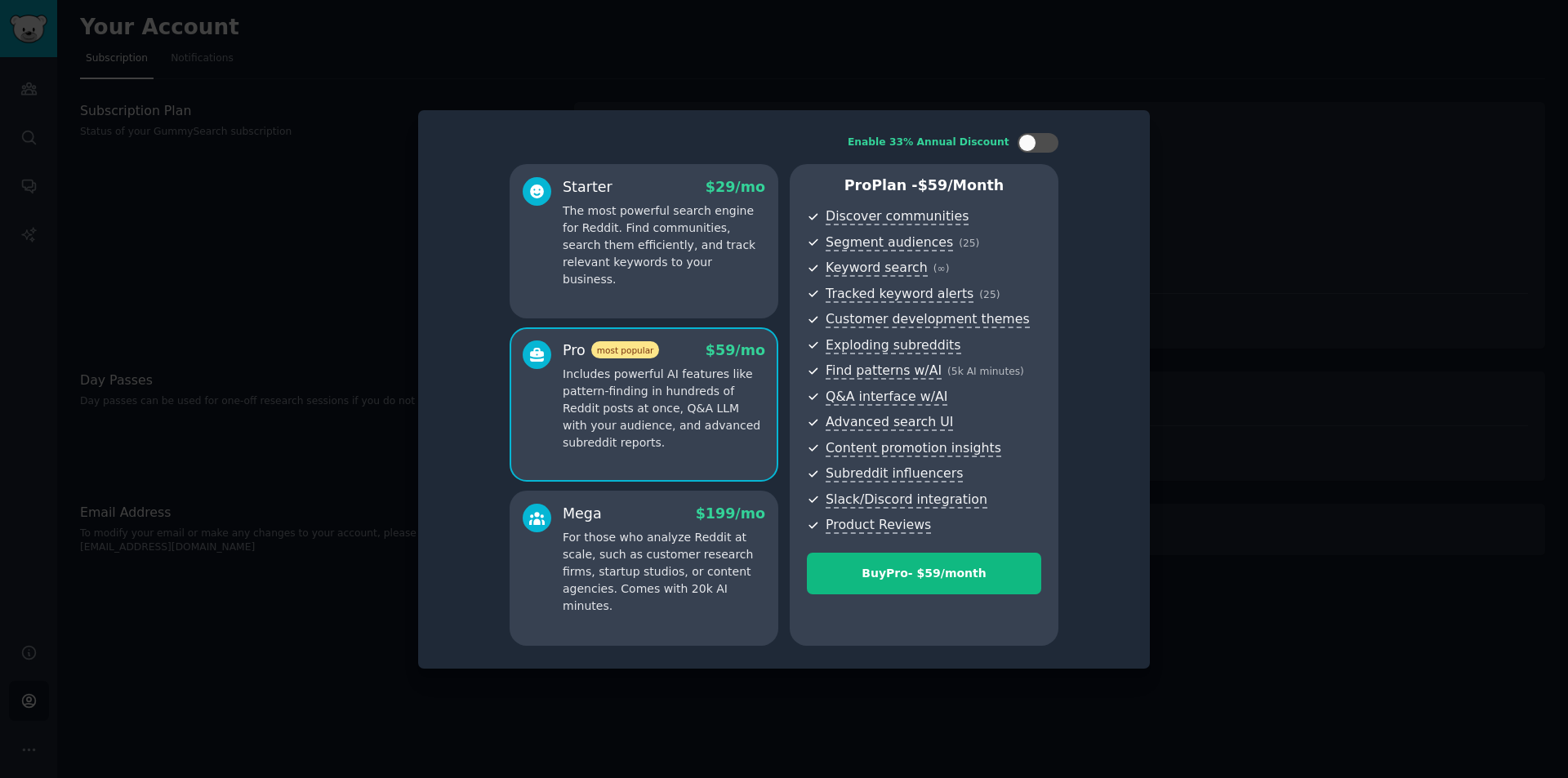
click at [666, 533] on p "For those who analyze Reddit at scale, such as customer research firms, startup…" at bounding box center [664, 572] width 203 height 86
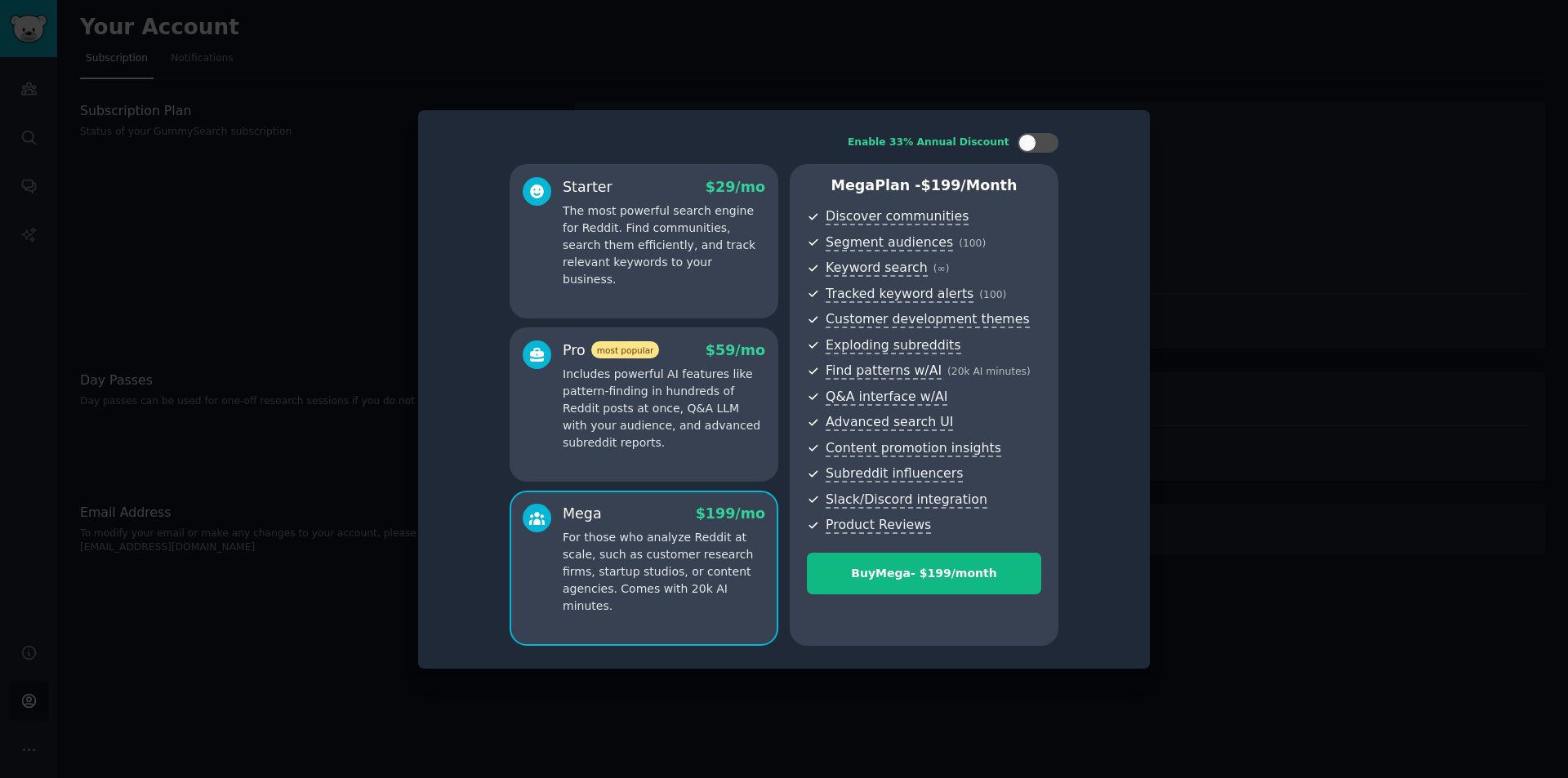
click at [681, 403] on p "Includes powerful AI features like pattern-finding in hundreds of Reddit posts …" at bounding box center [664, 408] width 203 height 86
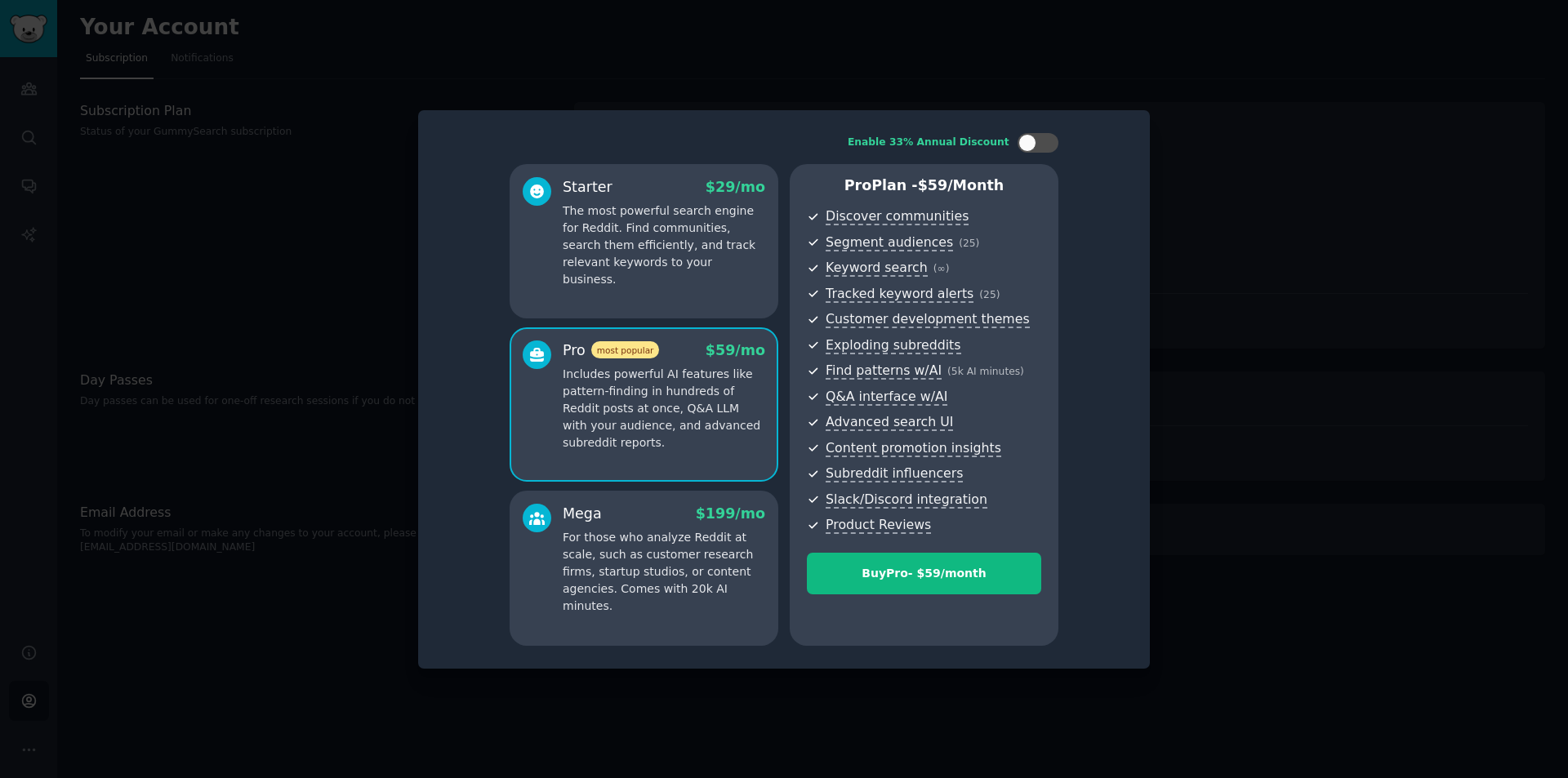
click at [700, 262] on p "The most powerful search engine for Reddit. Find communities, search them effic…" at bounding box center [664, 245] width 203 height 86
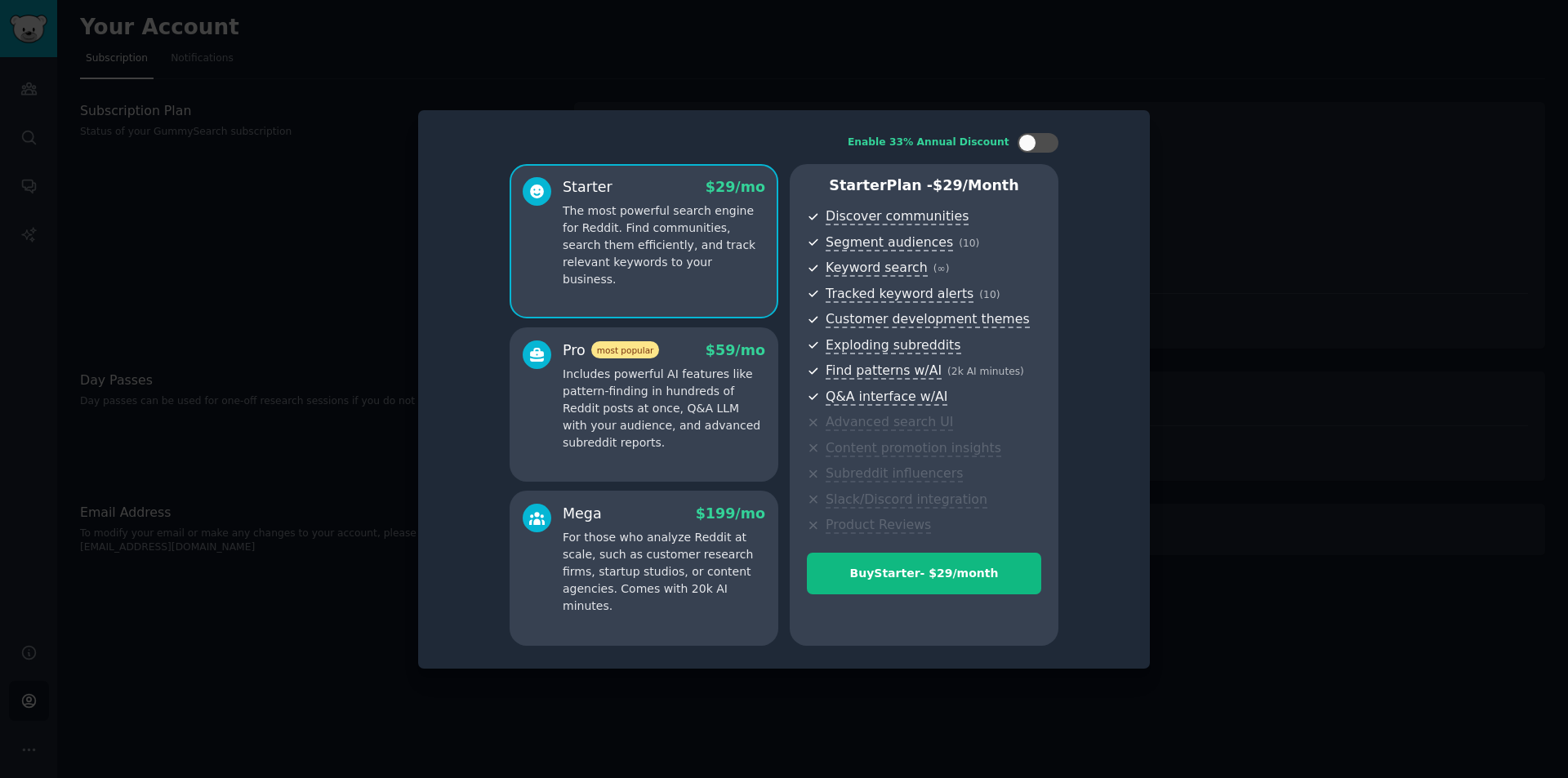
click at [1195, 191] on div at bounding box center [784, 389] width 1568 height 778
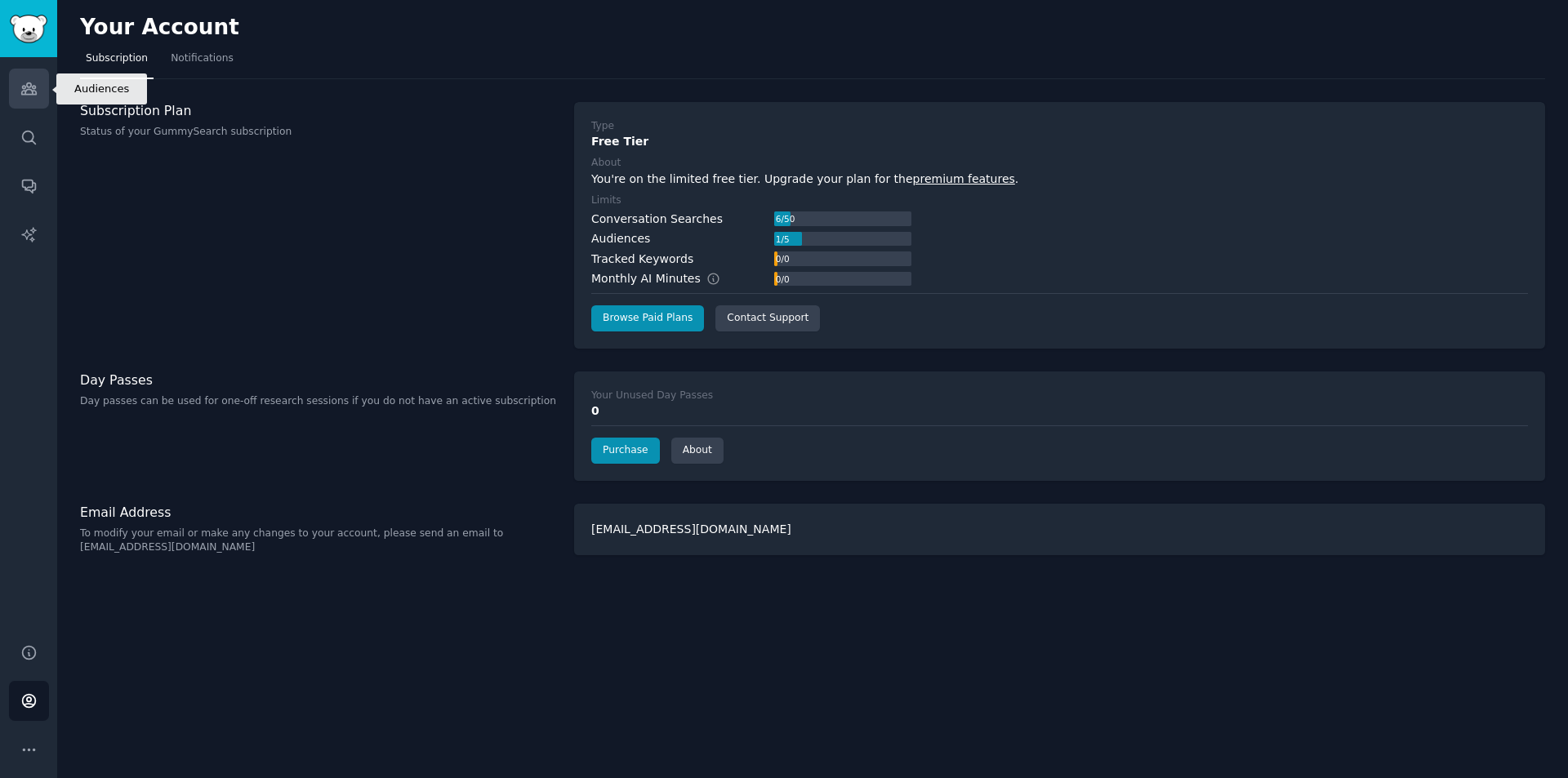
click at [38, 93] on link "Audiences" at bounding box center [28, 88] width 40 height 40
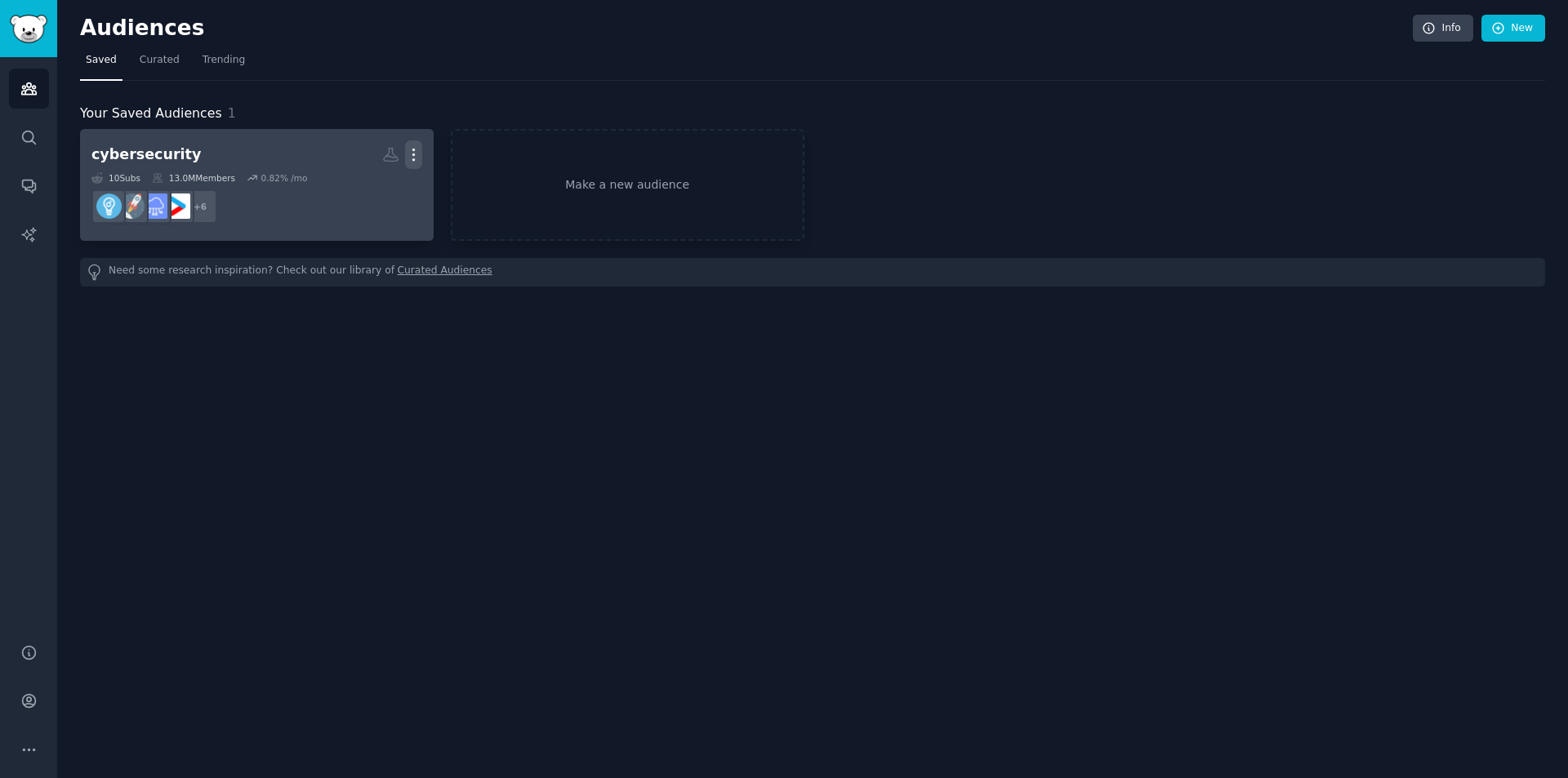
click at [408, 156] on icon "button" at bounding box center [414, 154] width 17 height 17
click at [212, 162] on h2 "cybersecurity More View Delete" at bounding box center [257, 154] width 330 height 28
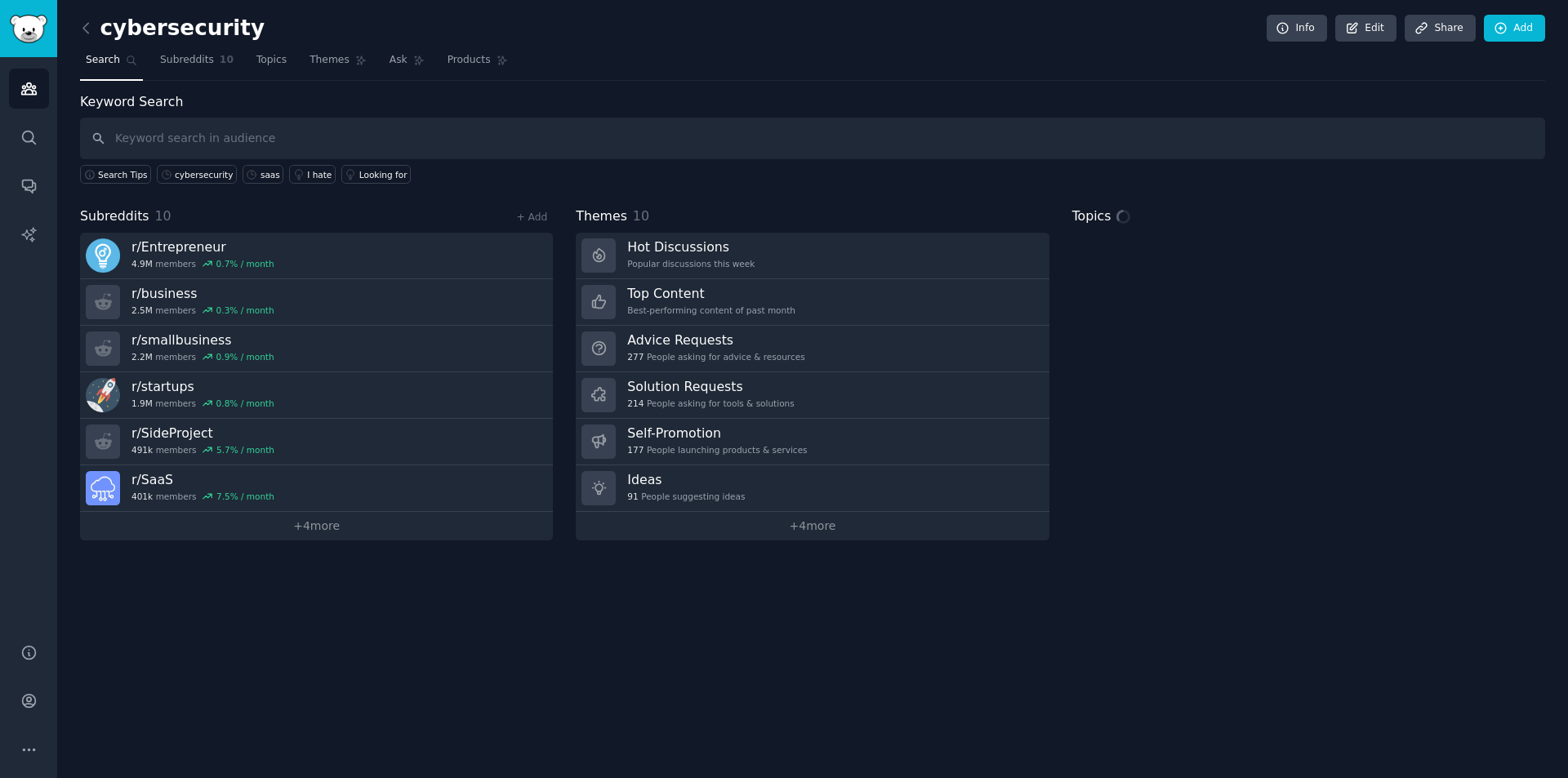
click at [168, 33] on h2 "cybersecurity" at bounding box center [172, 28] width 185 height 26
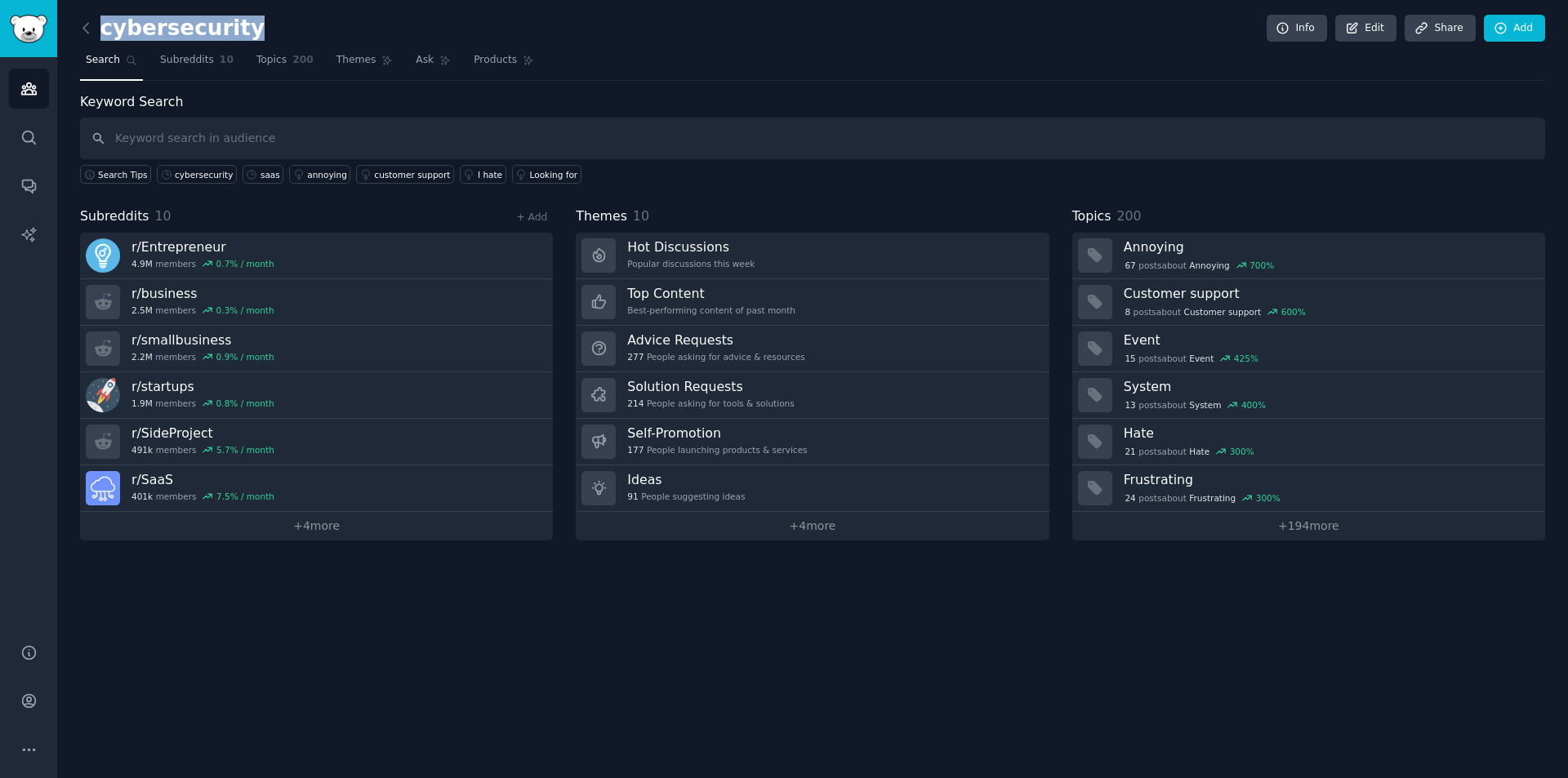
click at [168, 33] on h2 "cybersecurity" at bounding box center [172, 28] width 185 height 26
click at [1381, 18] on link "Edit" at bounding box center [1365, 28] width 61 height 27
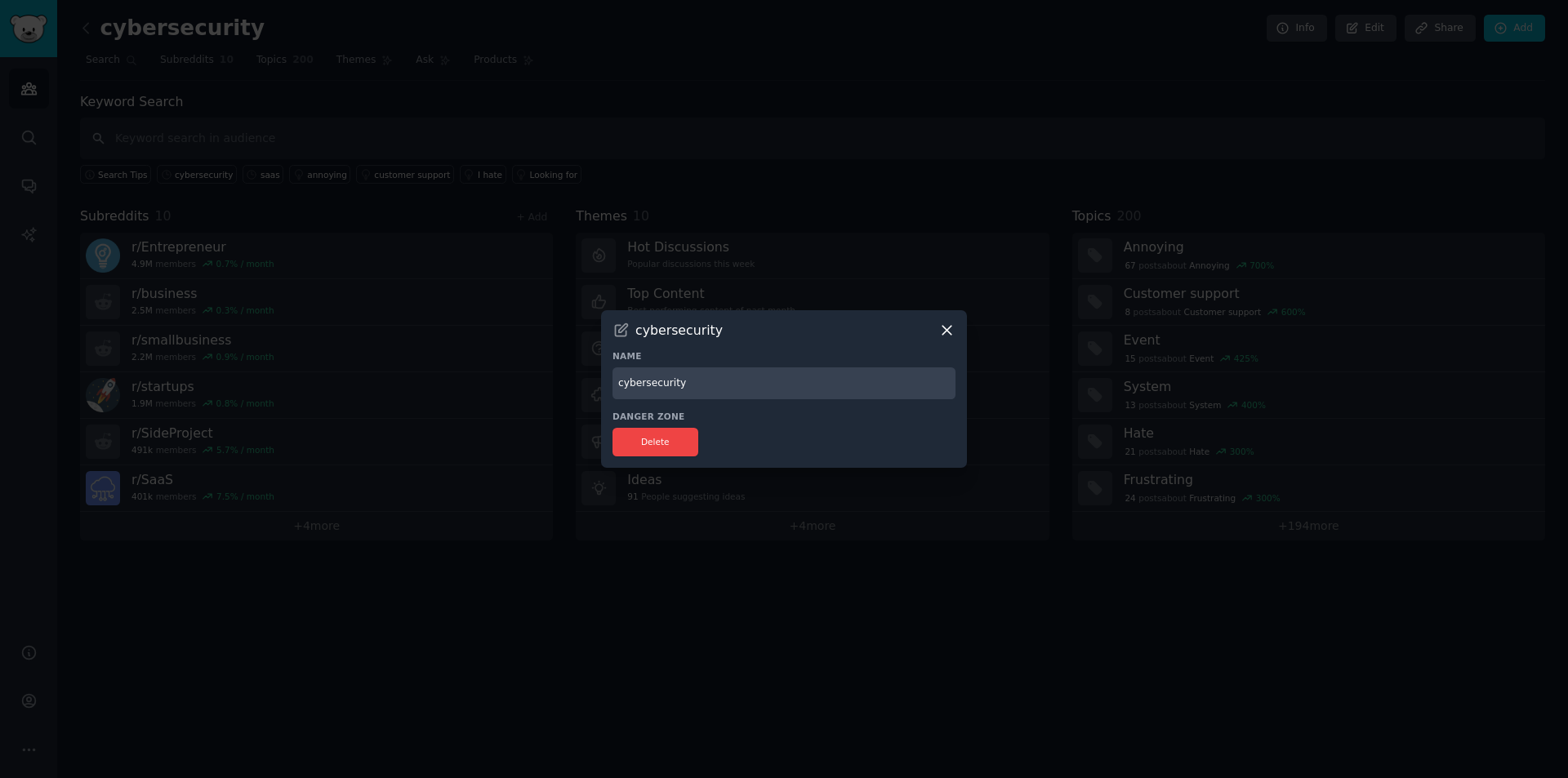
drag, startPoint x: 772, startPoint y: 381, endPoint x: 293, endPoint y: 396, distance: 479.2
click at [284, 405] on div "​ cybersecurity Name cybersecurity Danger Zone Delete" at bounding box center [784, 389] width 1557 height 778
type input "S"
type input "Small Business"
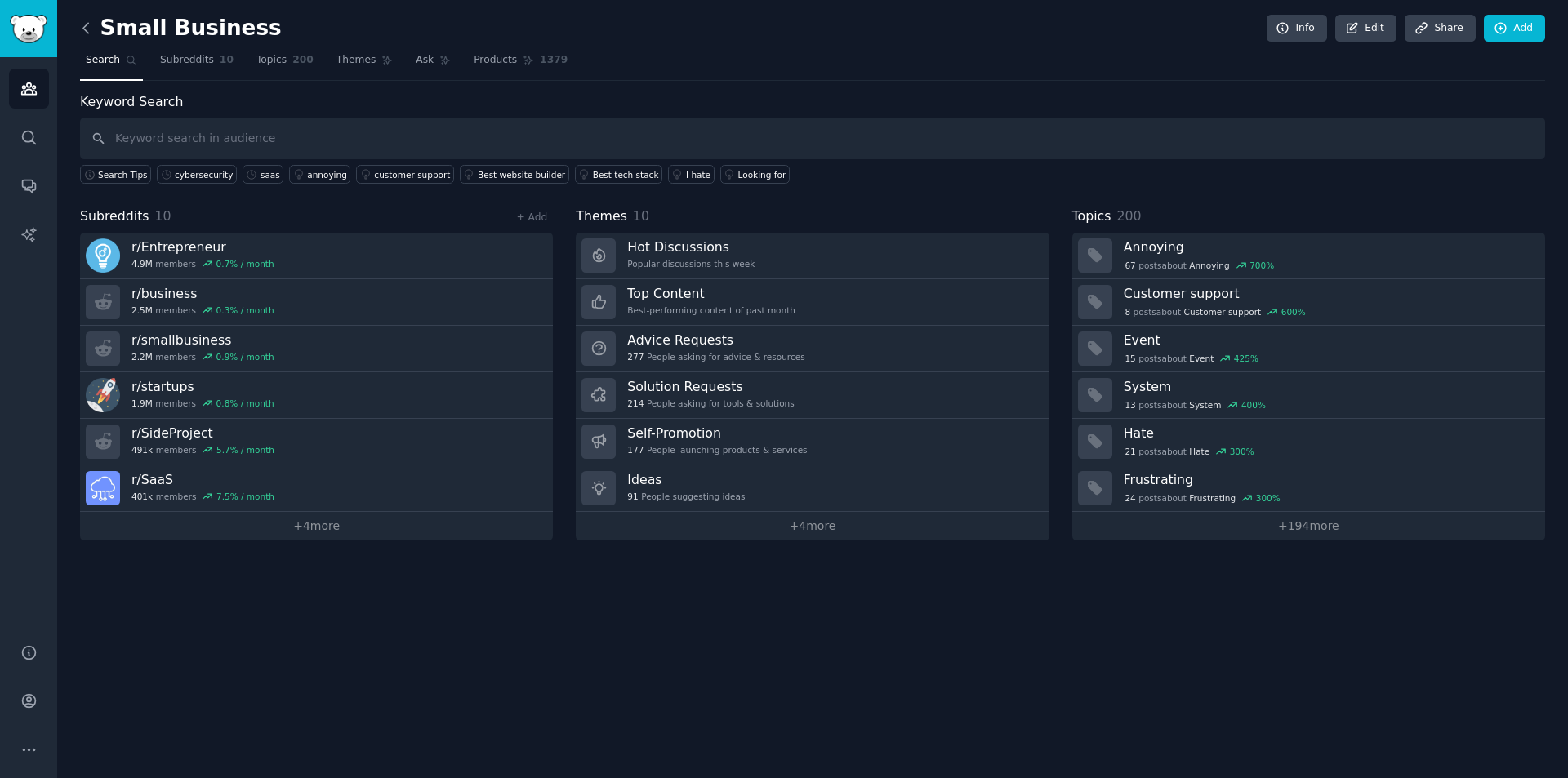
click at [85, 27] on icon at bounding box center [86, 28] width 17 height 17
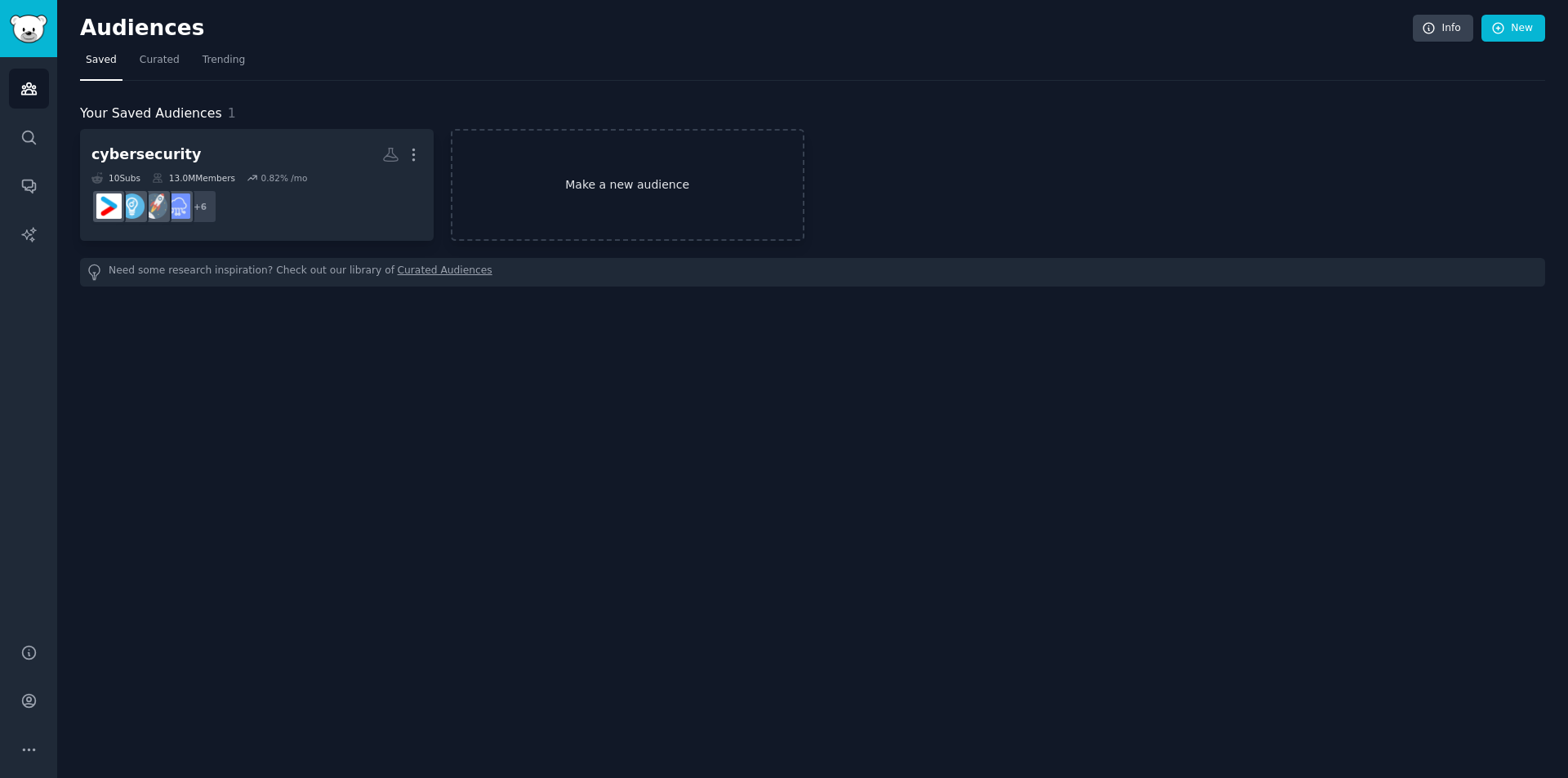
click at [641, 171] on link "Make a new audience" at bounding box center [627, 184] width 354 height 112
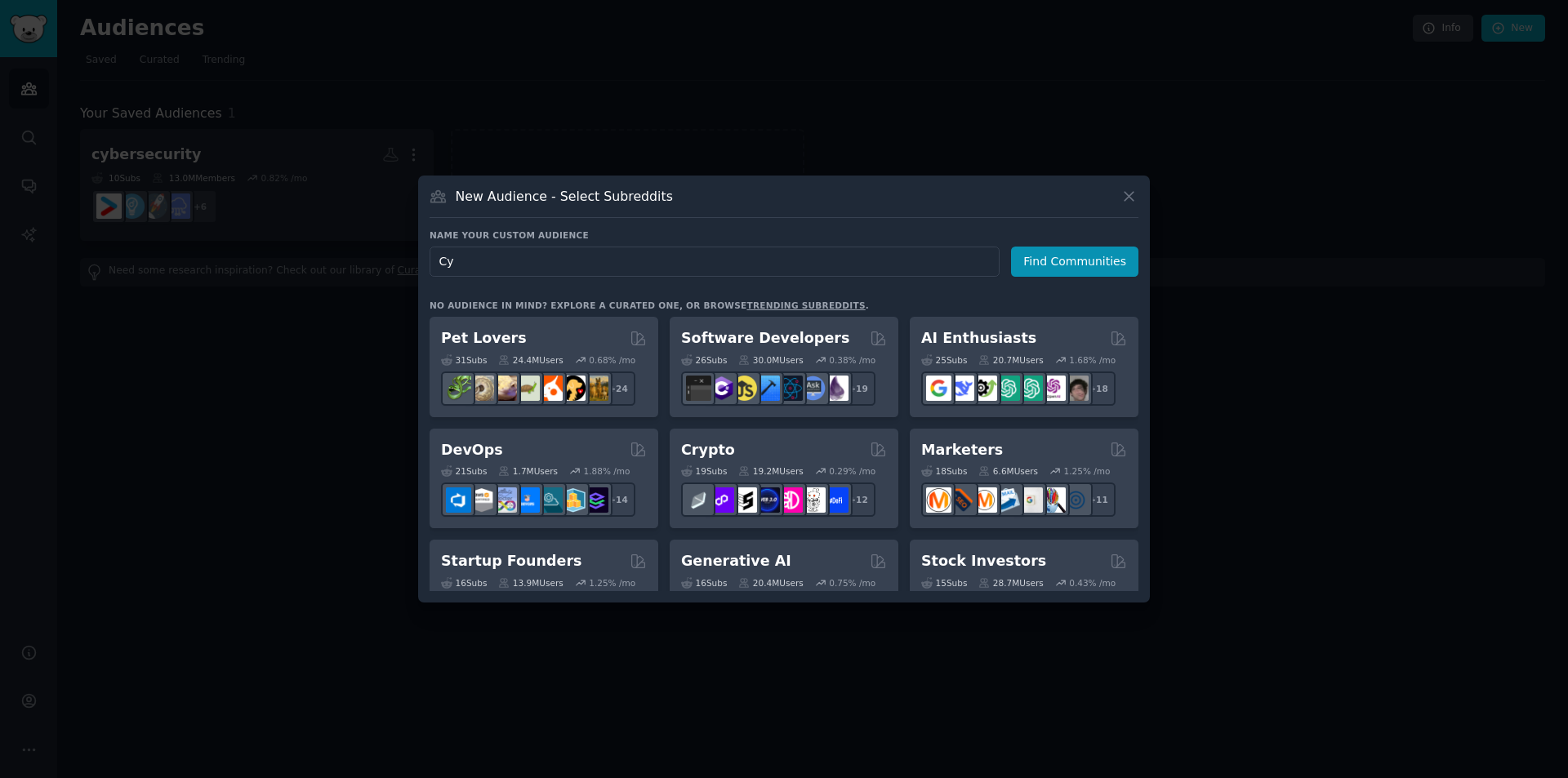
type input "C"
type input "Developers"
click at [1093, 248] on button "Find Communities" at bounding box center [1075, 261] width 127 height 30
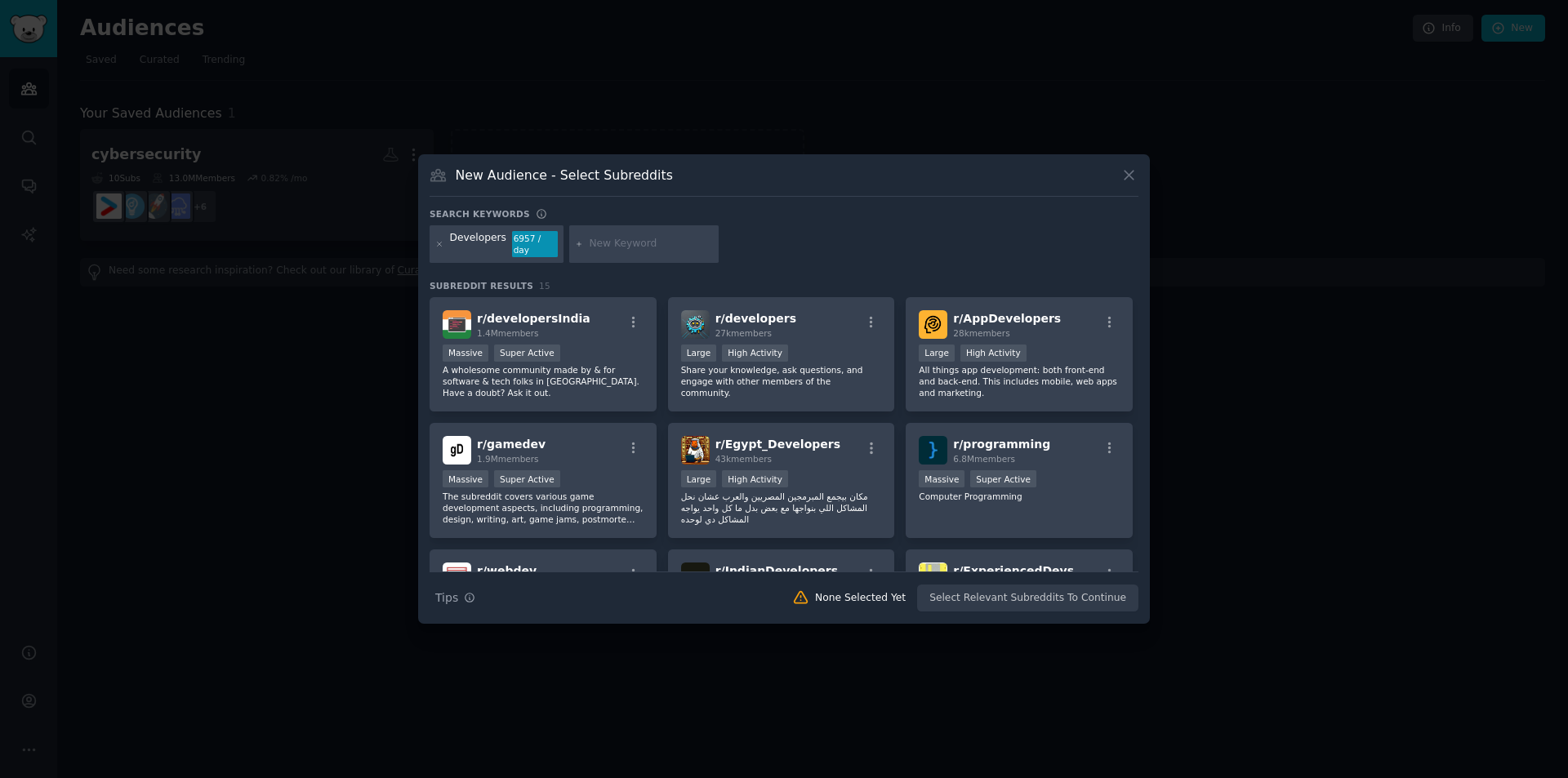
click at [827, 250] on div "Developers 6957 / day" at bounding box center [784, 247] width 709 height 43
click at [1134, 330] on div "r/ developersIndia 1.4M members Massive Super Active A wholesome community made…" at bounding box center [784, 543] width 709 height 493
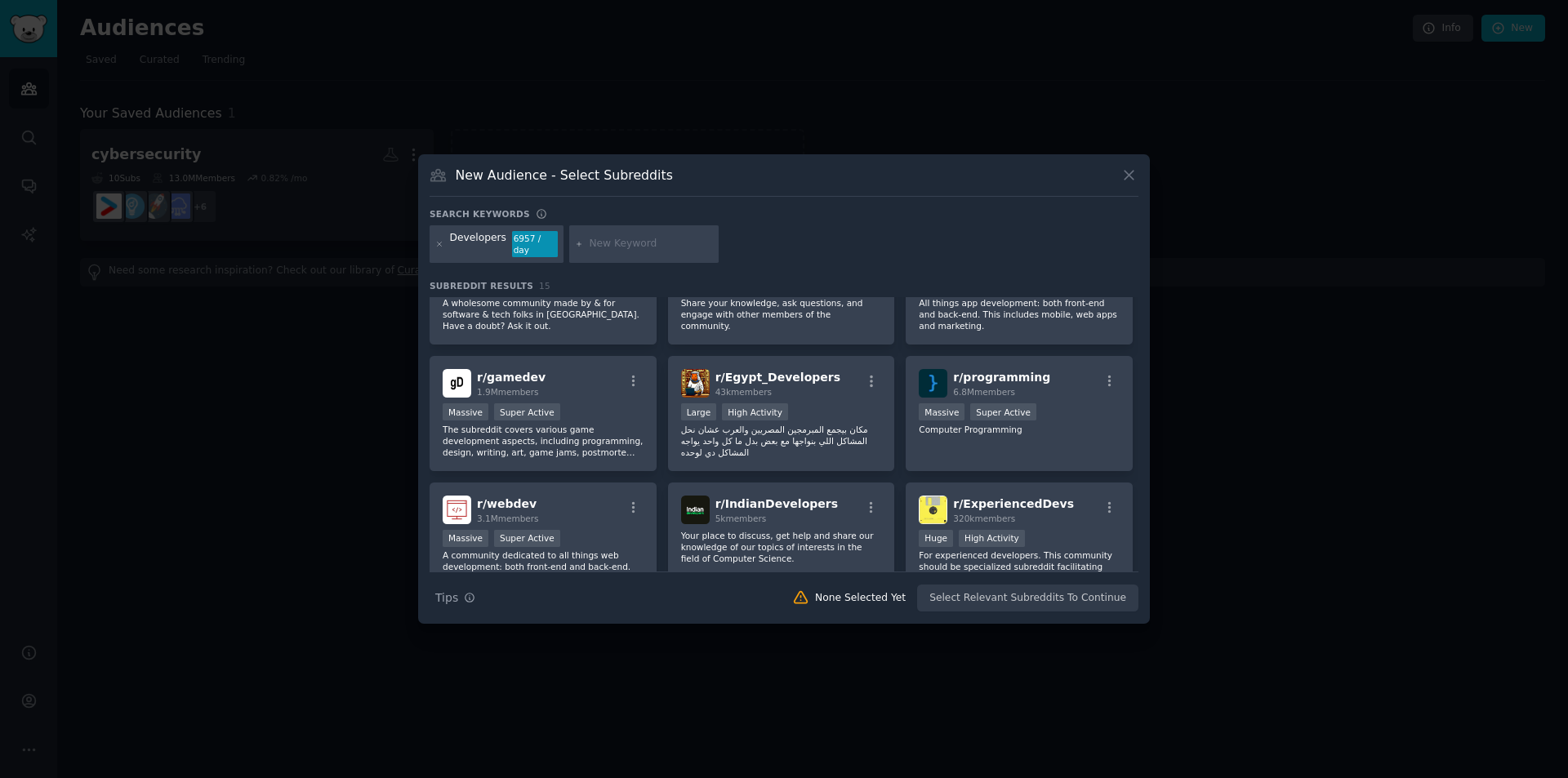
scroll to position [129, 0]
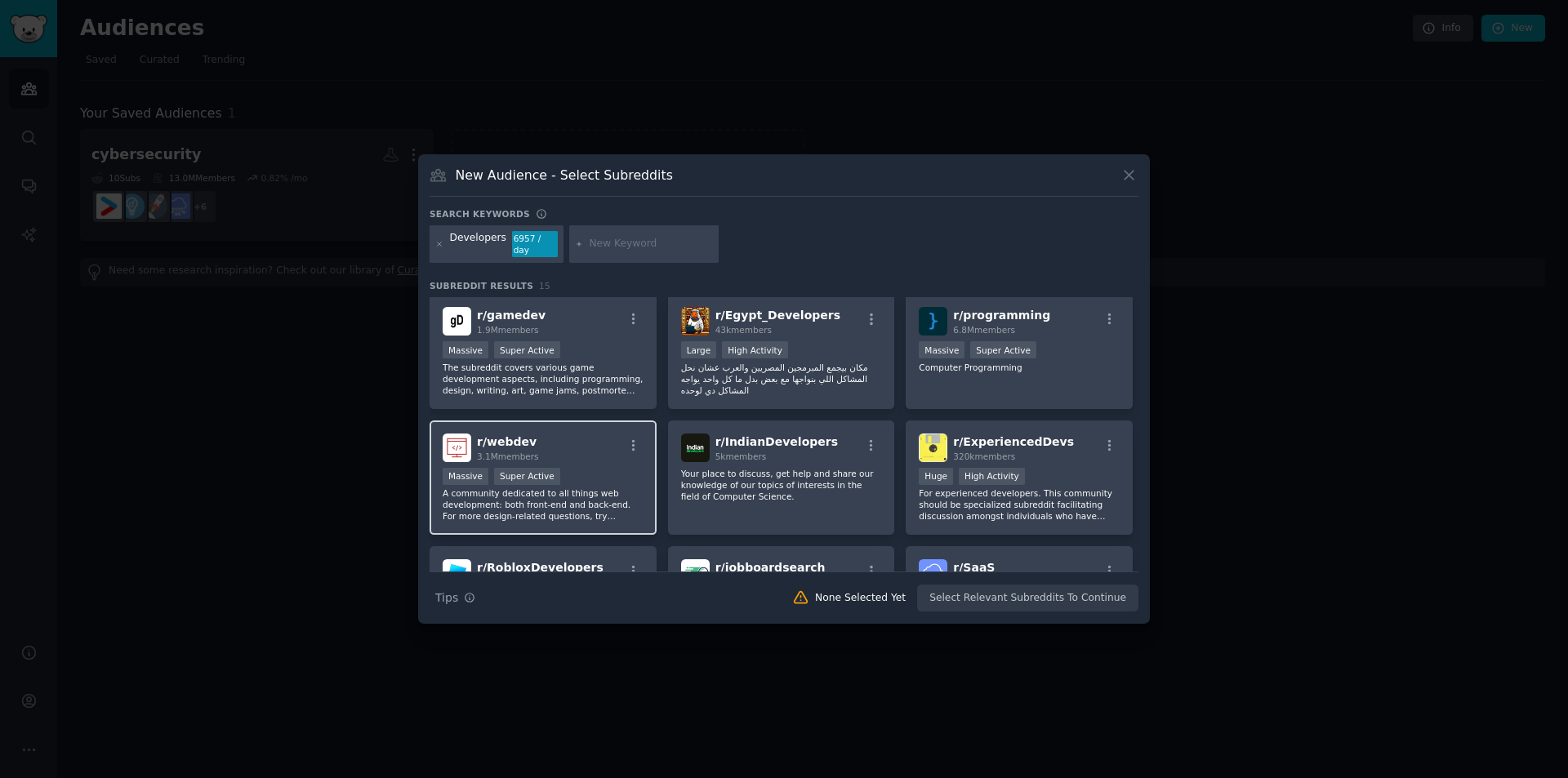
click at [584, 467] on div ">= 95th percentile for submissions / day Massive Super Active" at bounding box center [543, 478] width 201 height 21
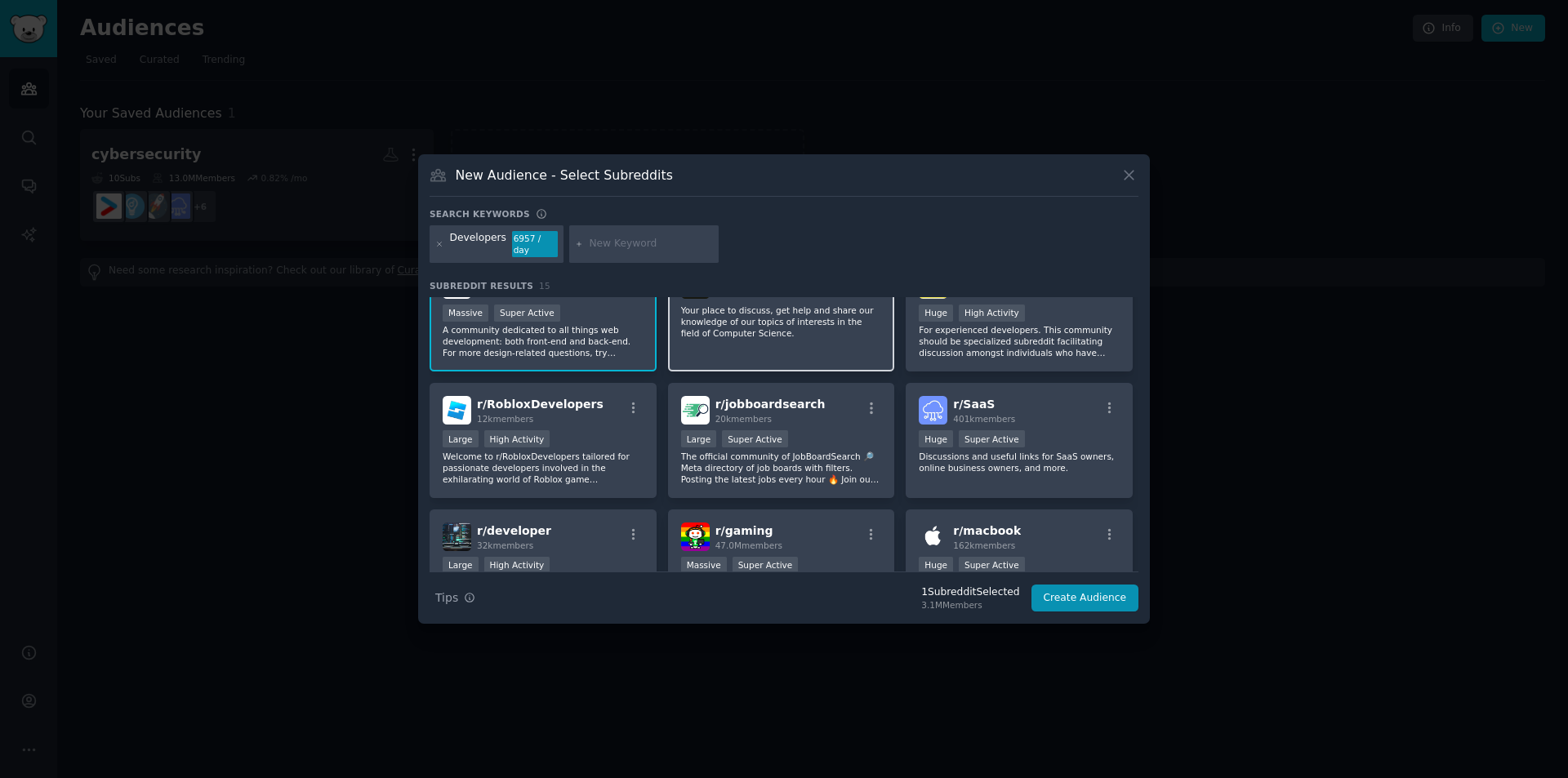
scroll to position [374, 0]
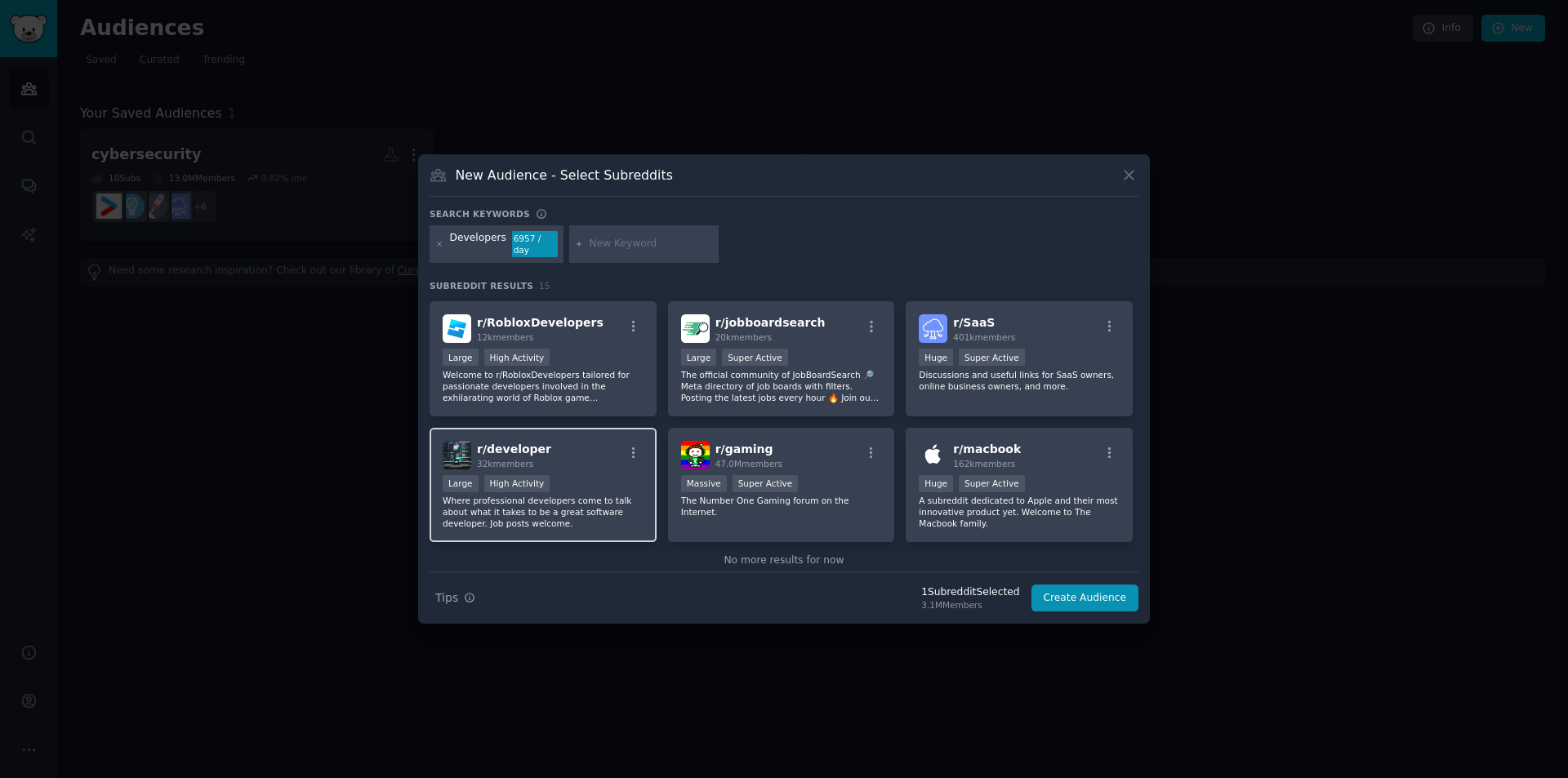
click at [525, 495] on p "Where professional developers come to talk about what it takes to be a great so…" at bounding box center [543, 512] width 201 height 34
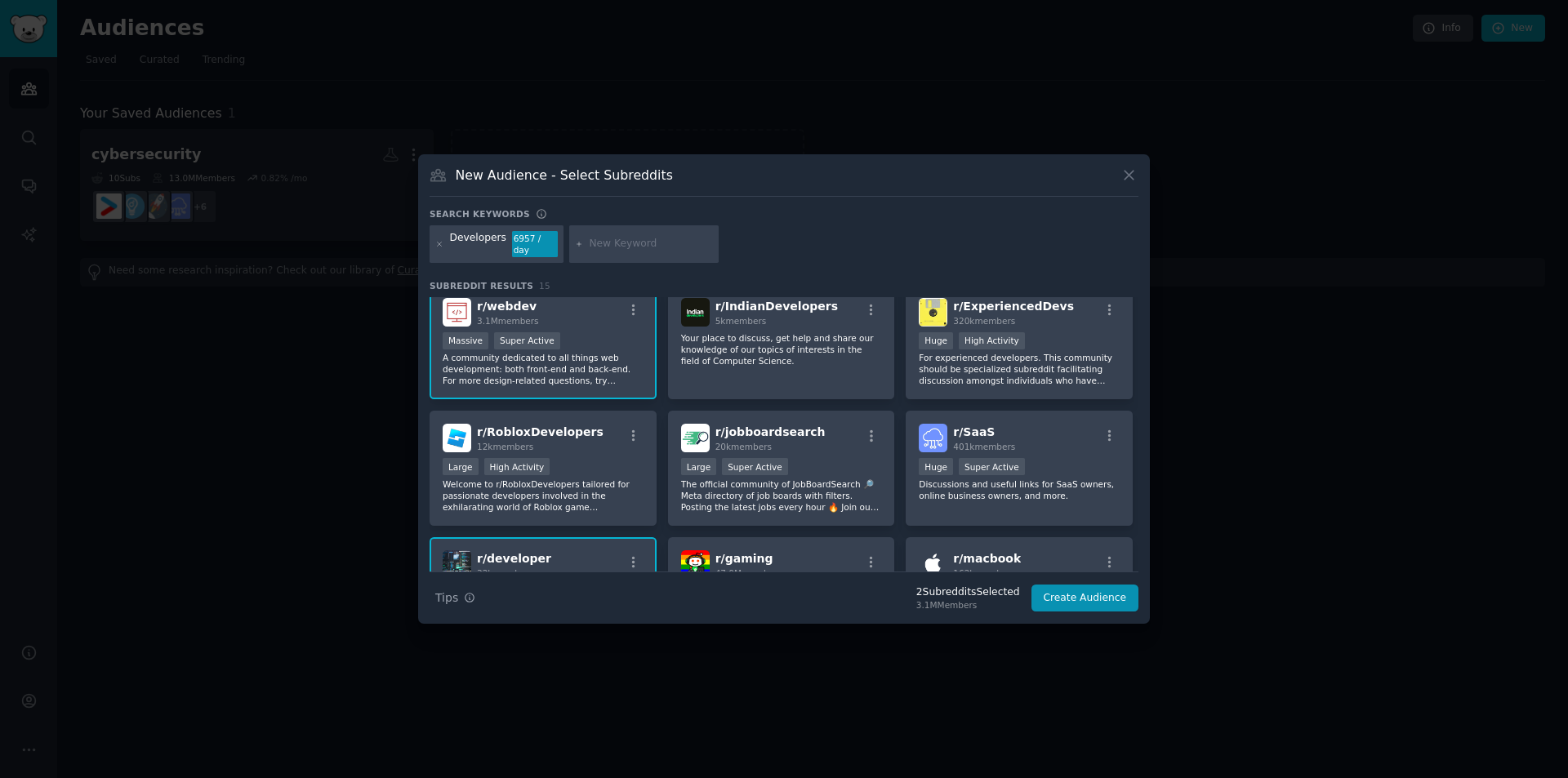
scroll to position [401, 0]
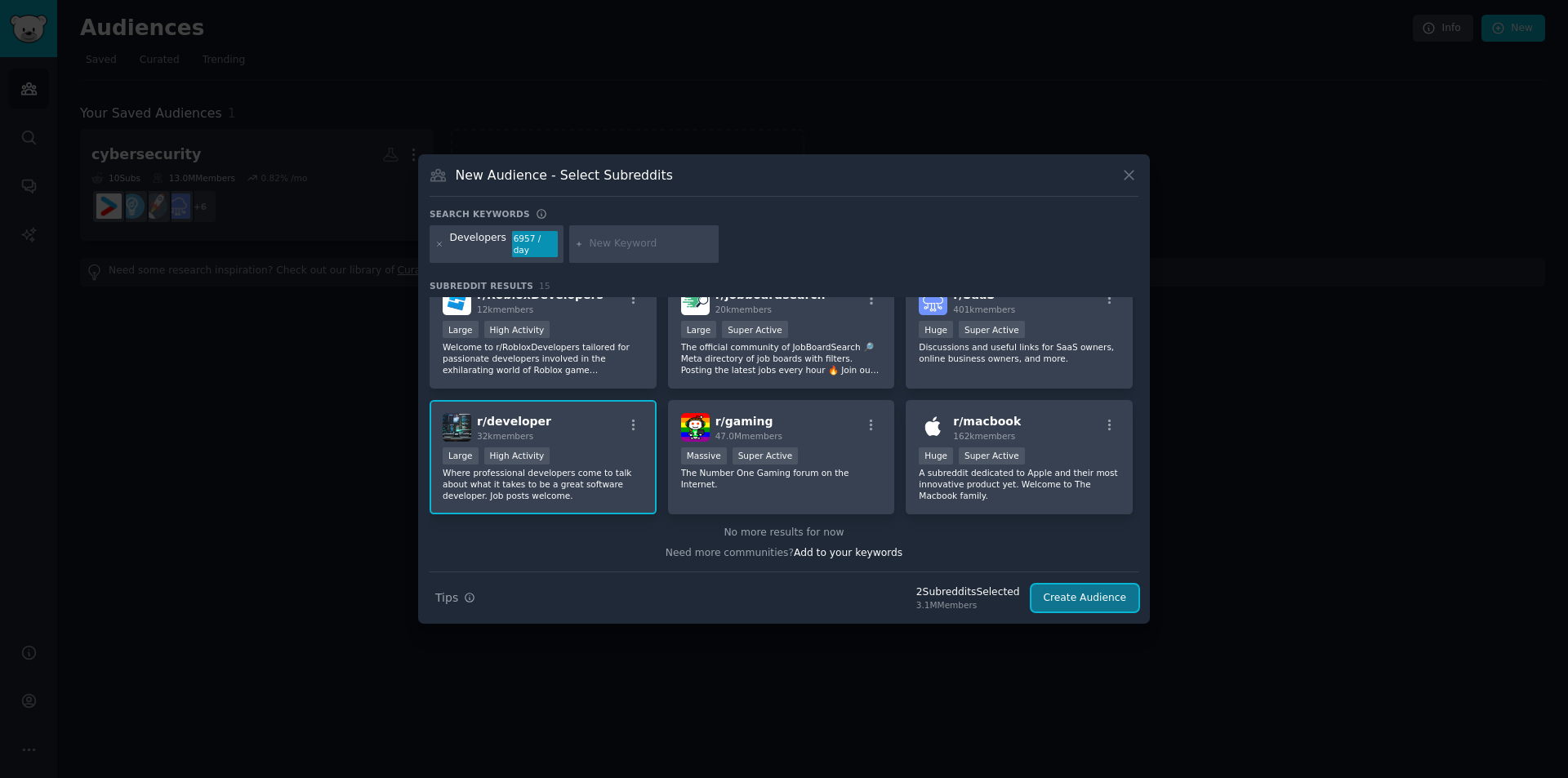
click at [1091, 599] on button "Create Audience" at bounding box center [1086, 598] width 108 height 27
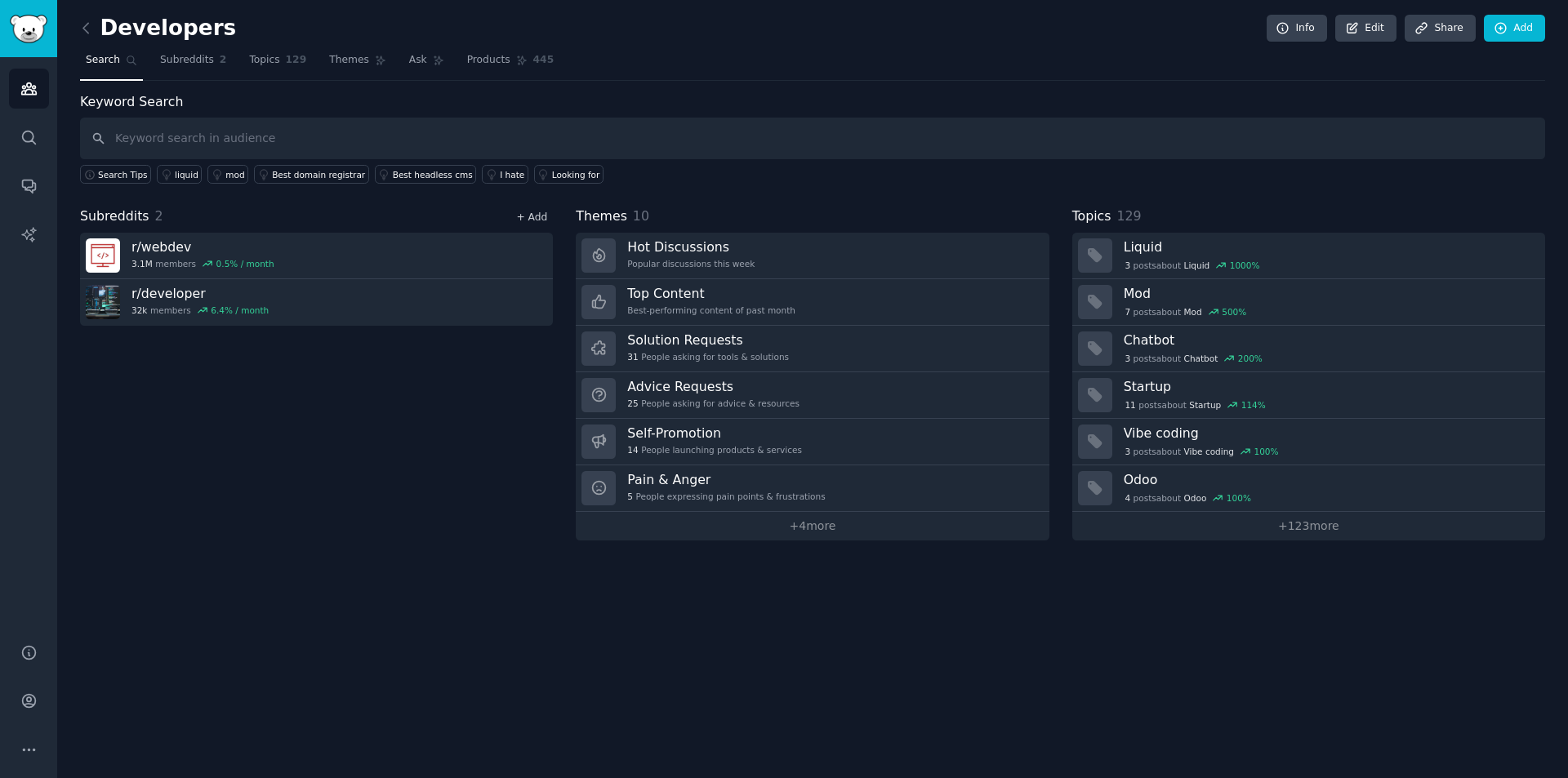
click at [529, 219] on link "+ Add" at bounding box center [532, 217] width 31 height 11
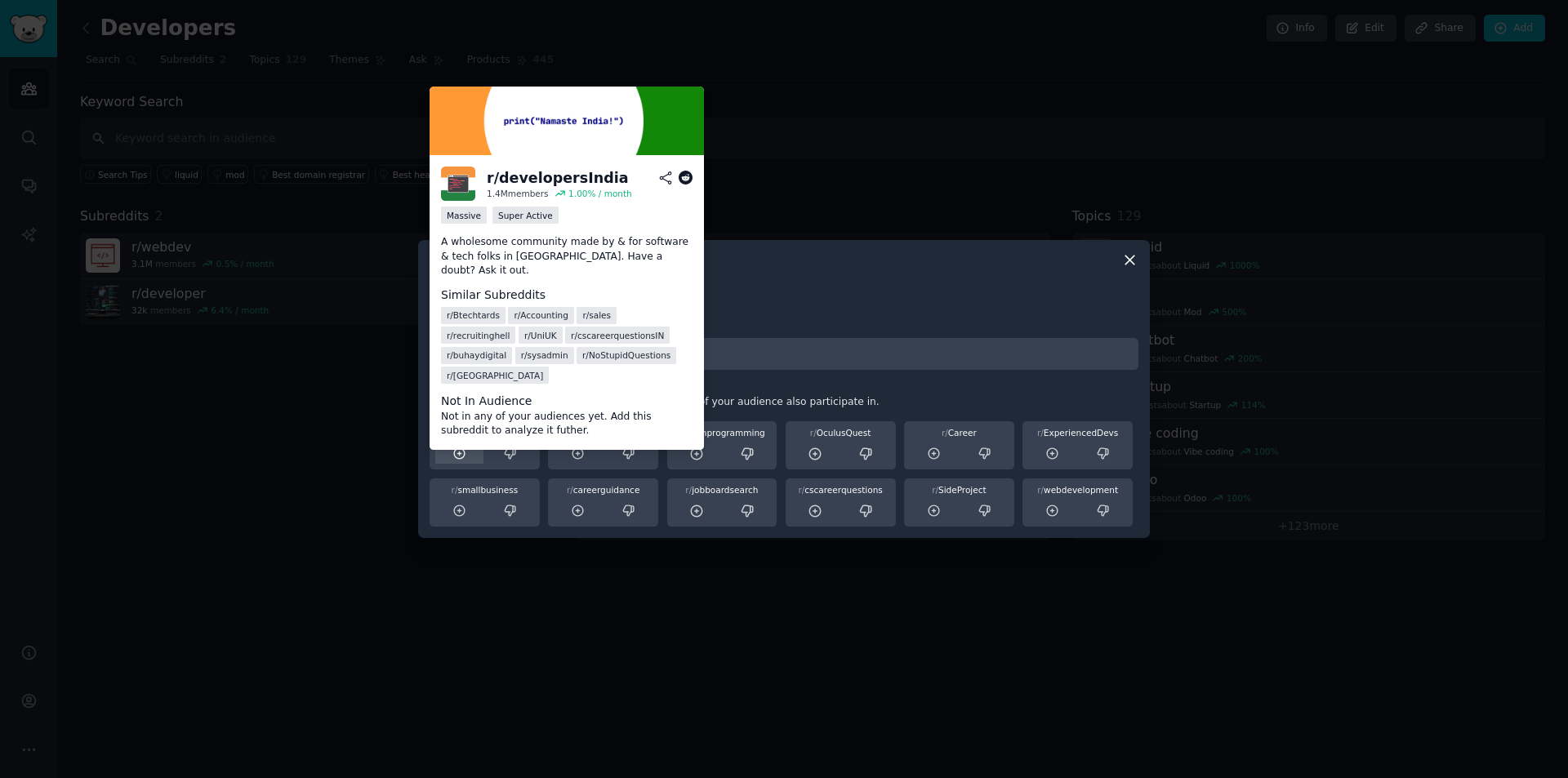
click at [459, 461] on div at bounding box center [459, 455] width 48 height 21
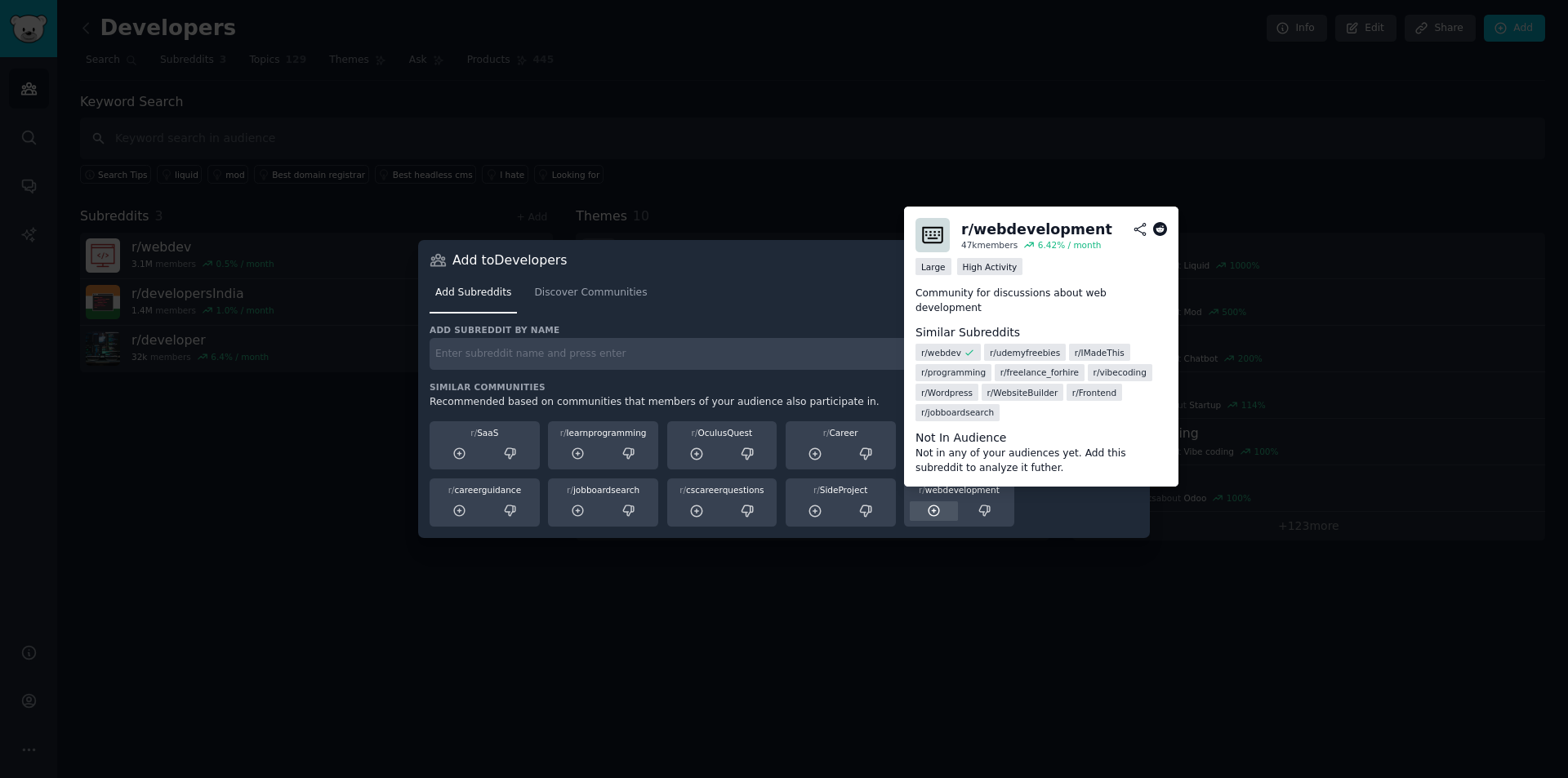
click at [922, 505] on div at bounding box center [934, 511] width 48 height 21
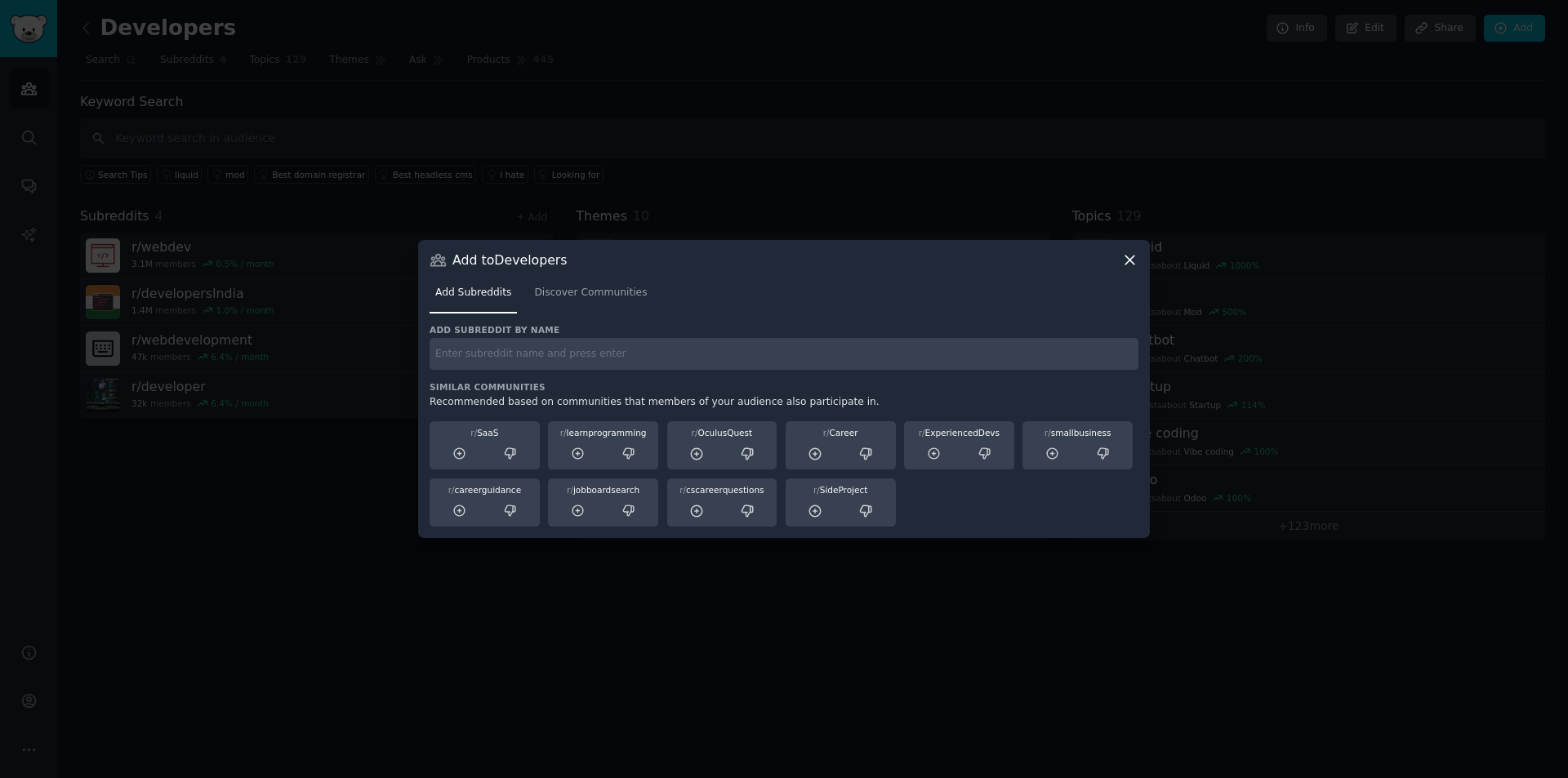
click at [1135, 262] on icon at bounding box center [1130, 260] width 17 height 17
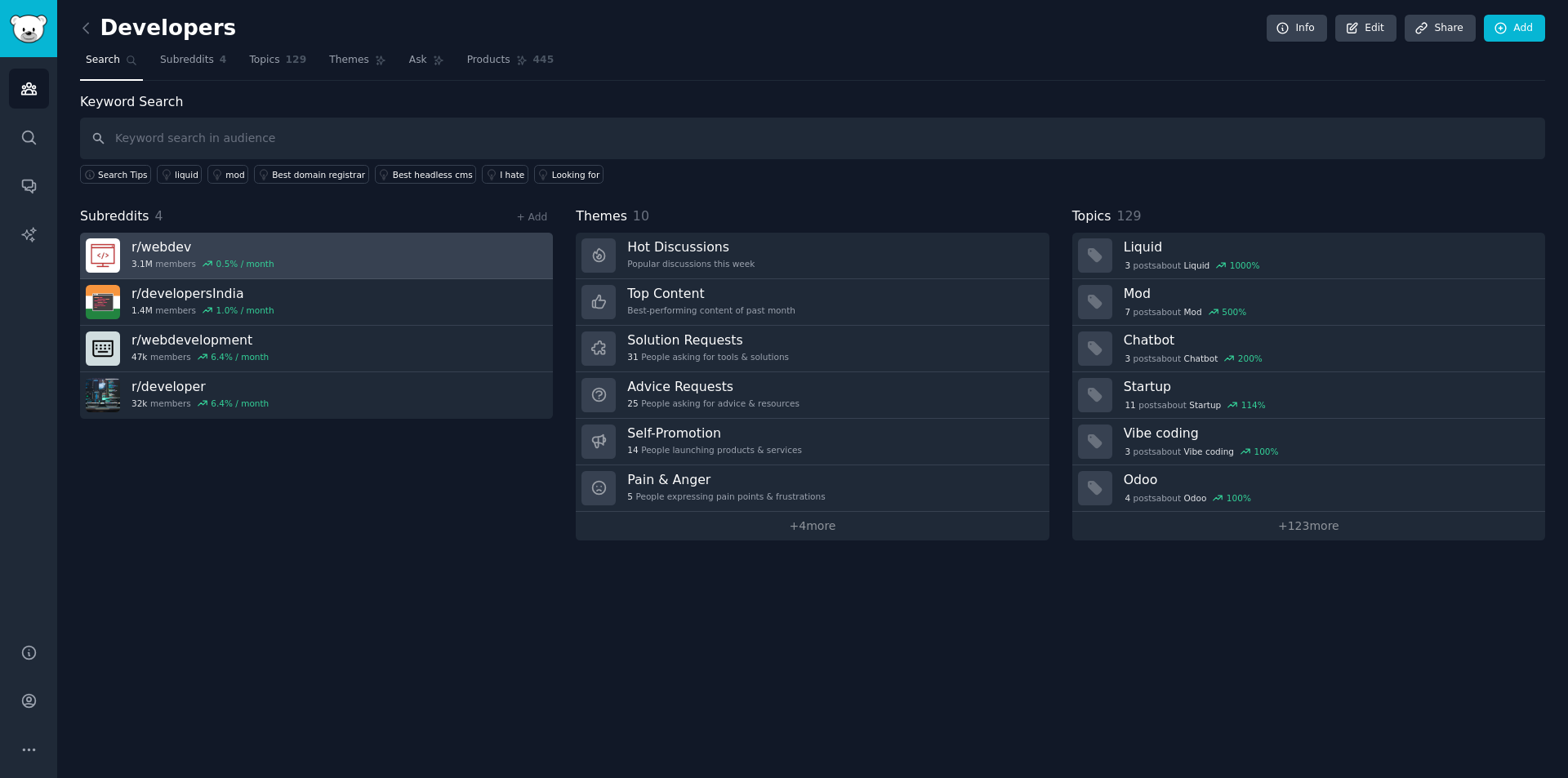
click at [408, 256] on link "r/ webdev 3.1M members 0.5 % / month" at bounding box center [316, 256] width 473 height 46
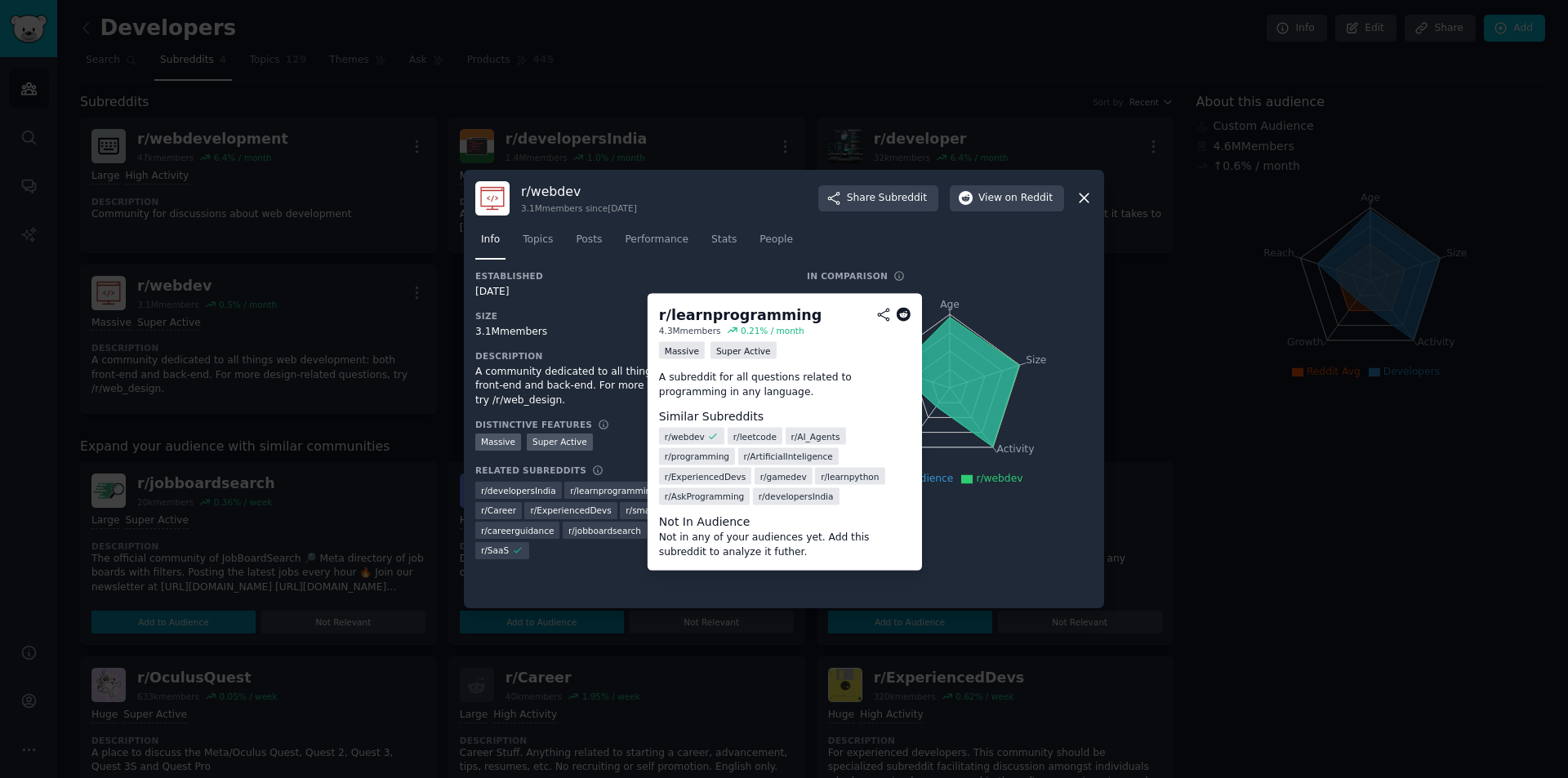
click at [806, 434] on span "r/ AI_Agents" at bounding box center [814, 436] width 49 height 11
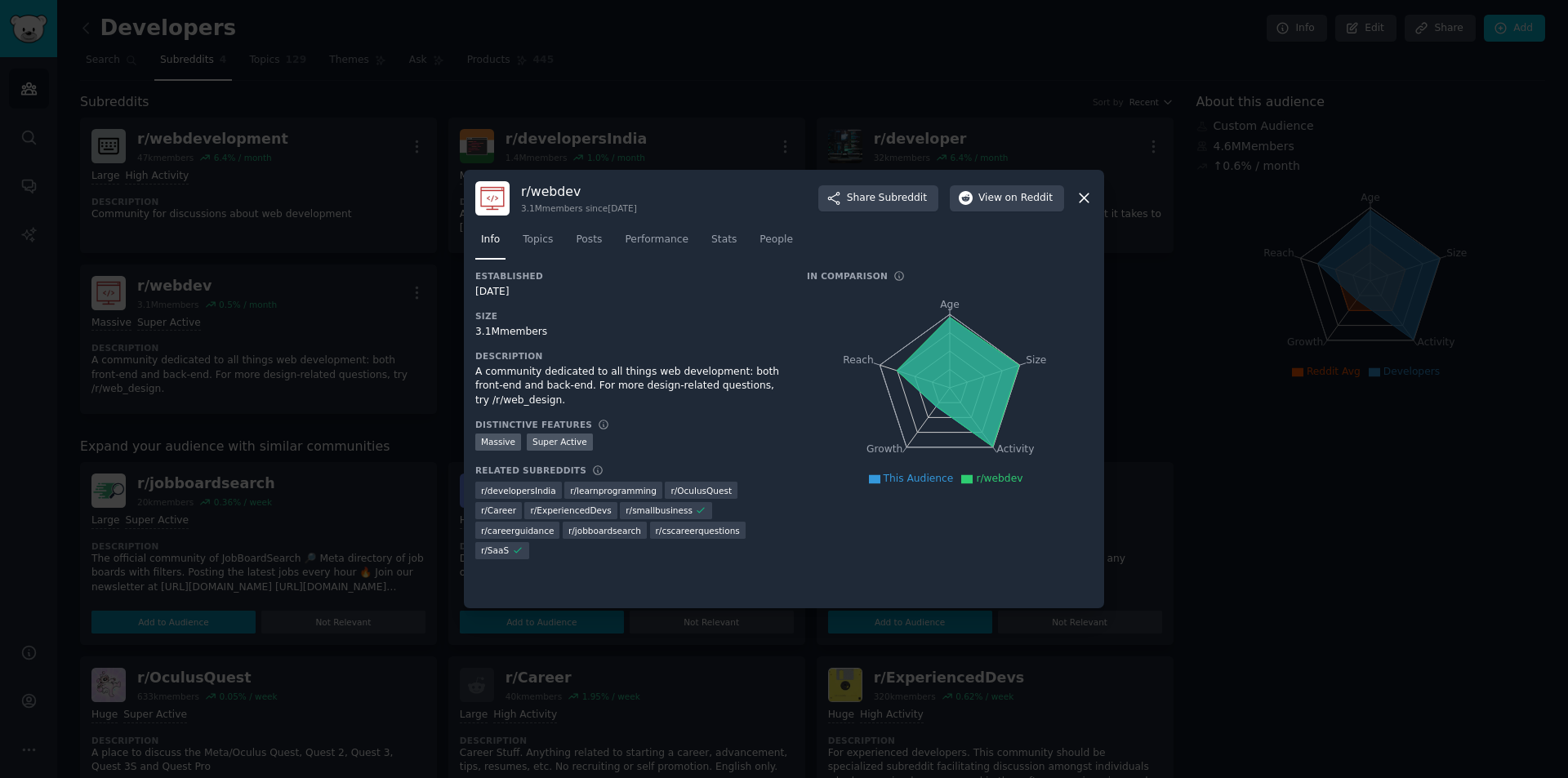
click at [1083, 202] on icon at bounding box center [1084, 198] width 17 height 17
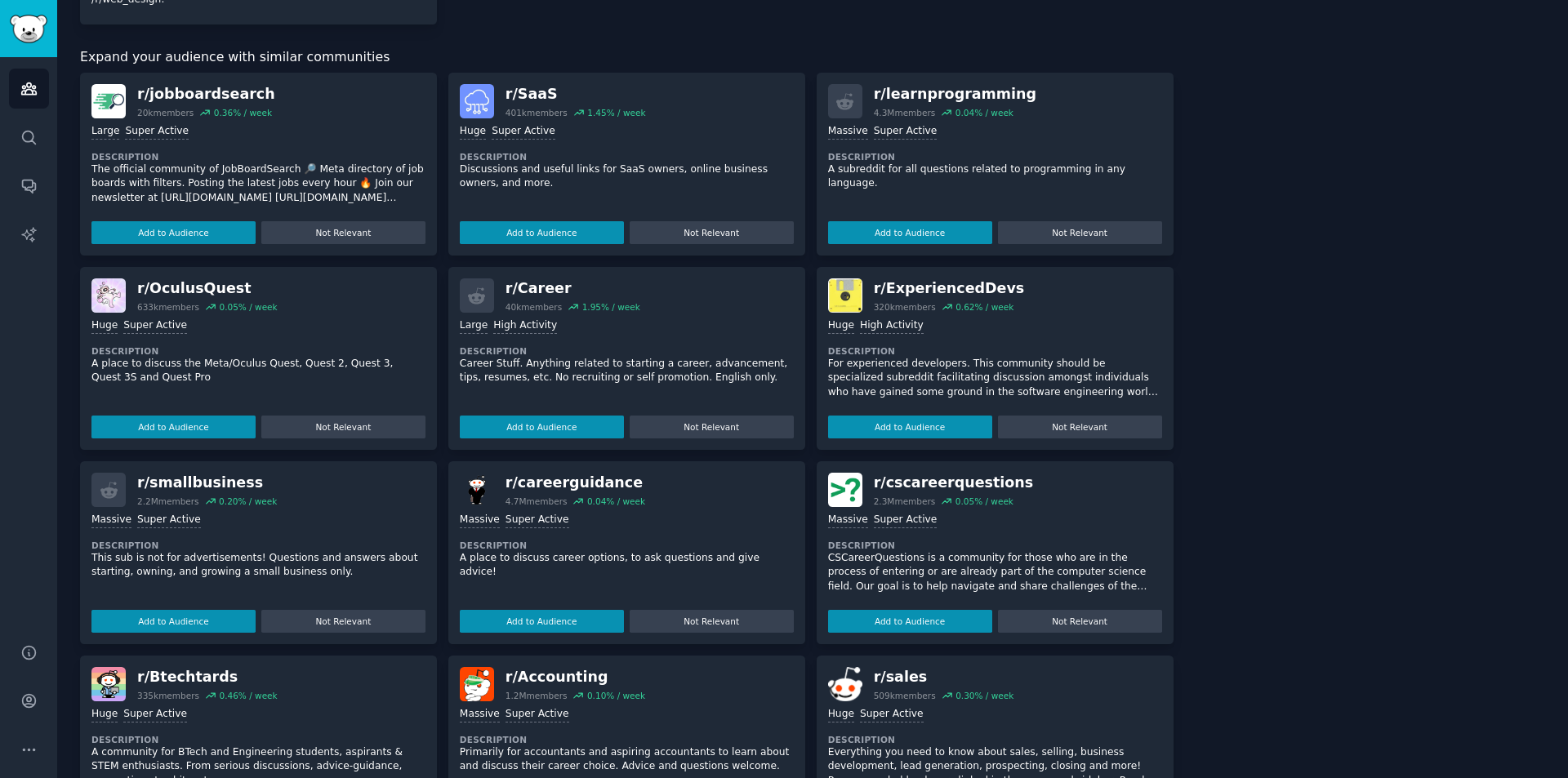
scroll to position [296, 0]
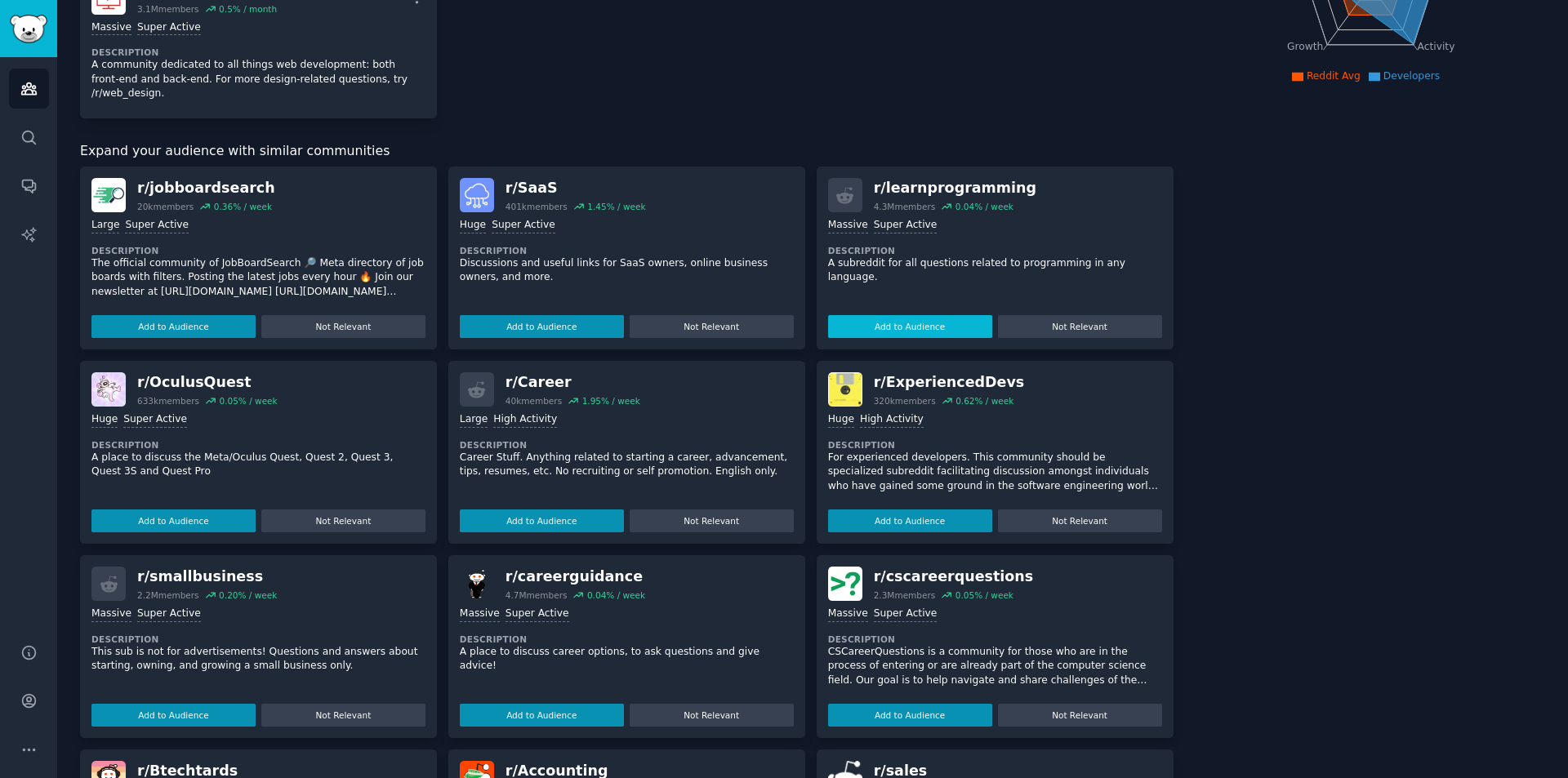
click at [923, 322] on button "Add to Audience" at bounding box center [910, 326] width 164 height 23
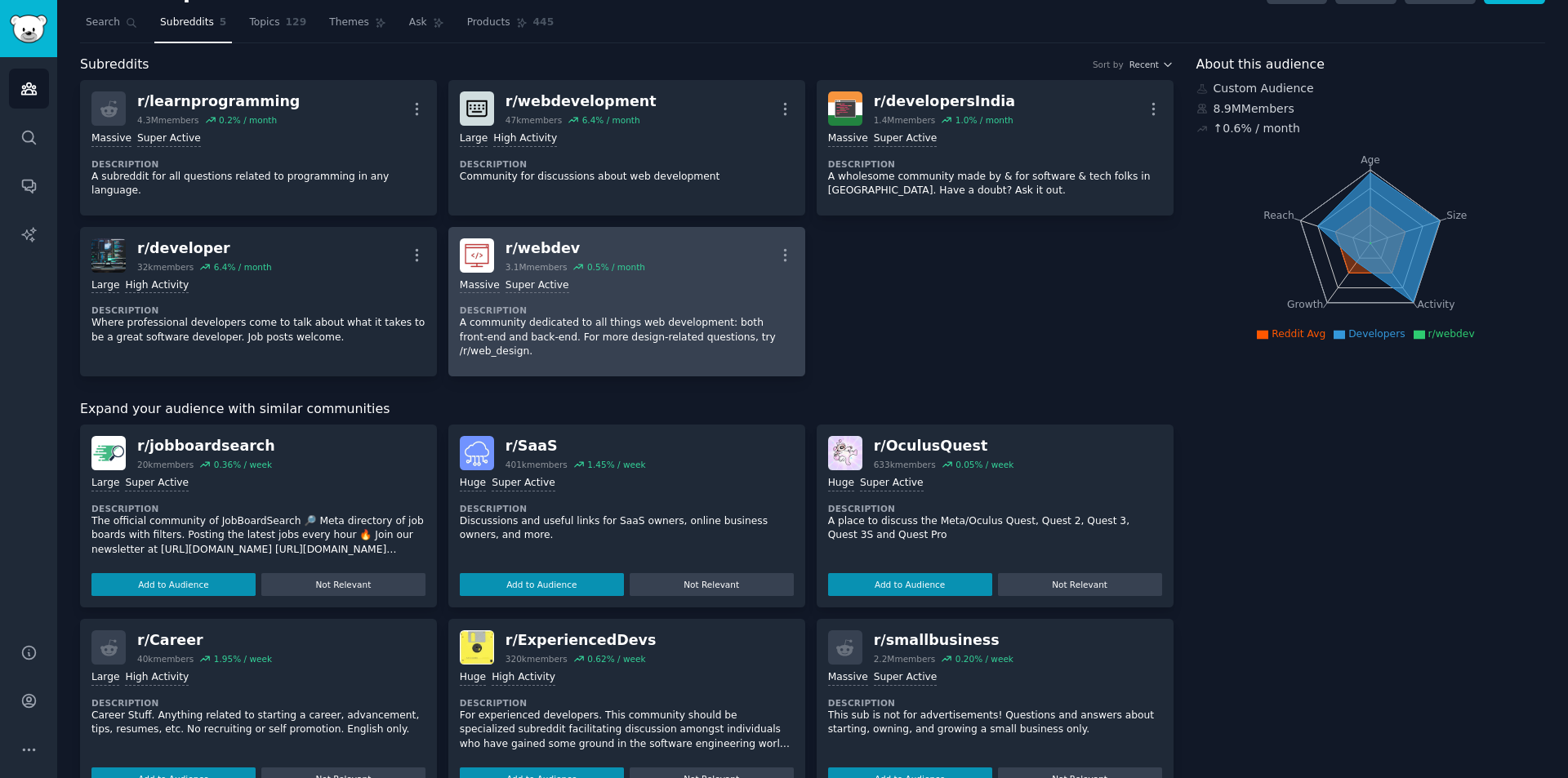
scroll to position [0, 0]
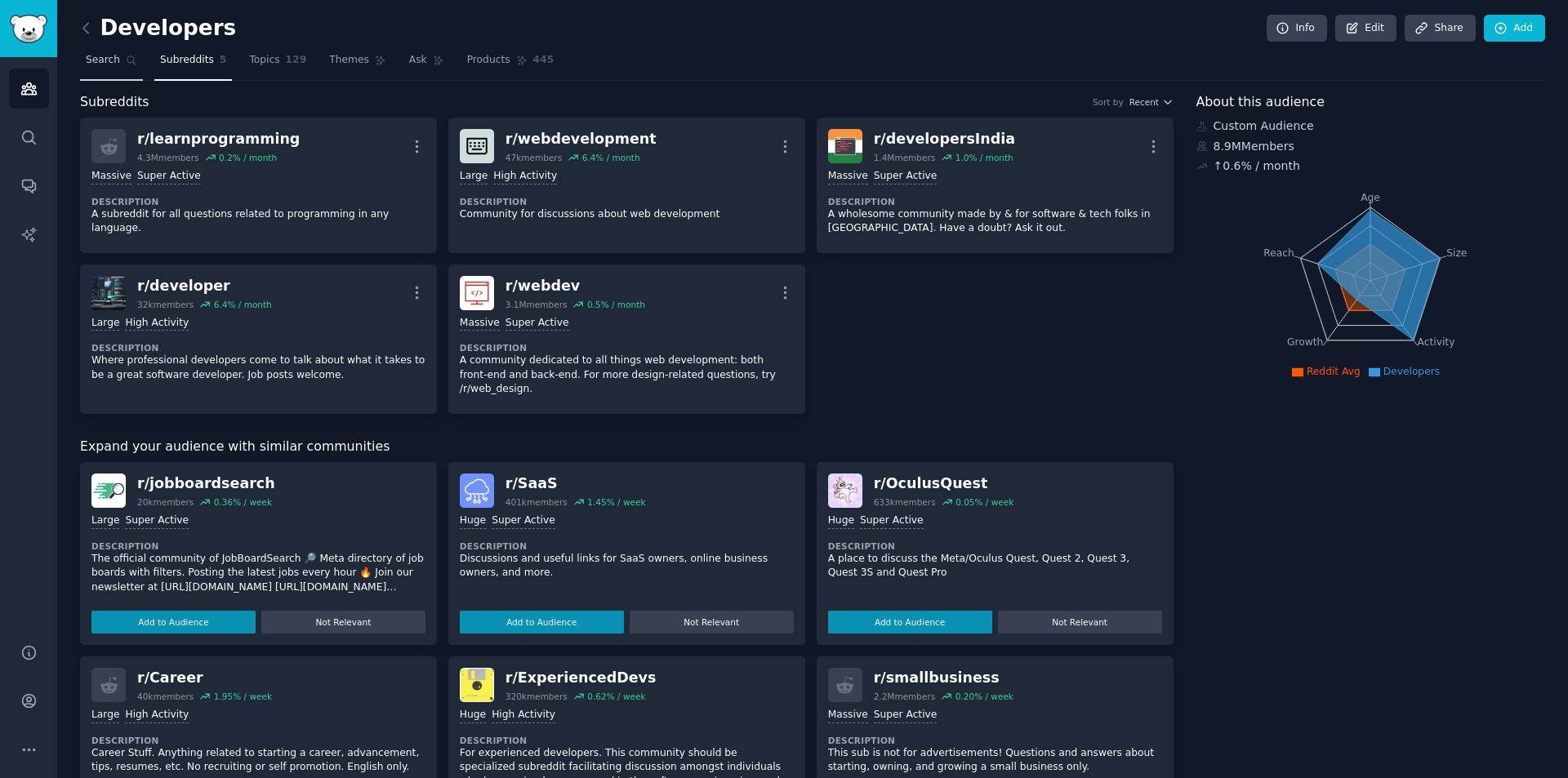
click at [116, 67] on link "Search" at bounding box center [111, 63] width 63 height 33
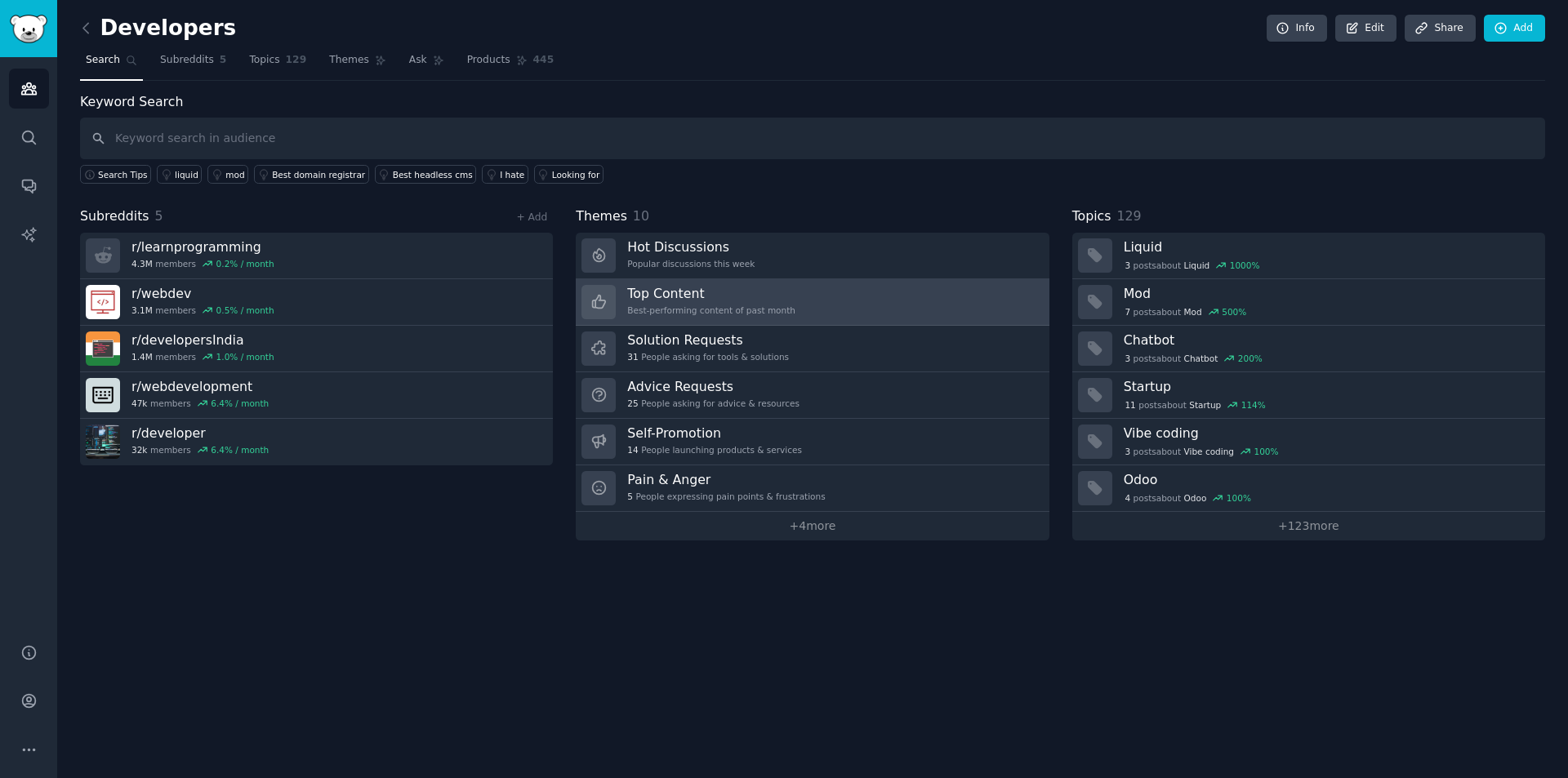
click at [665, 309] on div "Best-performing content of past month" at bounding box center [711, 310] width 168 height 11
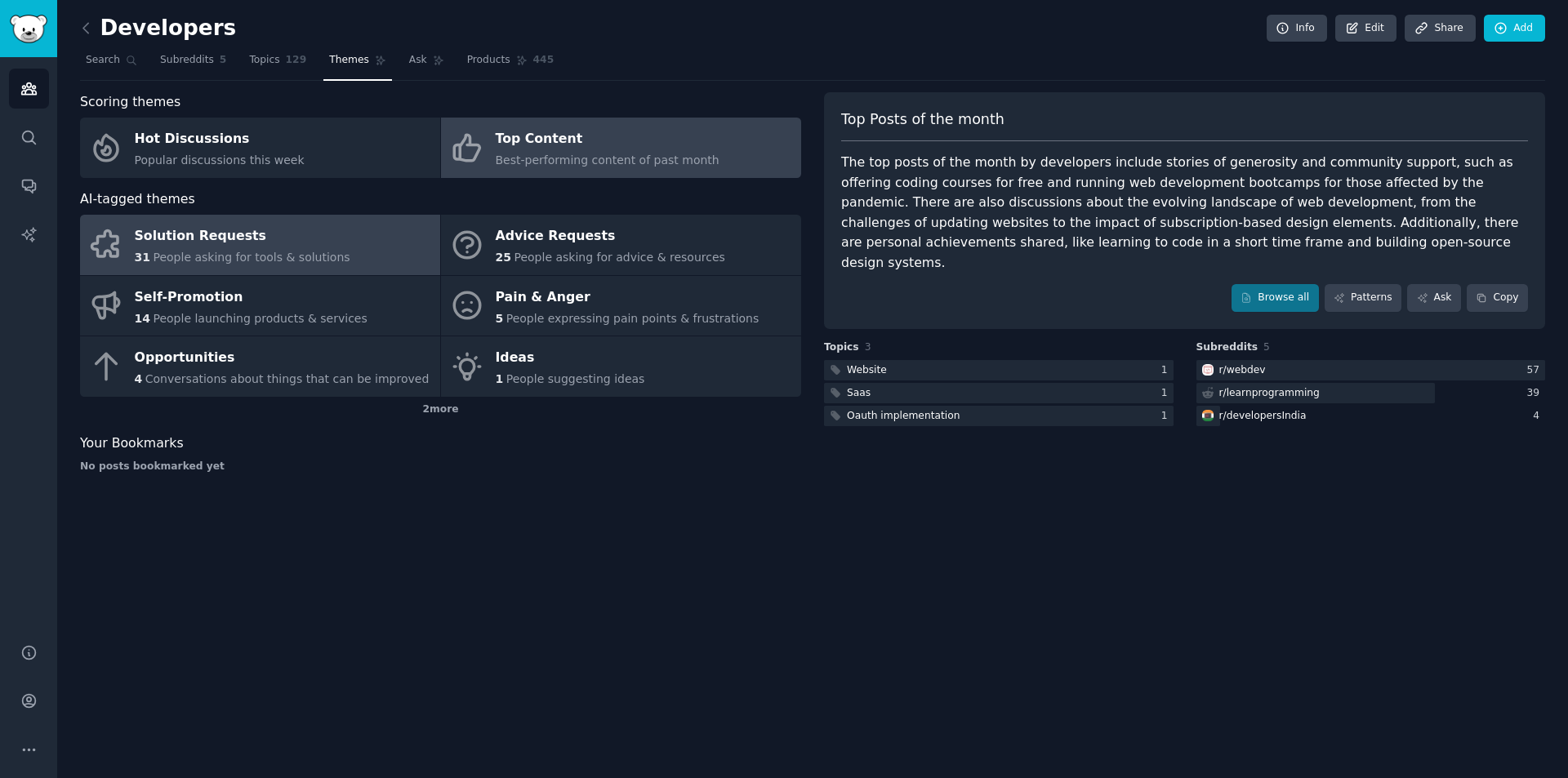
click at [296, 231] on div "Solution Requests" at bounding box center [242, 237] width 215 height 26
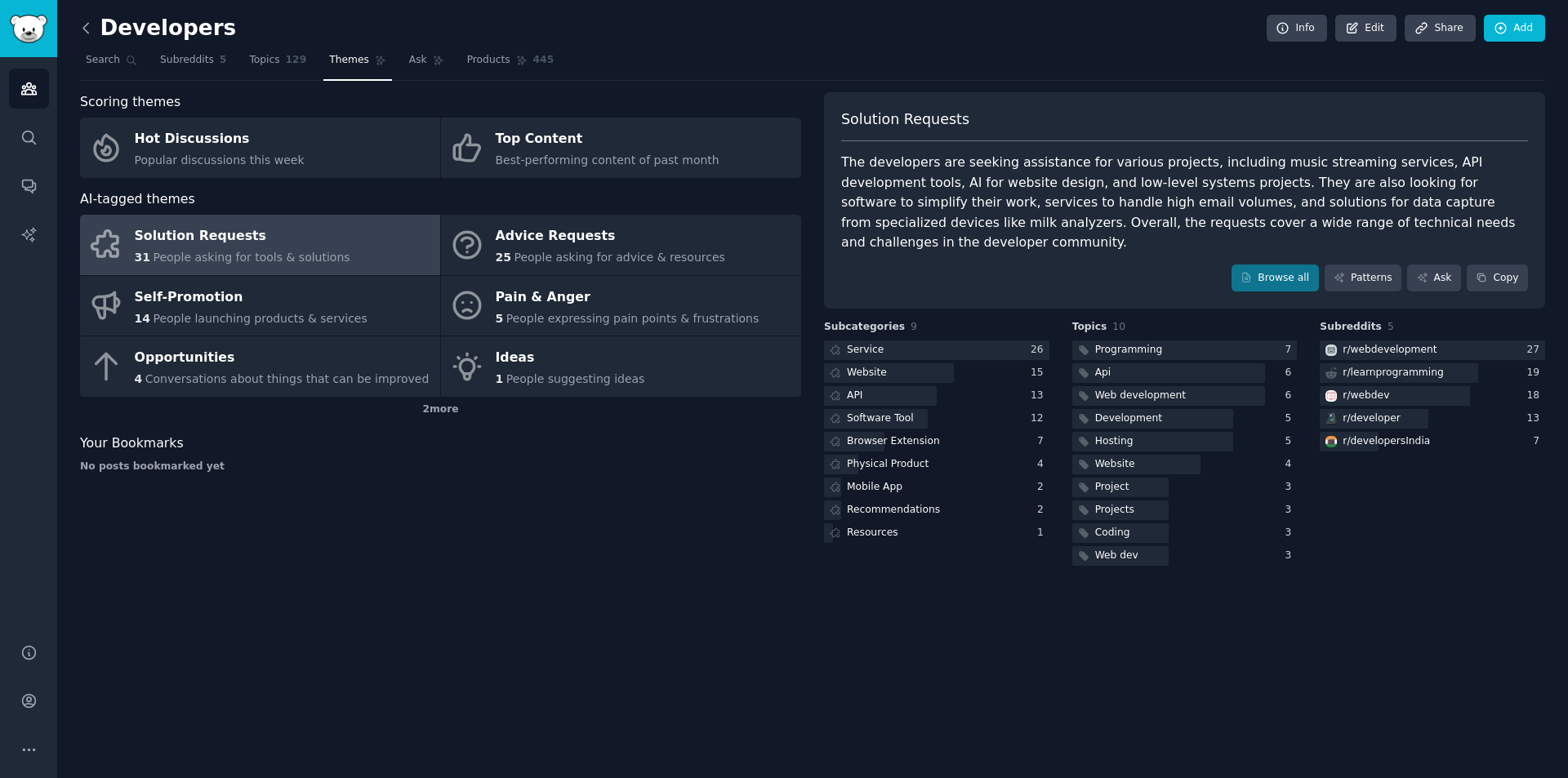
click at [84, 31] on icon at bounding box center [86, 28] width 17 height 17
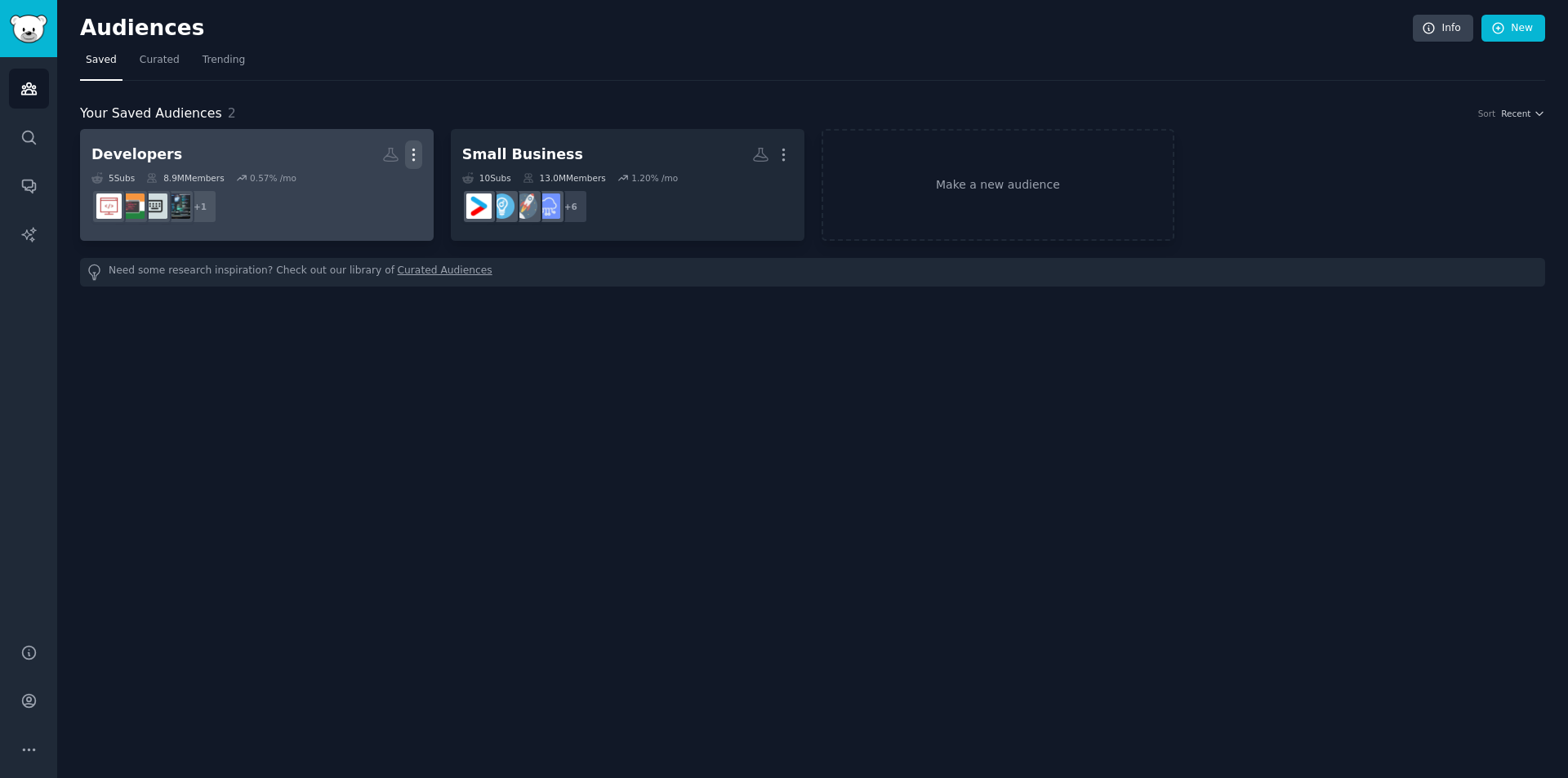
click at [415, 155] on icon "button" at bounding box center [414, 154] width 17 height 17
click at [264, 184] on dd "+ 1" at bounding box center [257, 206] width 330 height 45
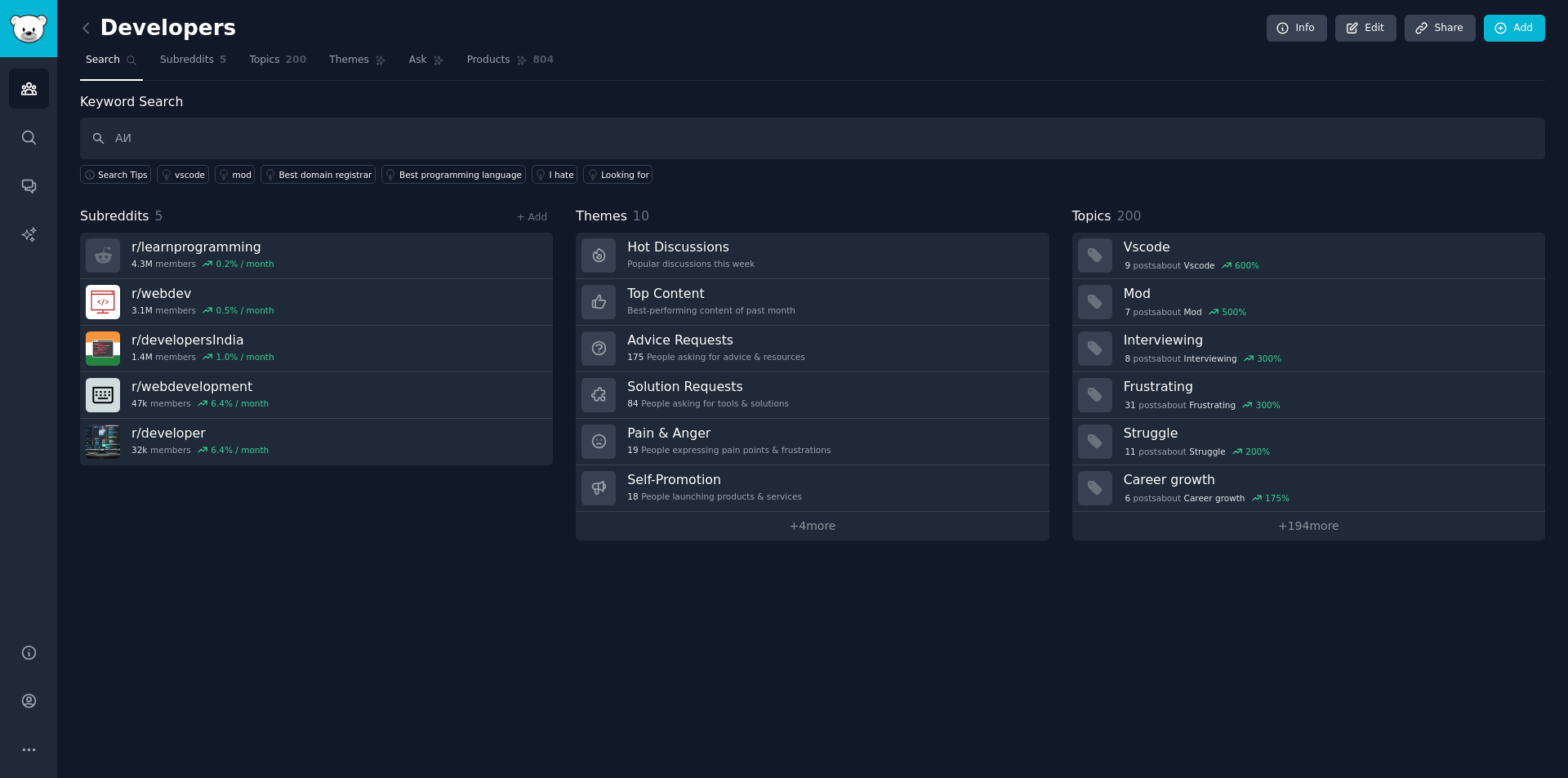
type input "[PERSON_NAME]"
type input "AI"
click at [528, 220] on link "+ Add" at bounding box center [532, 217] width 31 height 11
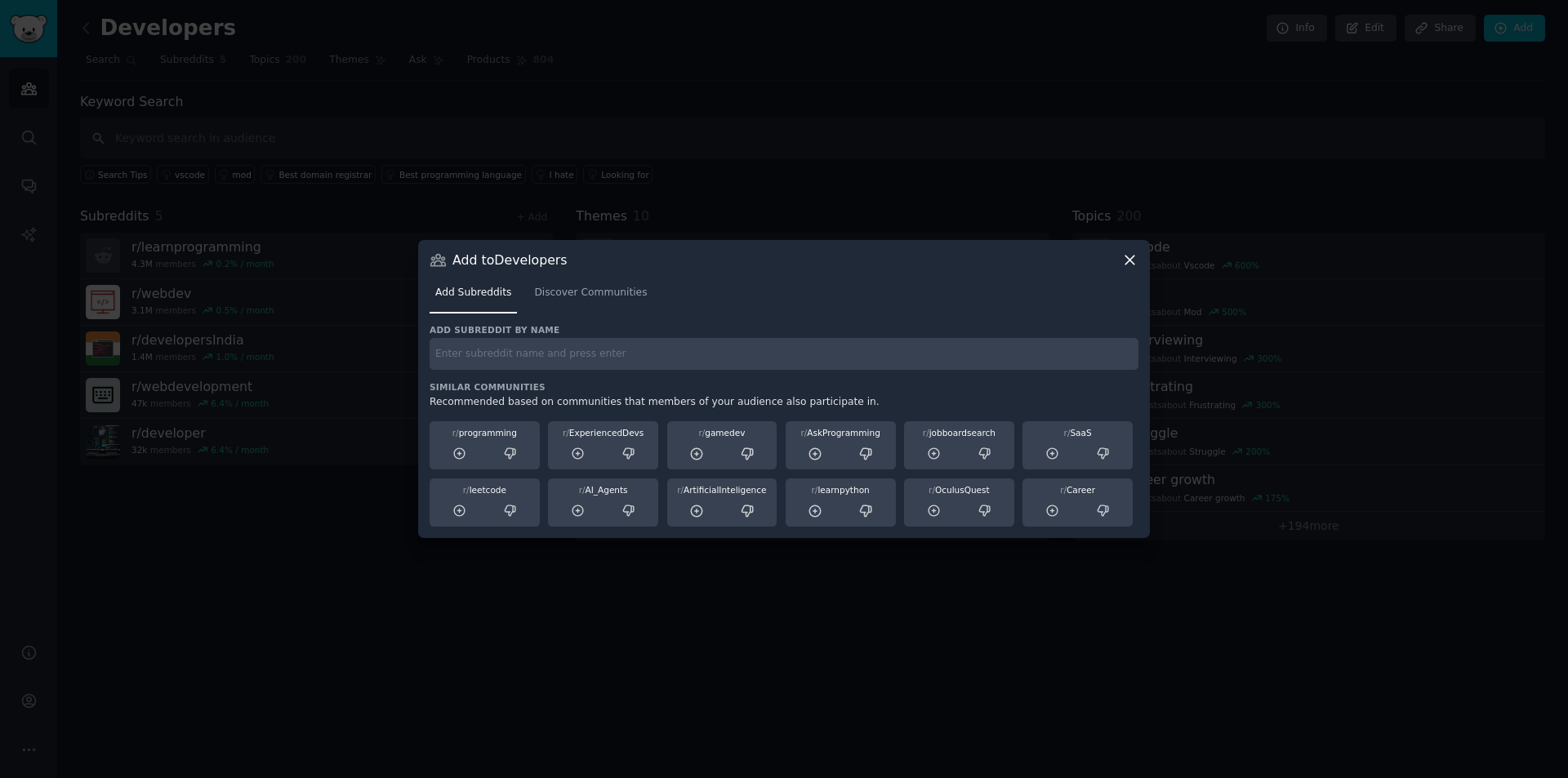
click at [537, 363] on input "text" at bounding box center [784, 353] width 709 height 32
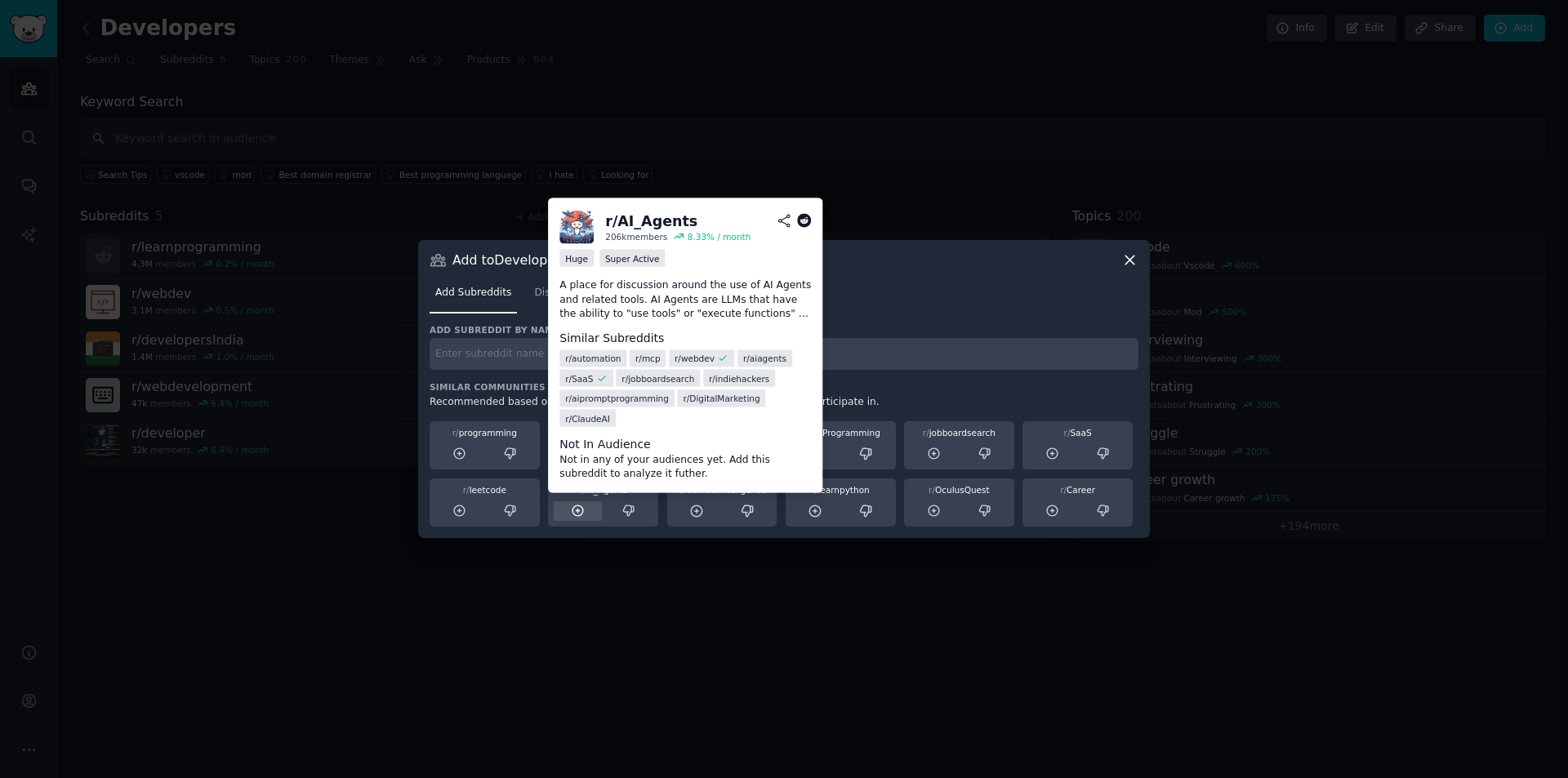
click at [574, 514] on icon at bounding box center [578, 510] width 15 height 15
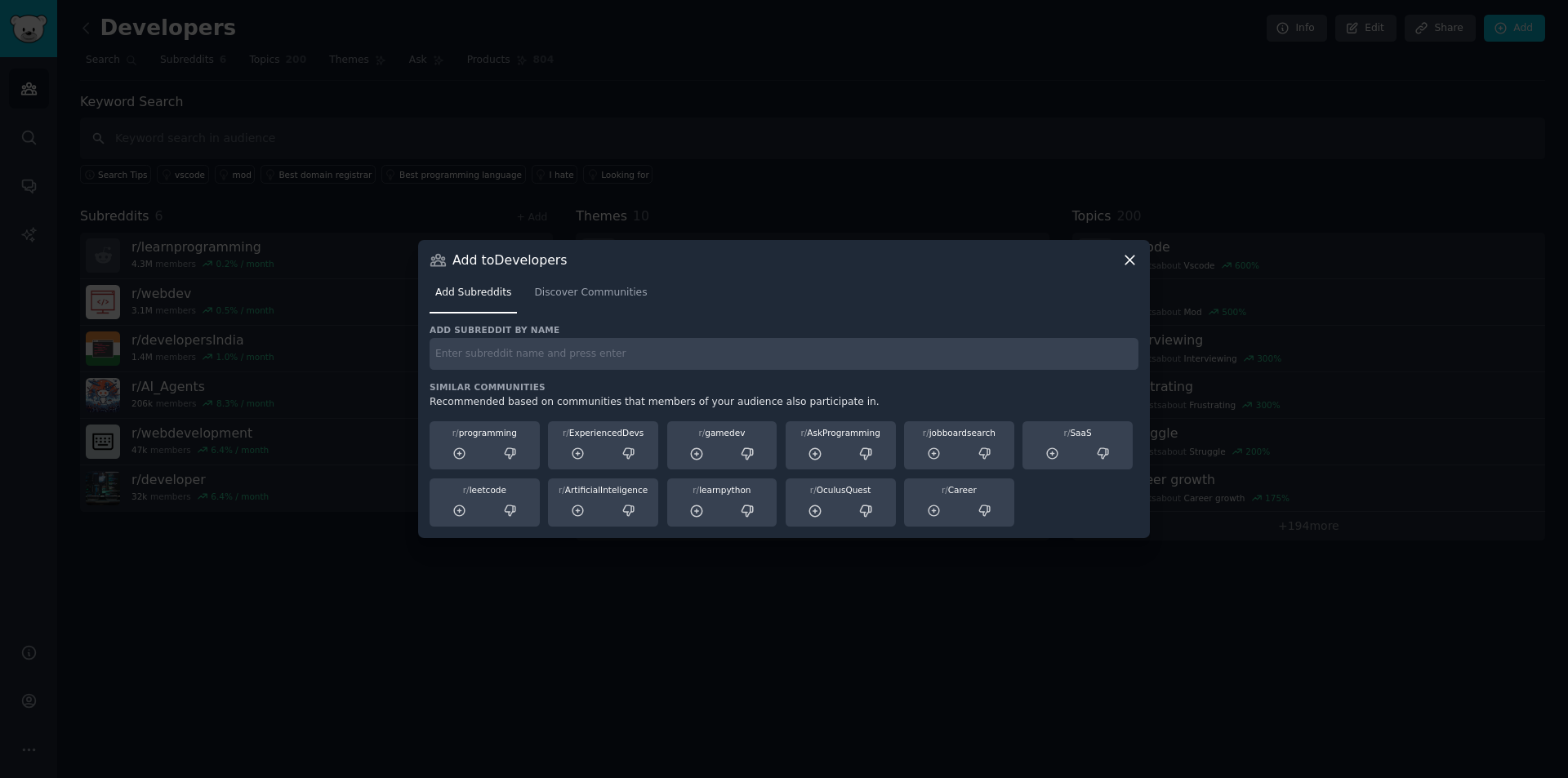
click at [517, 347] on input "text" at bounding box center [784, 353] width 709 height 32
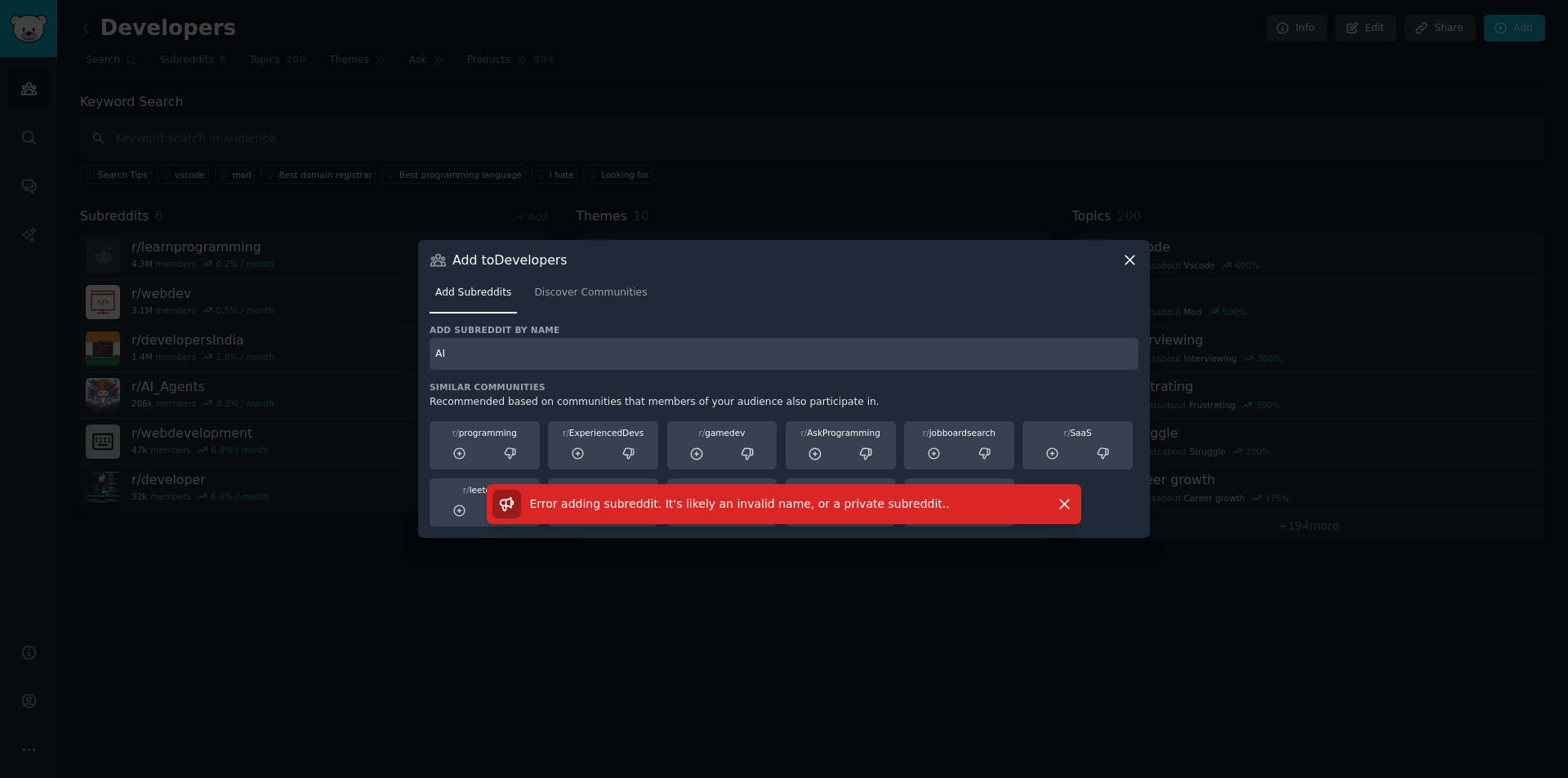
click at [493, 346] on input "AI" at bounding box center [784, 353] width 709 height 32
type input "A"
click at [1069, 508] on icon "button" at bounding box center [1064, 504] width 9 height 9
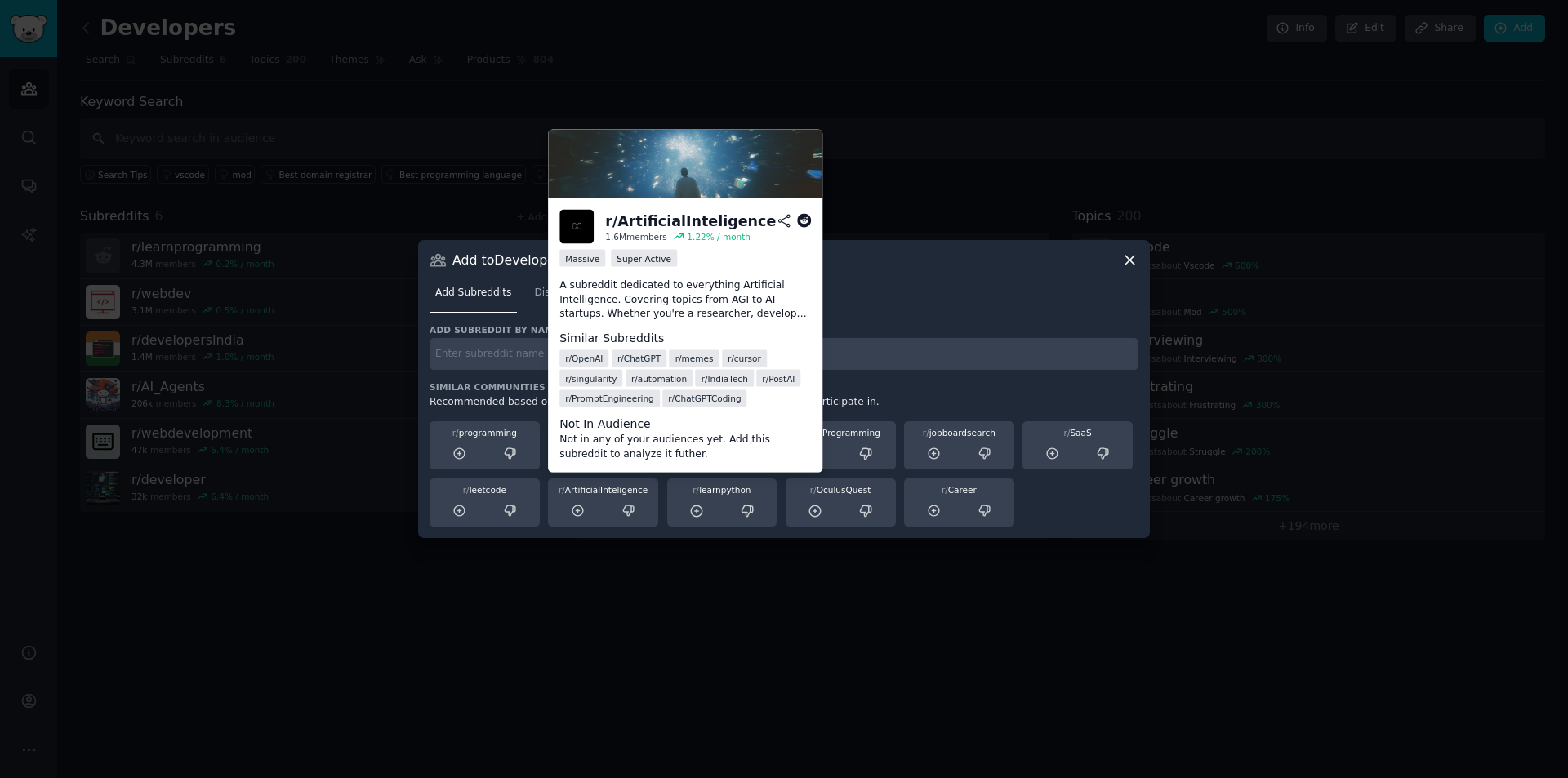
click at [662, 377] on span "r/ automation" at bounding box center [659, 377] width 56 height 11
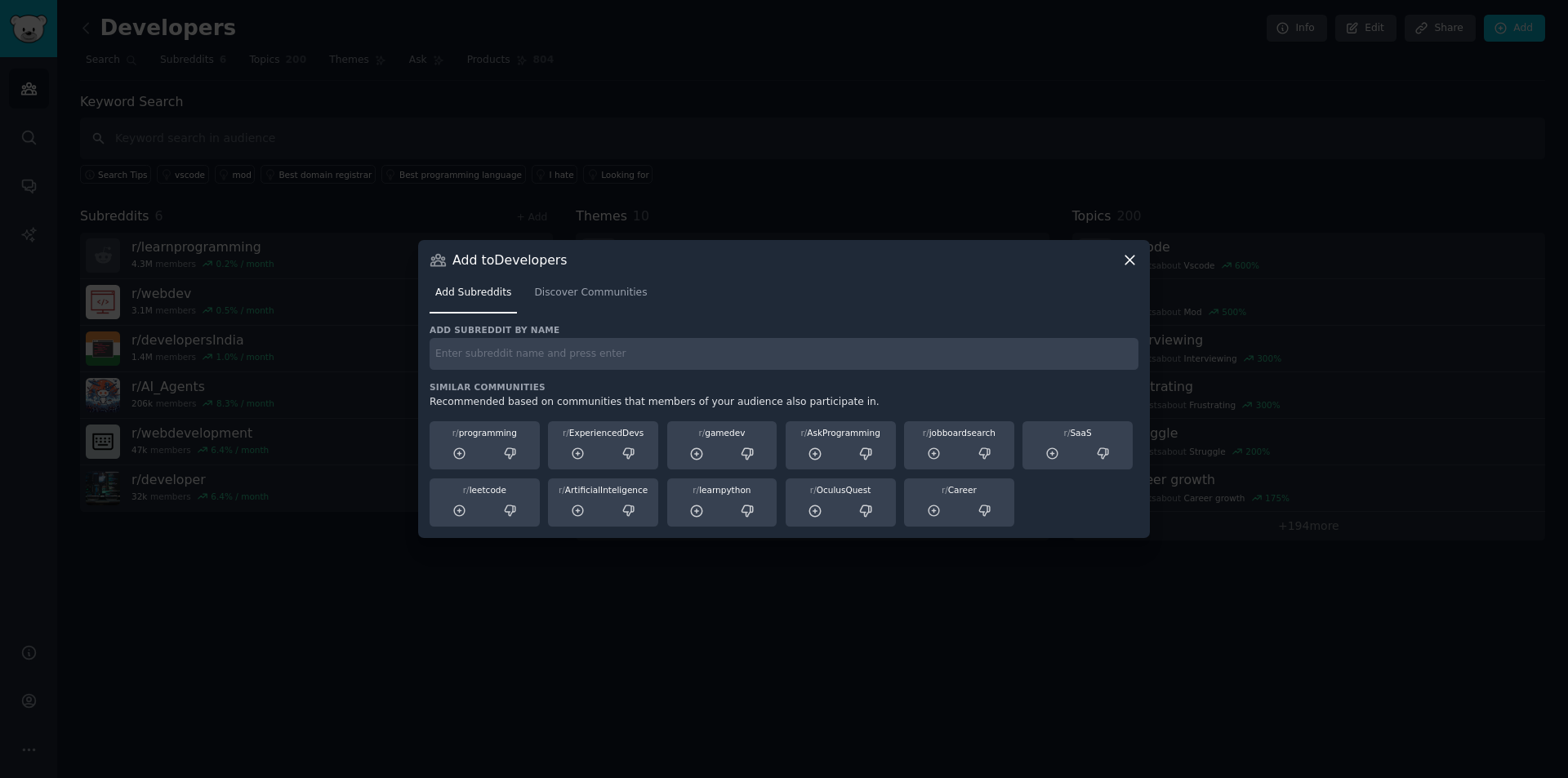
click at [541, 358] on input "text" at bounding box center [784, 353] width 709 height 32
type input "automation"
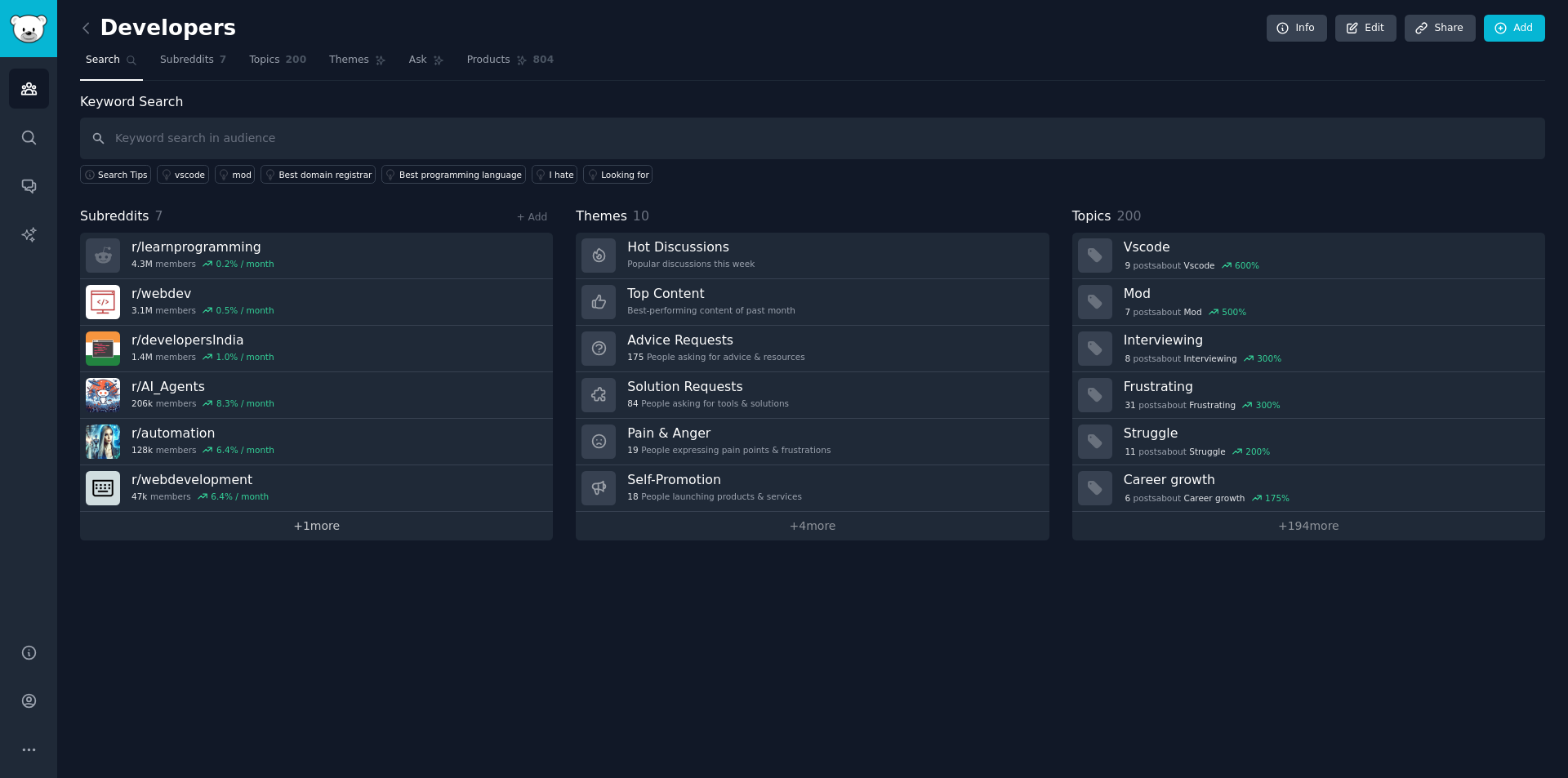
click at [348, 528] on link "+ 1 more" at bounding box center [316, 526] width 473 height 28
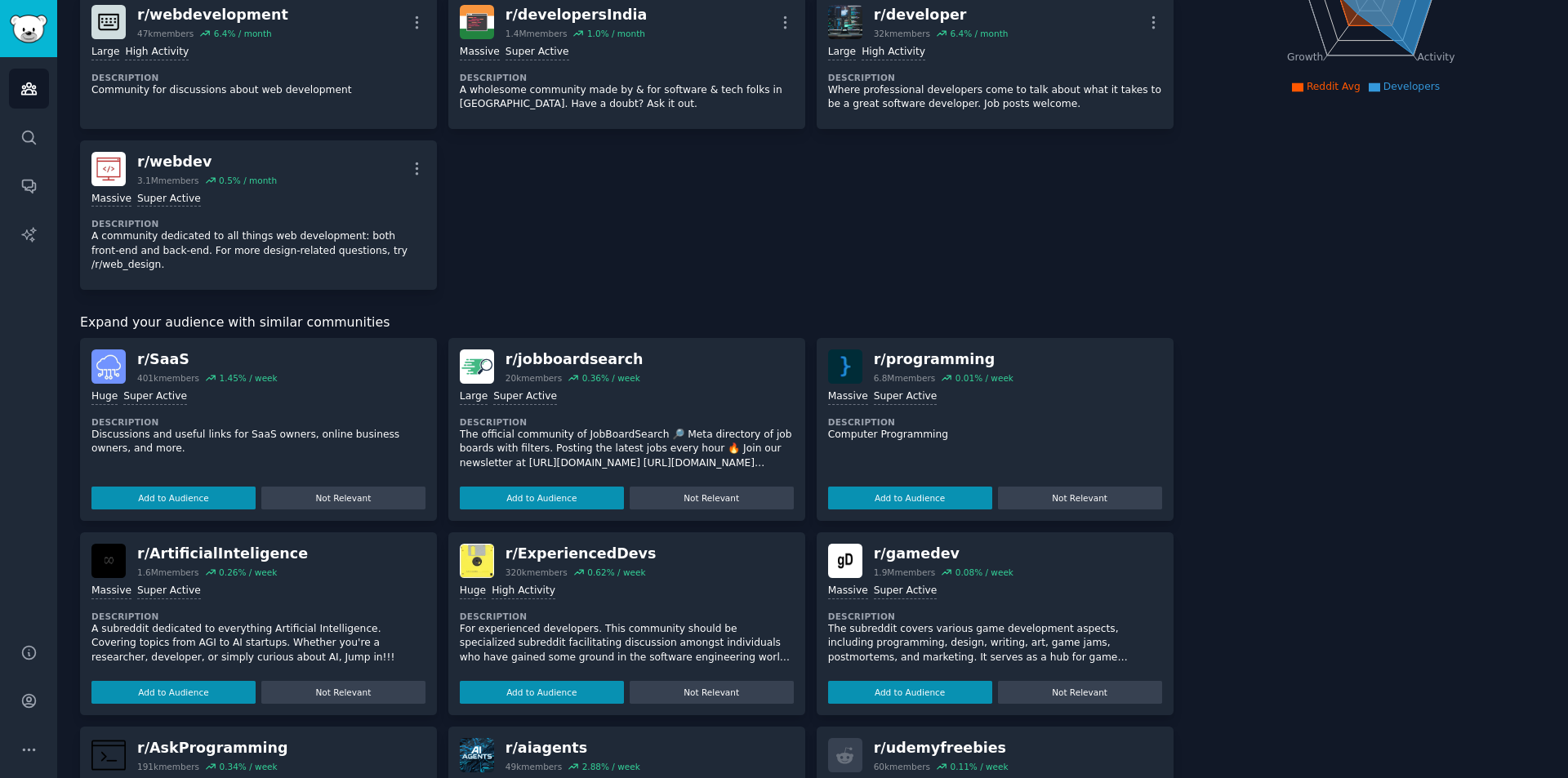
scroll to position [408, 0]
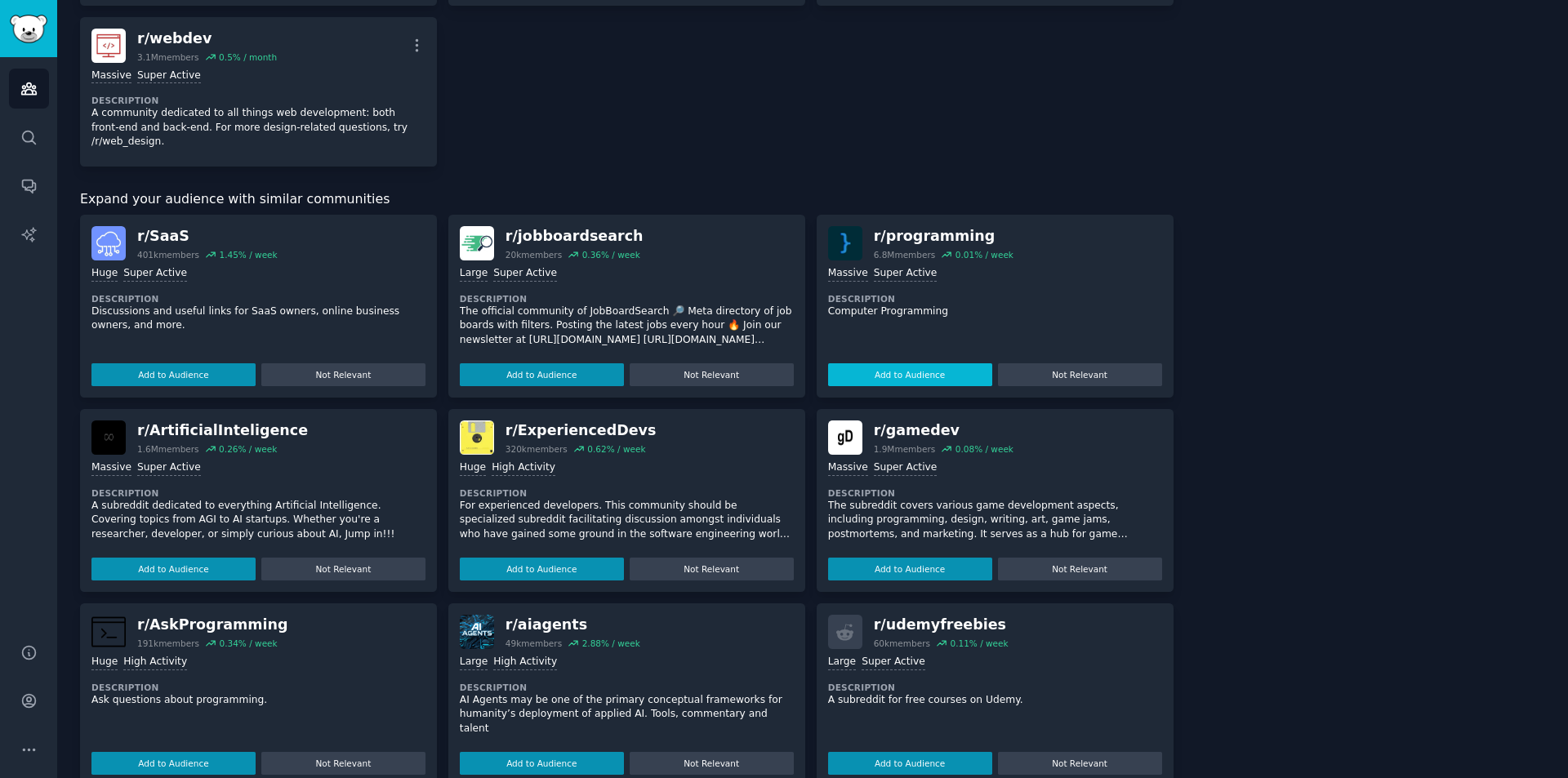
click at [880, 366] on button "Add to Audience" at bounding box center [910, 375] width 164 height 23
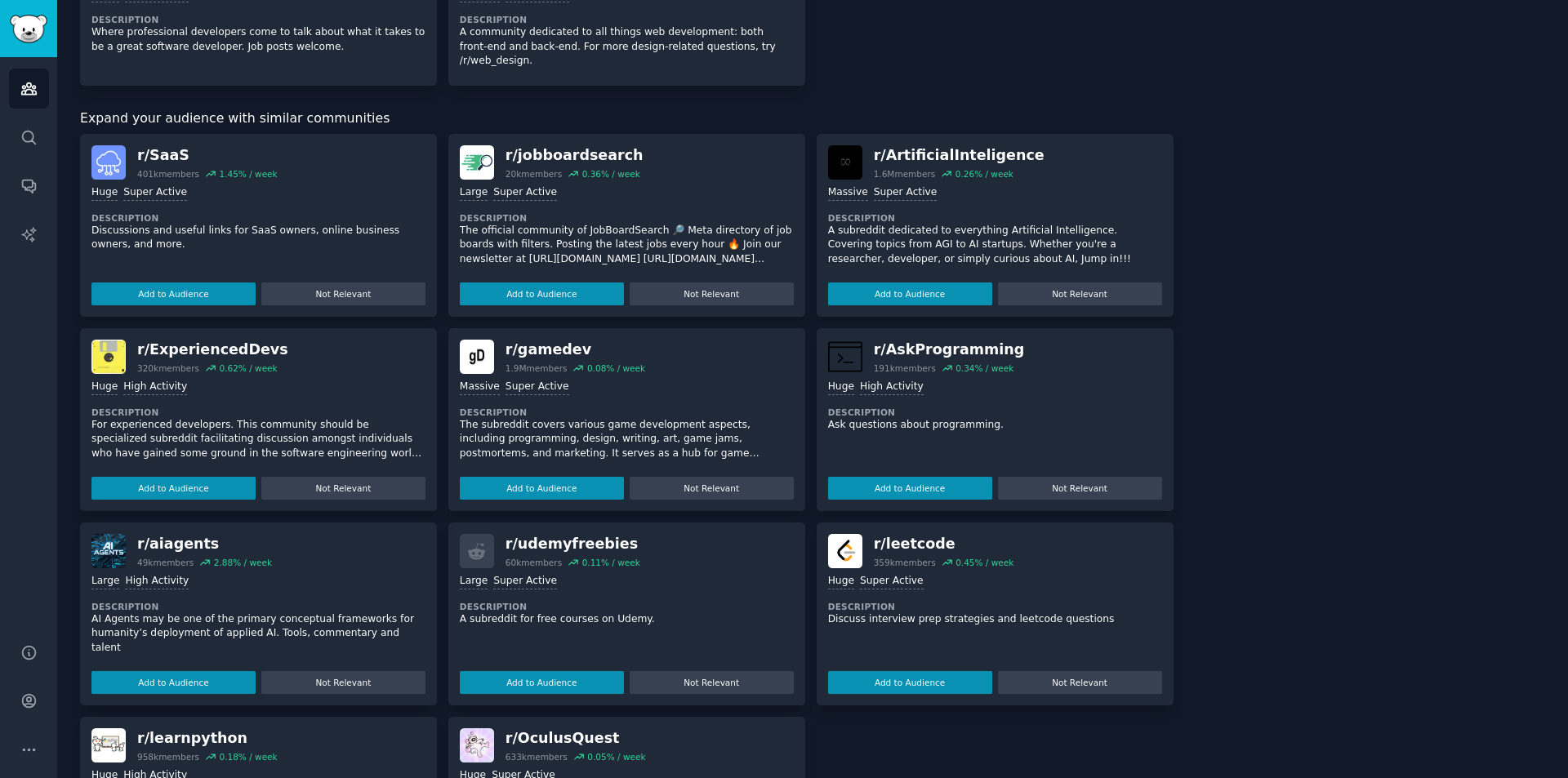
scroll to position [490, 0]
click at [188, 670] on button "Add to Audience" at bounding box center [173, 681] width 164 height 23
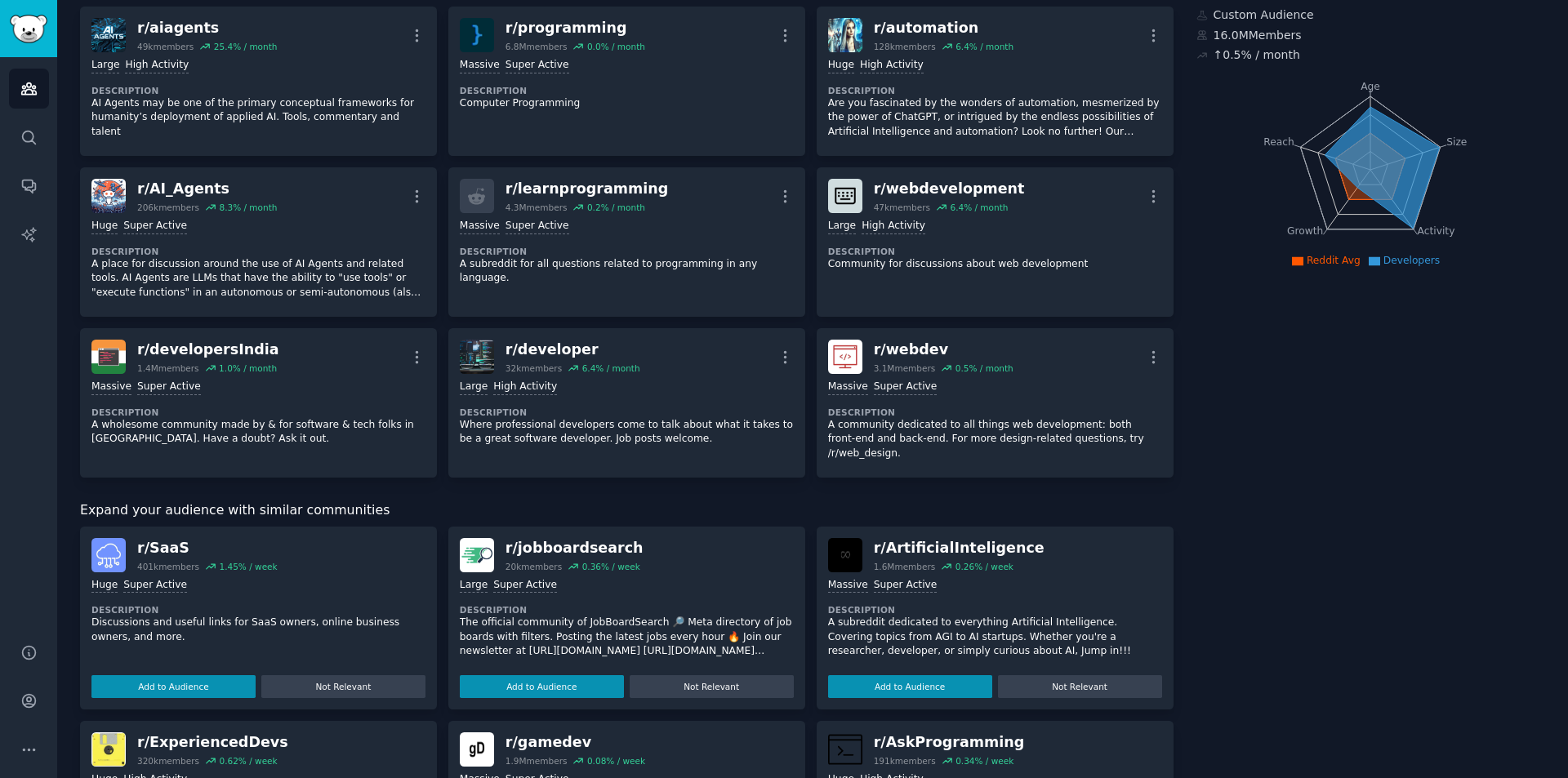
scroll to position [0, 0]
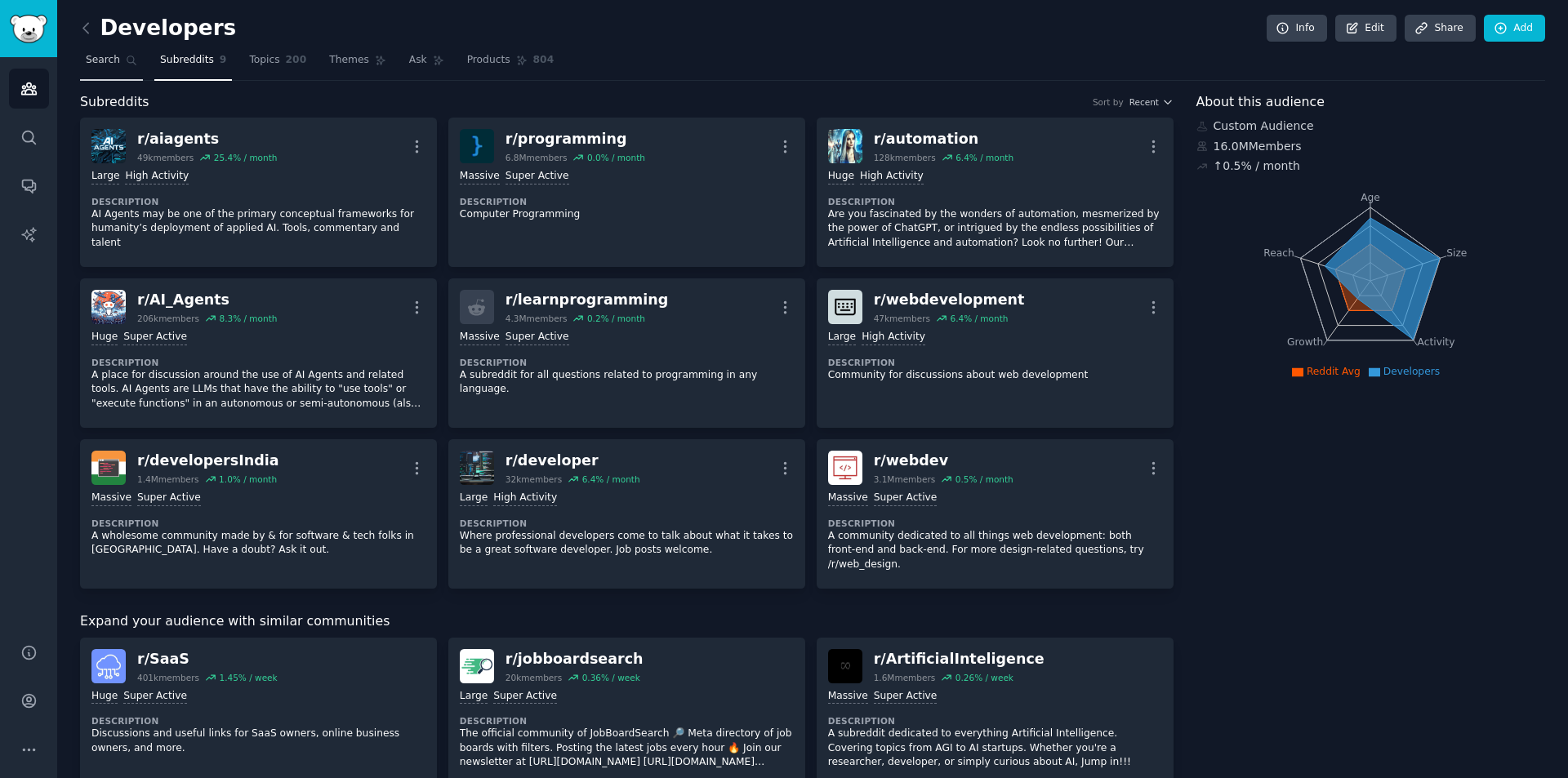
click at [112, 63] on span "Search" at bounding box center [103, 60] width 34 height 15
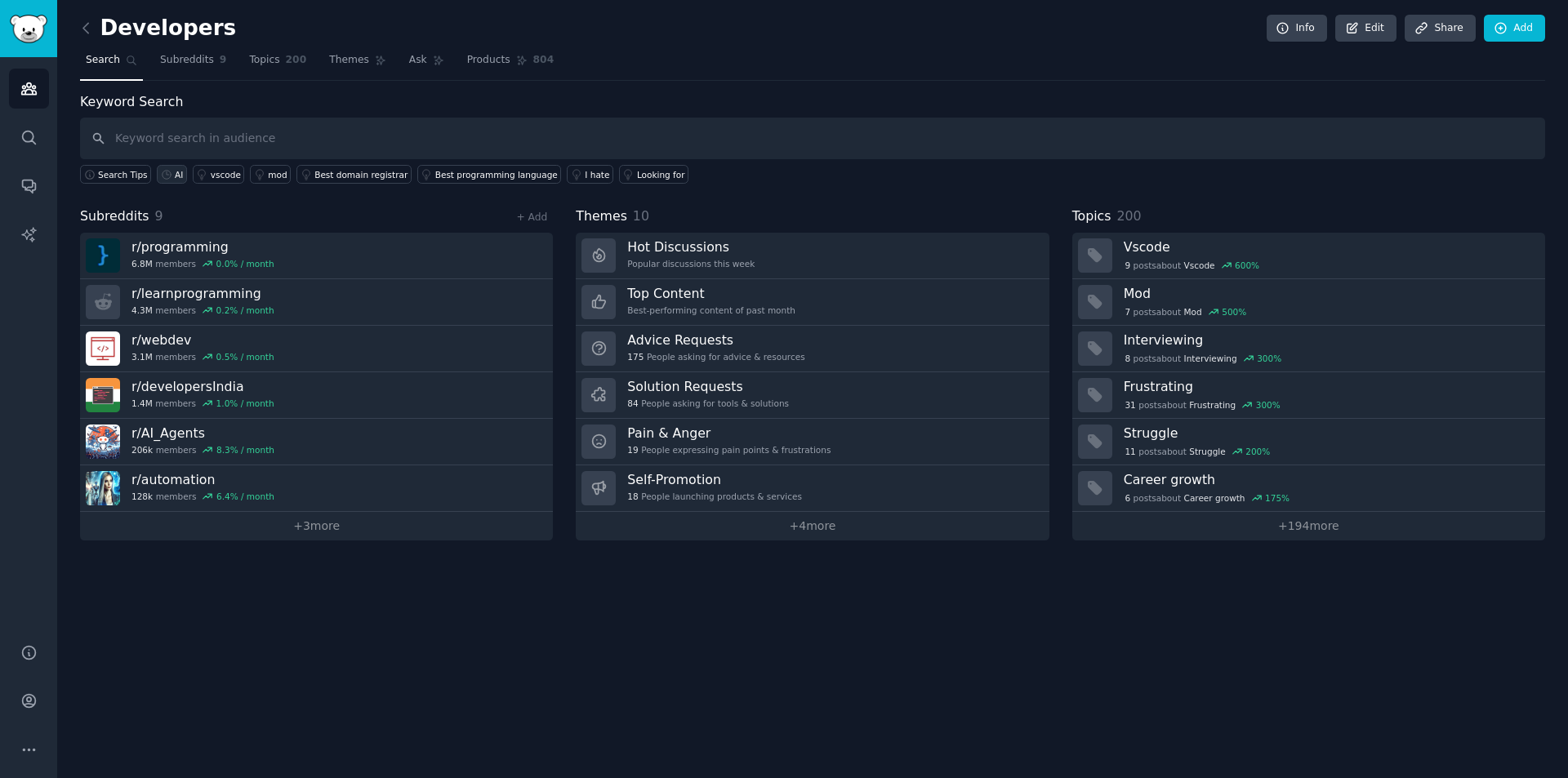
click at [175, 171] on div "AI" at bounding box center [179, 174] width 9 height 11
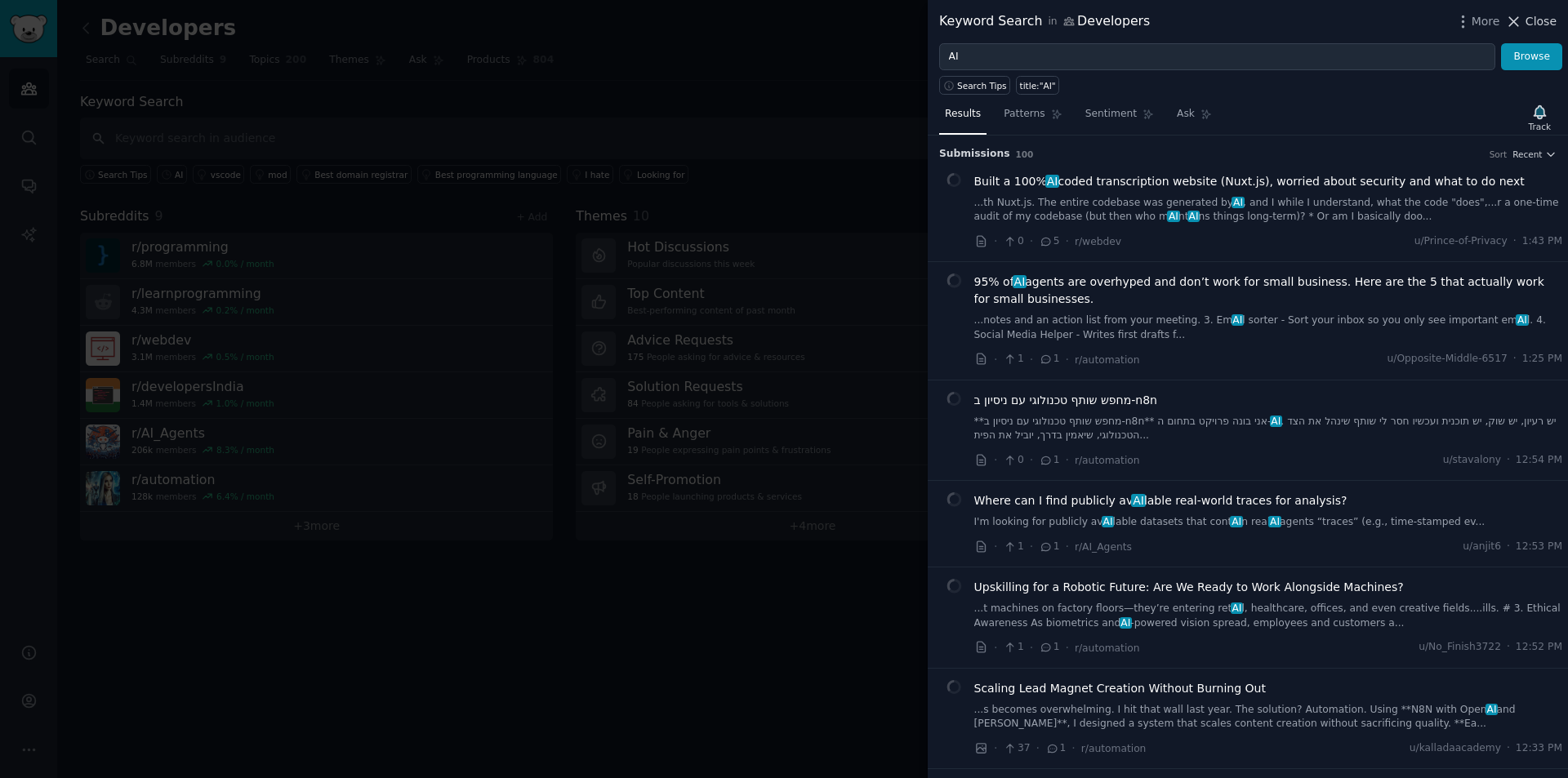
click at [1530, 18] on span "Close" at bounding box center [1541, 21] width 31 height 17
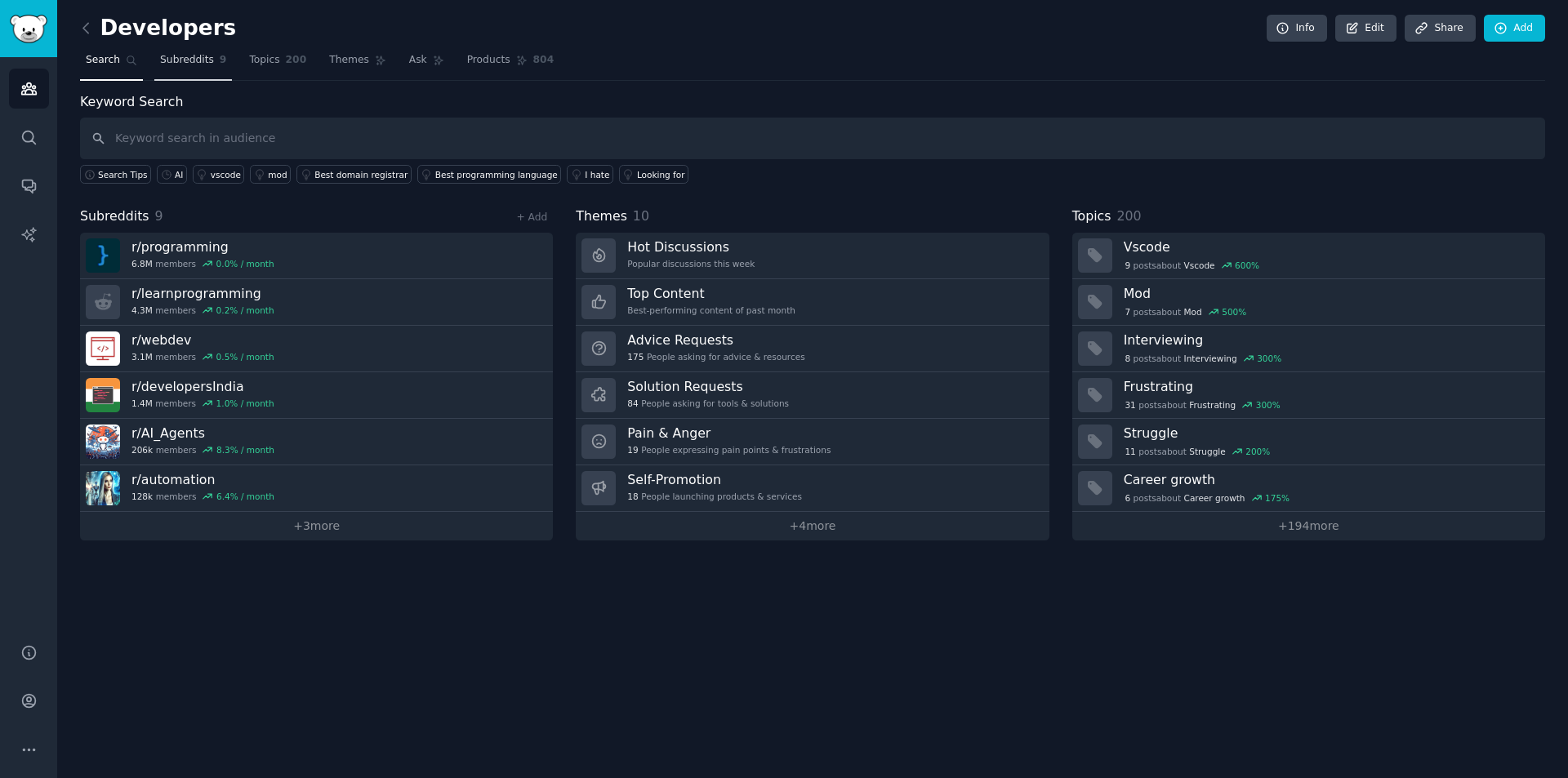
click at [216, 64] on link "Subreddits 9" at bounding box center [193, 63] width 77 height 33
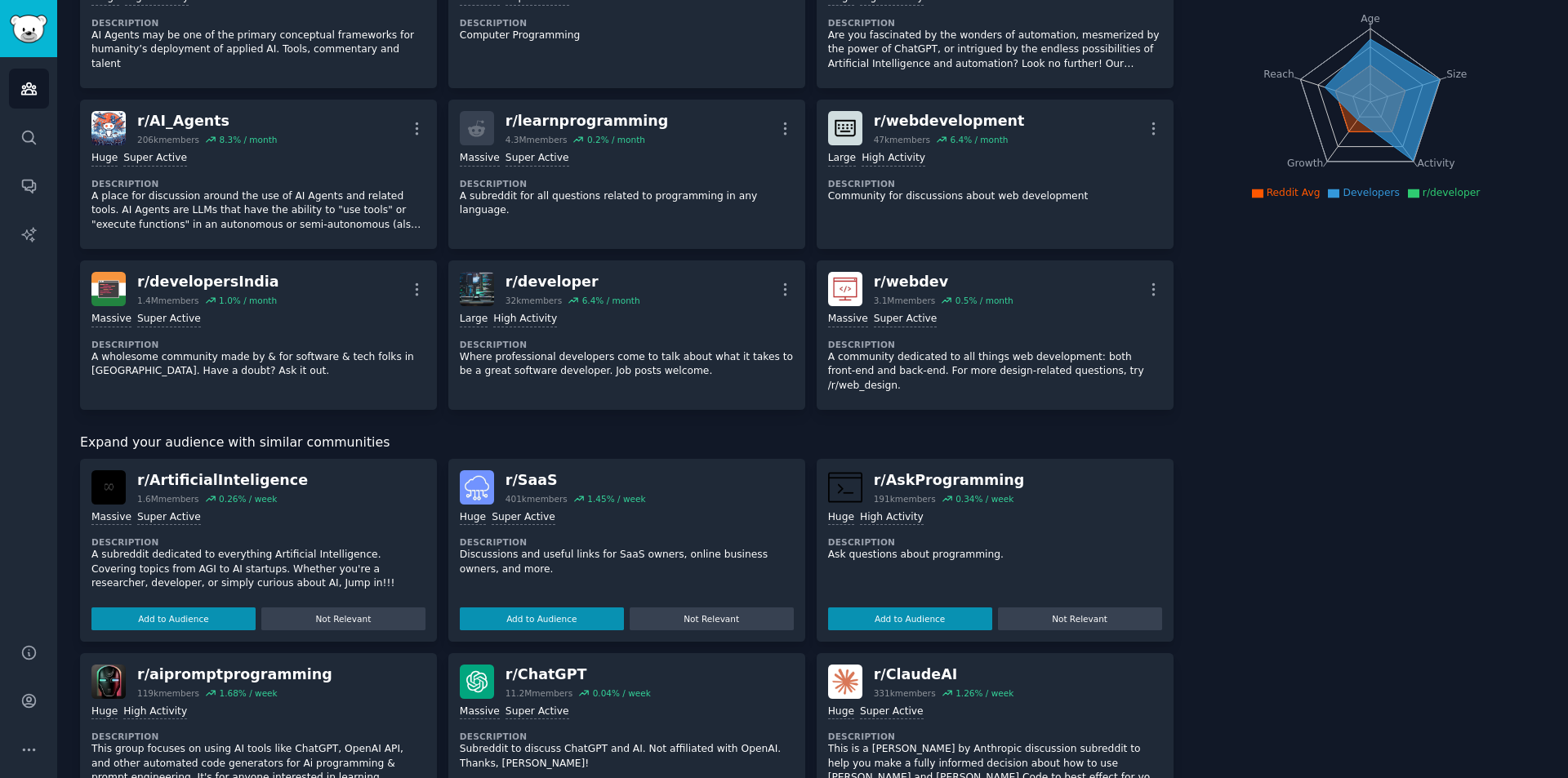
scroll to position [327, 0]
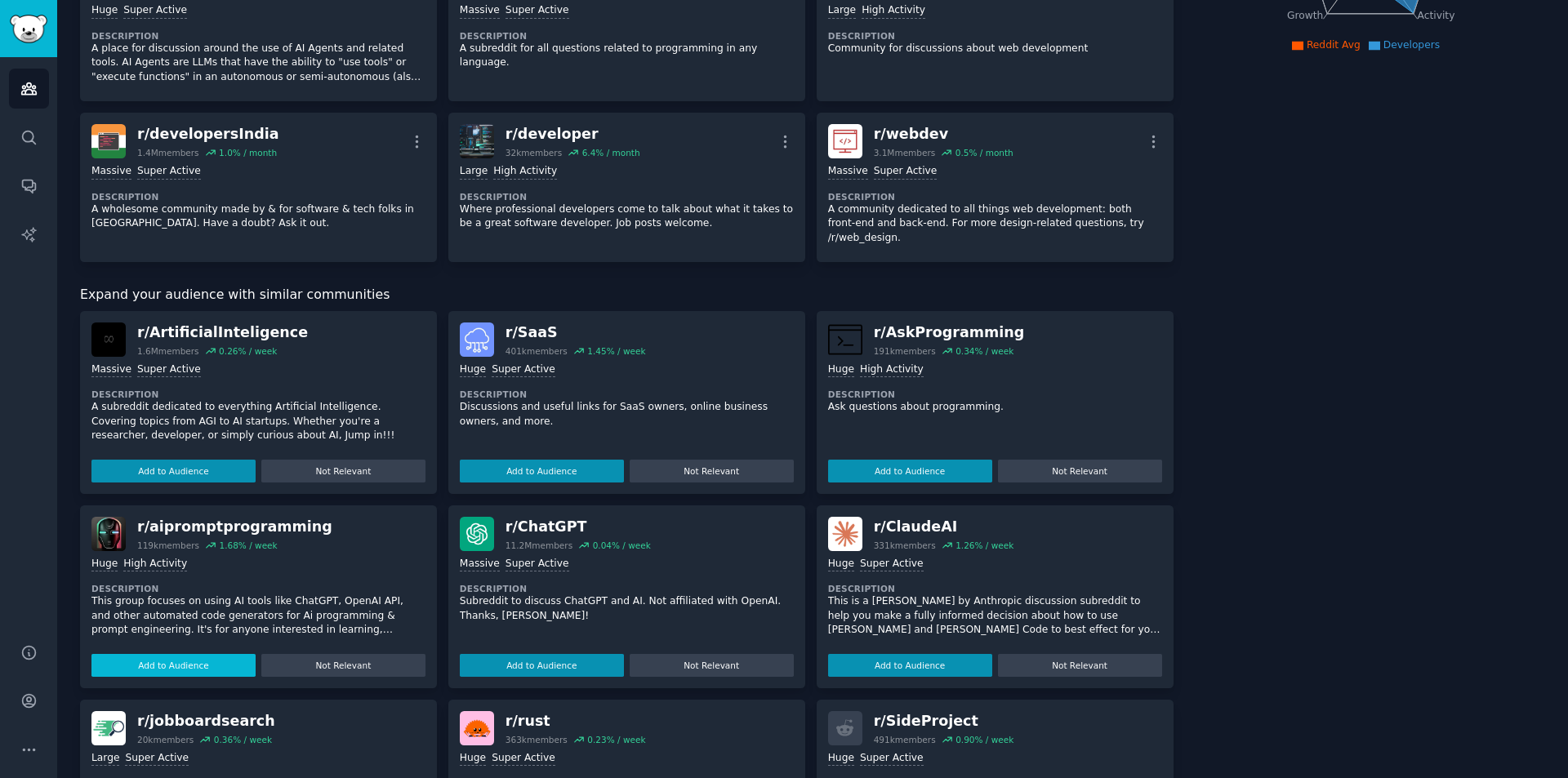
click at [228, 658] on button "Add to Audience" at bounding box center [173, 665] width 164 height 23
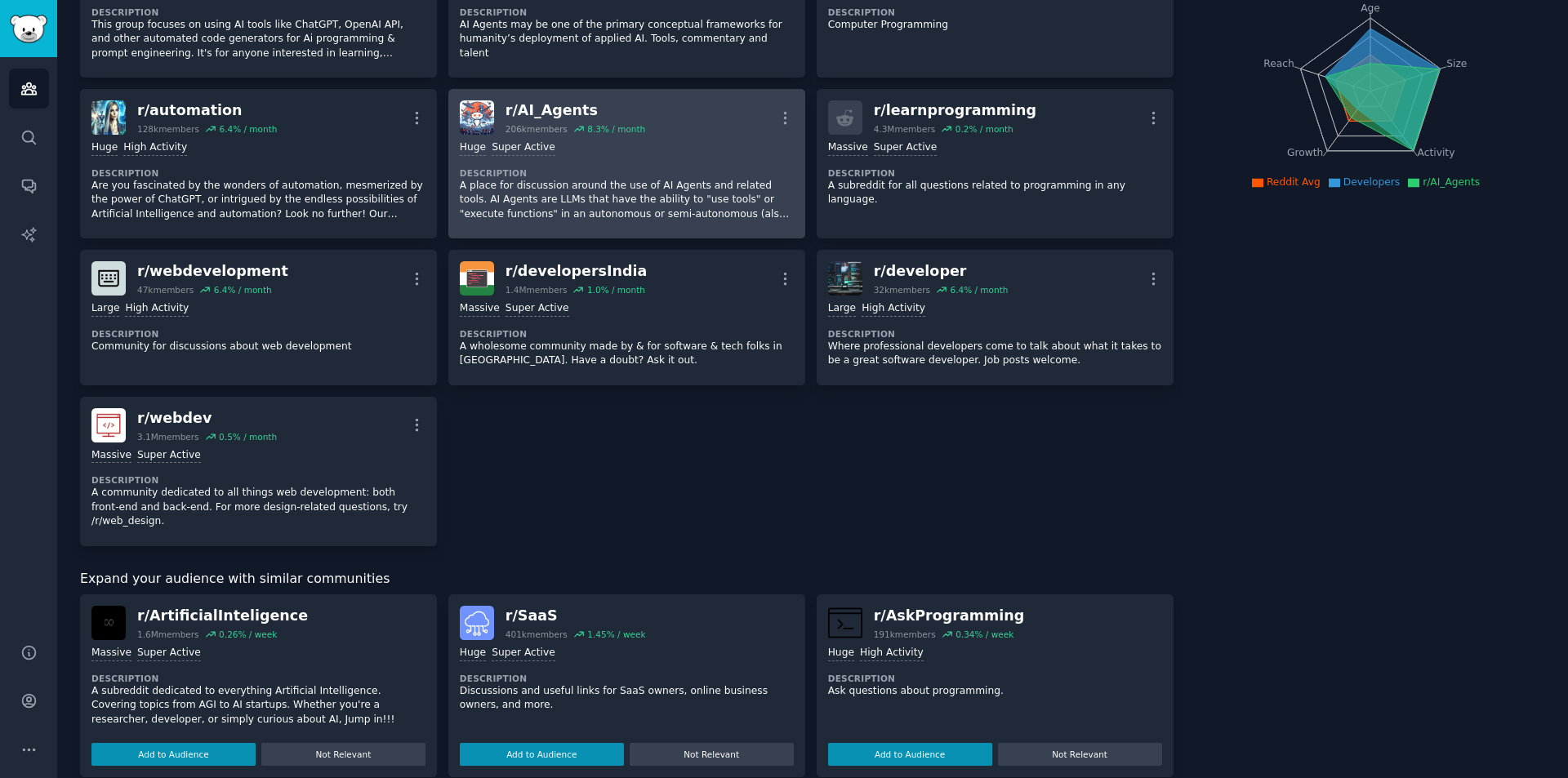
scroll to position [0, 0]
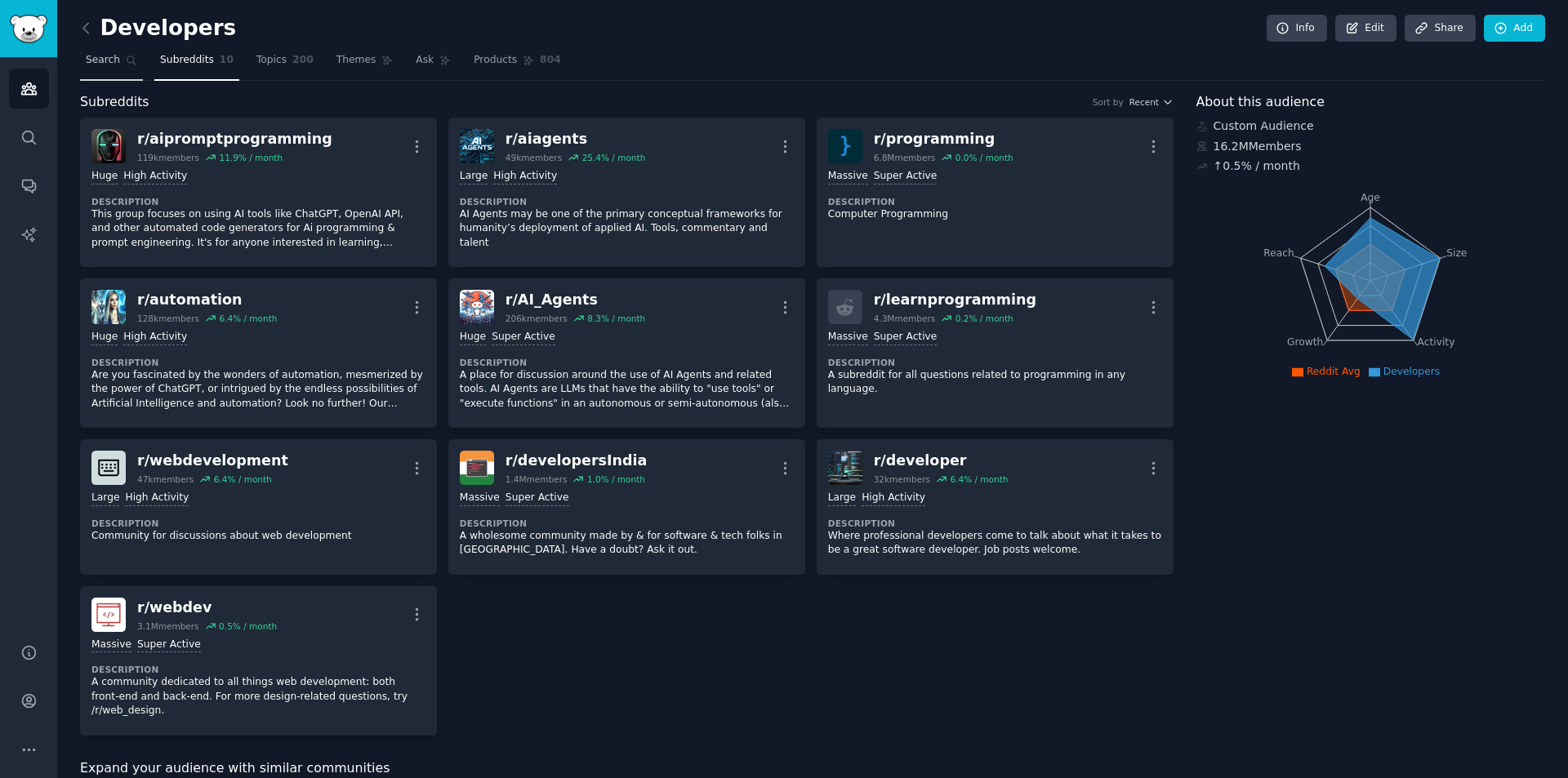
click at [111, 55] on span "Search" at bounding box center [103, 60] width 34 height 15
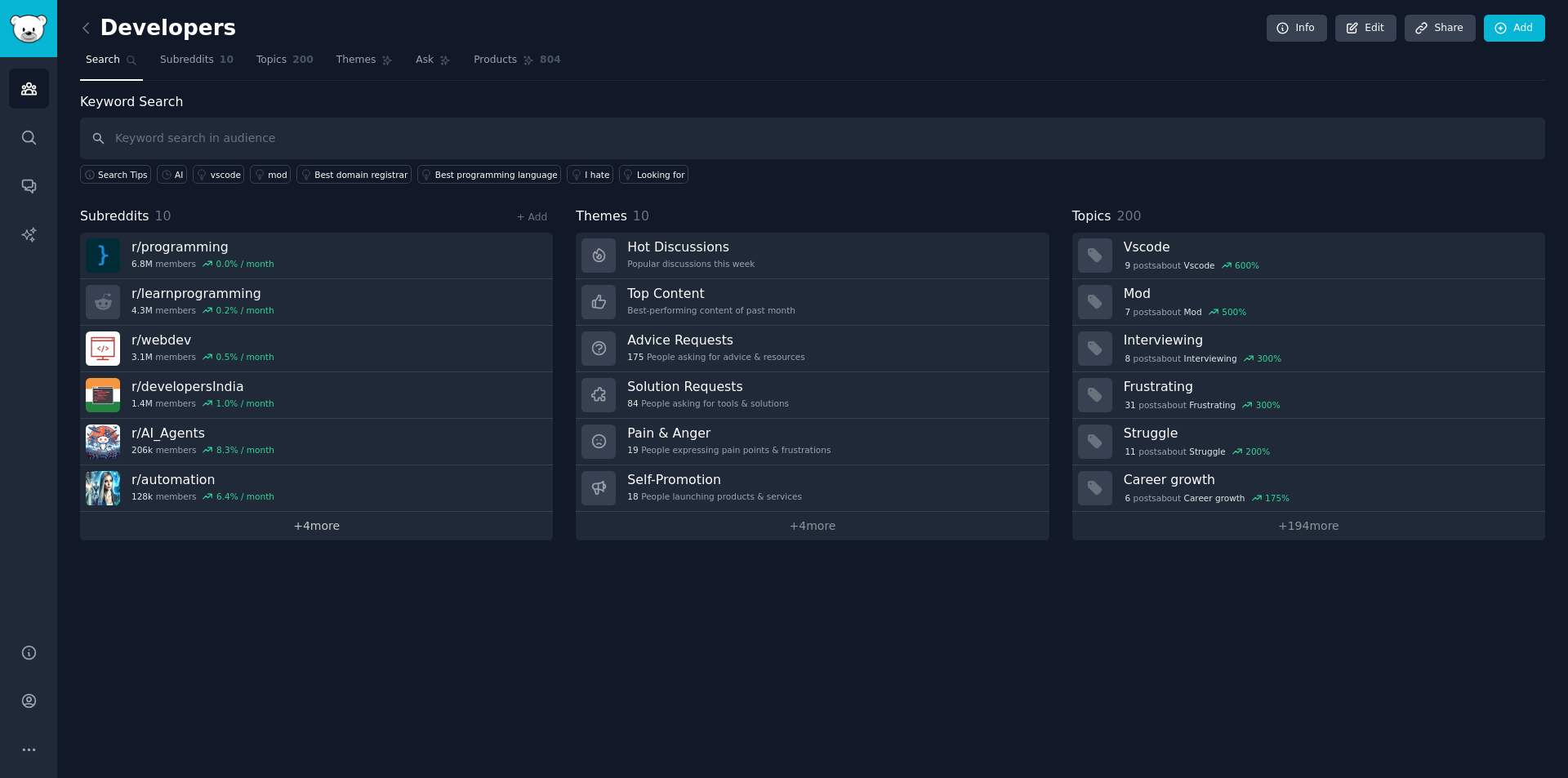
click at [275, 524] on link "+ 4 more" at bounding box center [316, 526] width 473 height 28
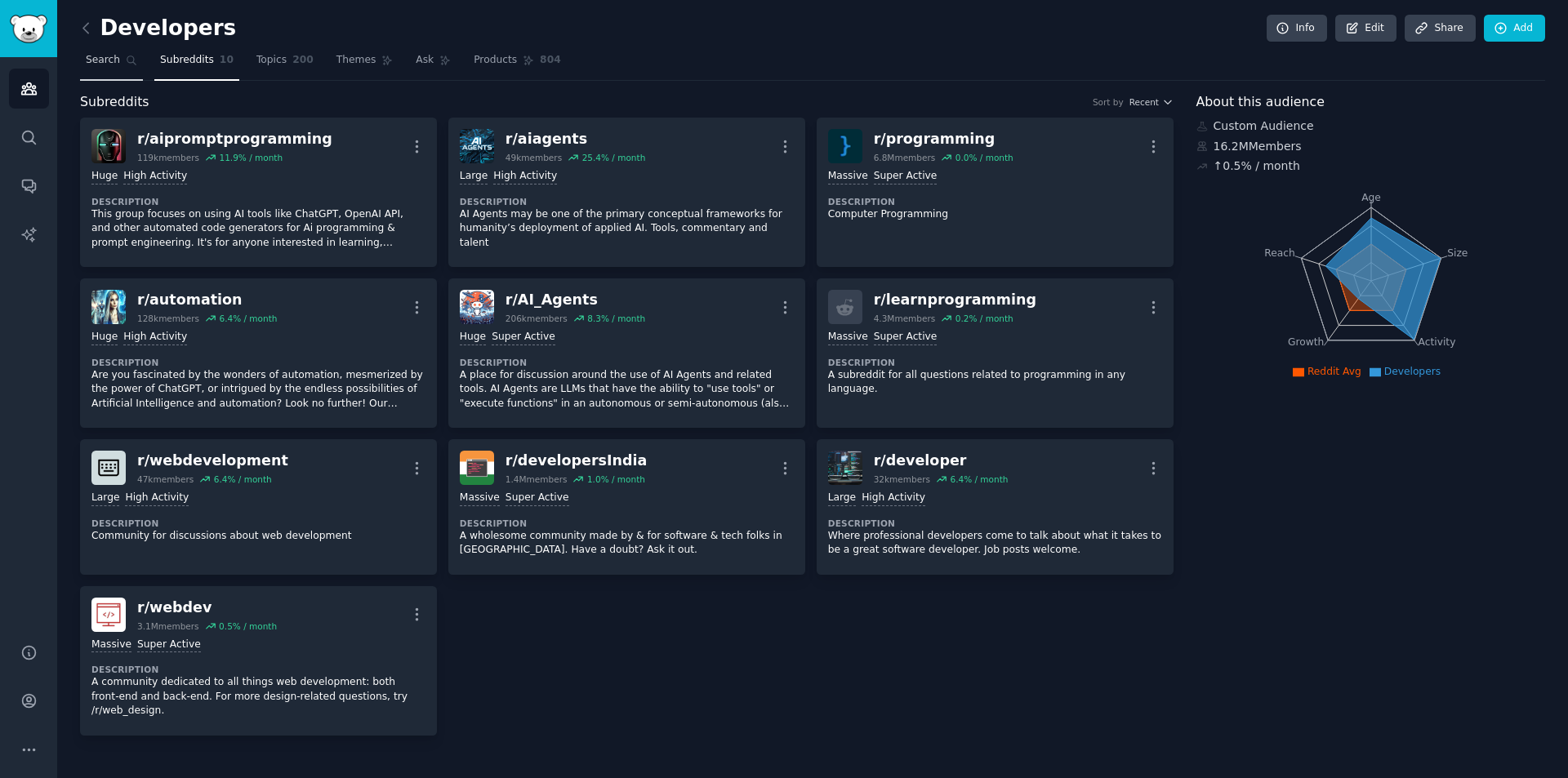
click at [84, 50] on link "Search" at bounding box center [111, 63] width 63 height 33
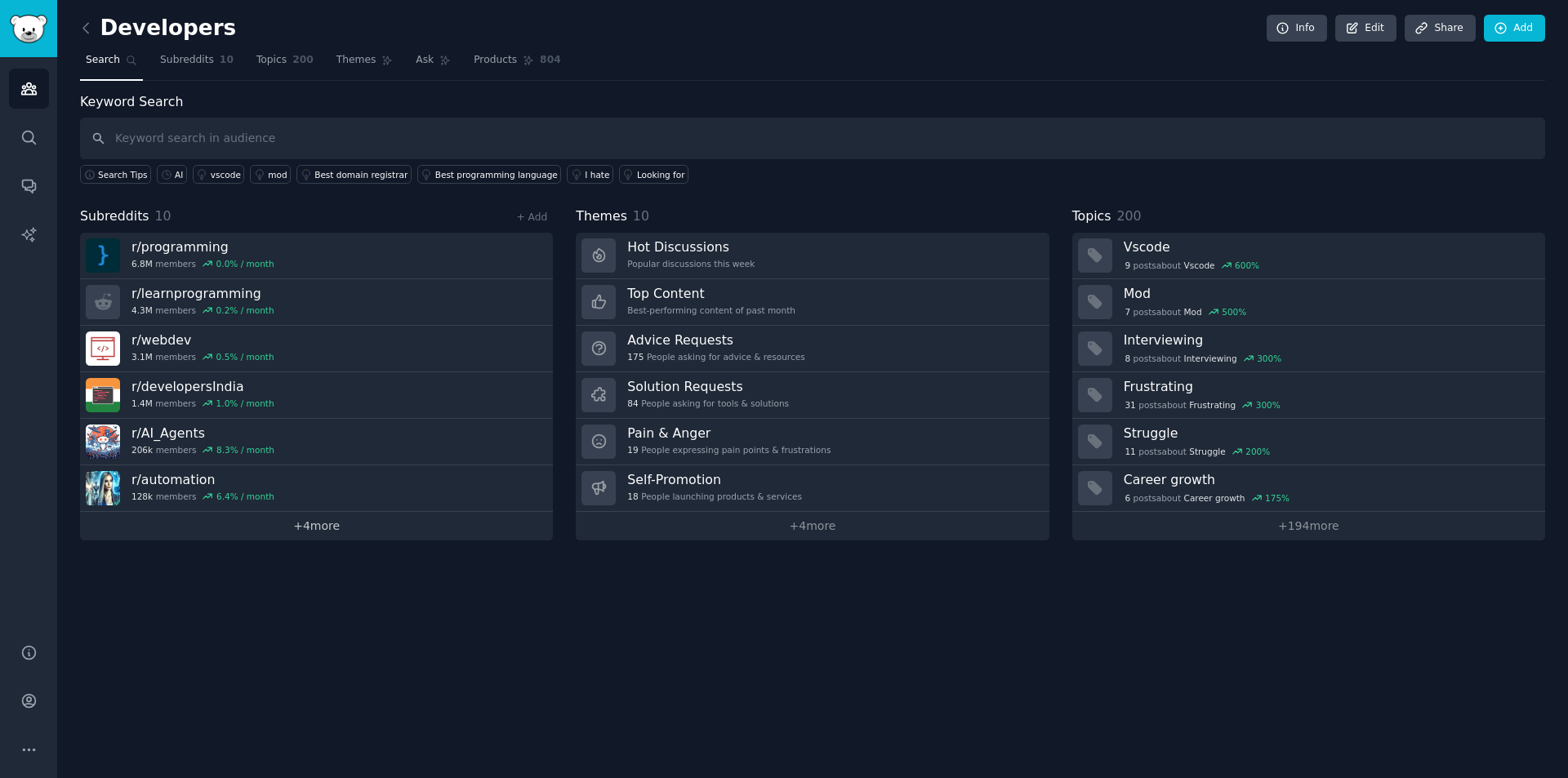
click at [364, 520] on link "+ 4 more" at bounding box center [316, 526] width 473 height 28
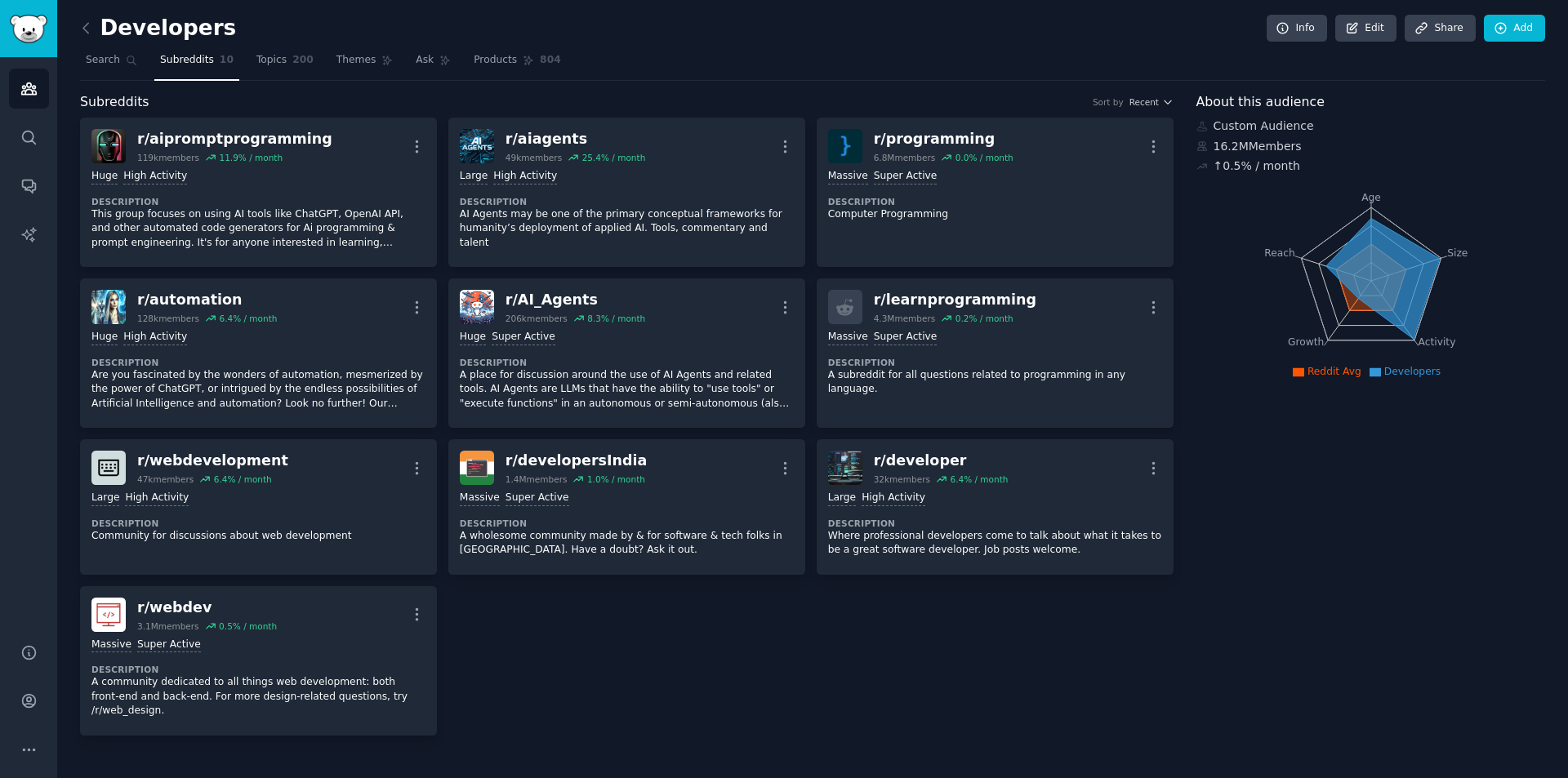
click at [672, 694] on div "r/ aipromptprogramming 119k members 11.9 % / month More Huge High Activity Desc…" at bounding box center [627, 426] width 1093 height 618
drag, startPoint x: 1470, startPoint y: 558, endPoint x: 1473, endPoint y: 502, distance: 56.1
